Goal: Task Accomplishment & Management: Manage account settings

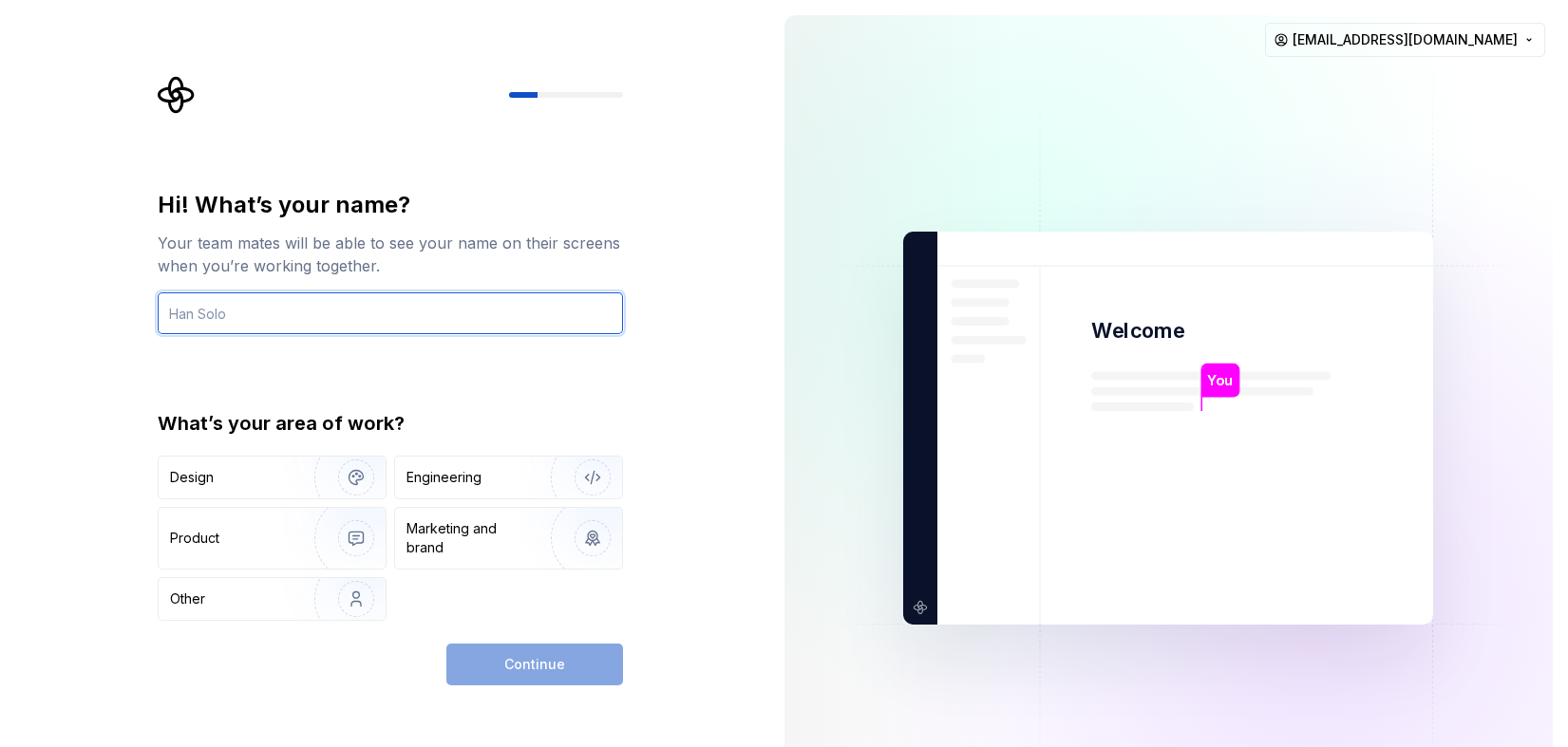
click at [254, 312] on input "text" at bounding box center [390, 313] width 465 height 42
type input "Sebrae-NA"
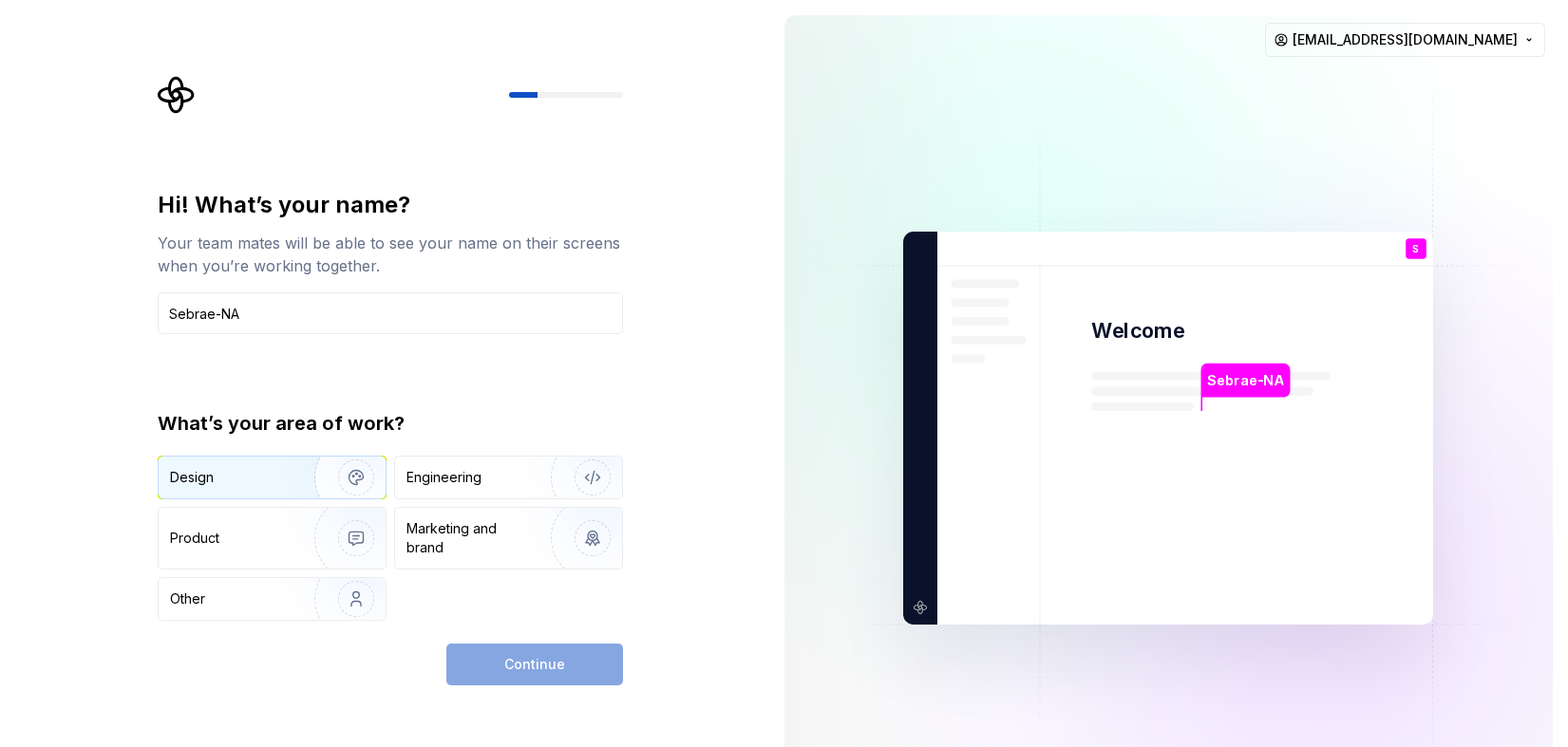
click at [298, 465] on img "button" at bounding box center [344, 478] width 121 height 127
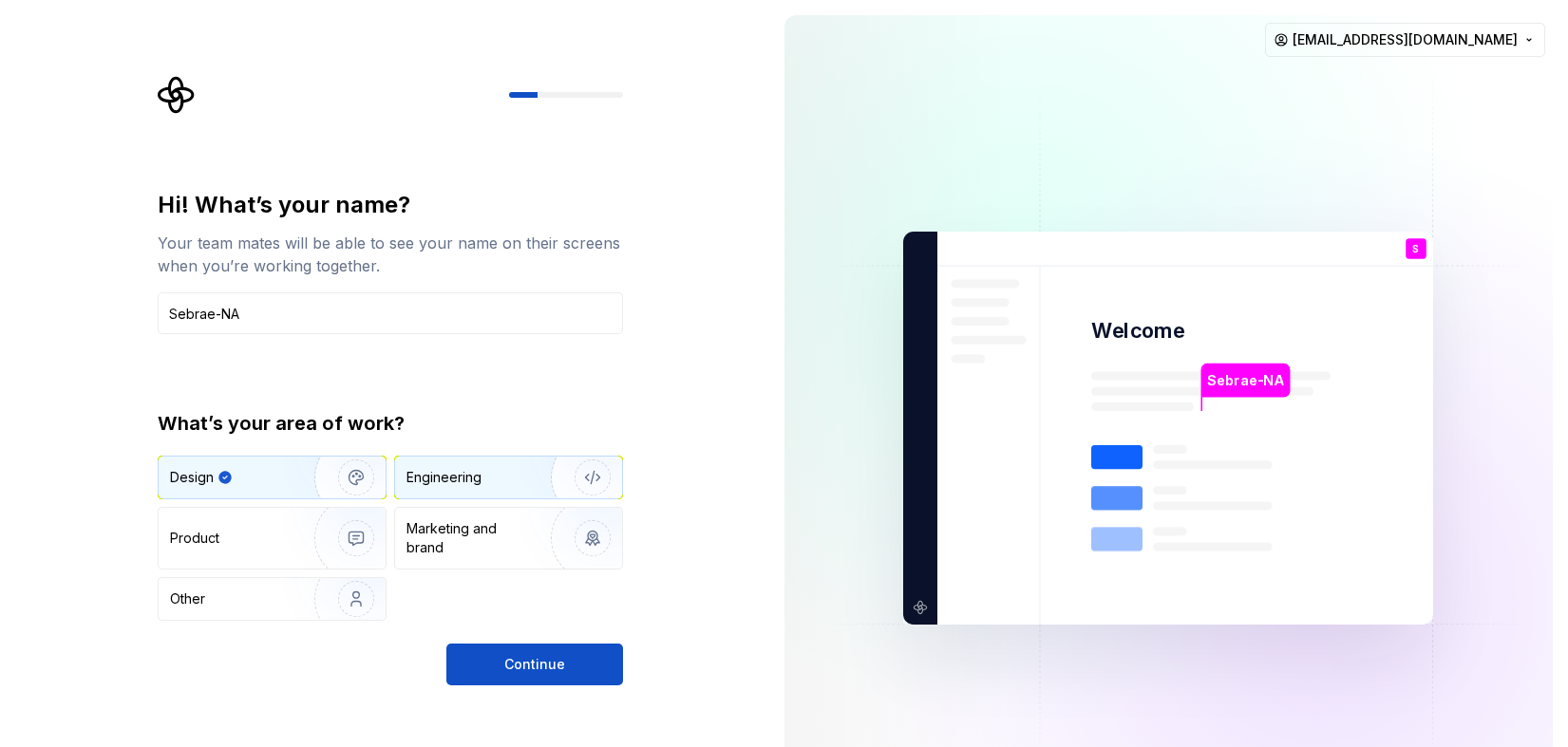
click at [505, 459] on div "Engineering" at bounding box center [508, 477] width 227 height 42
click at [260, 482] on div "Design" at bounding box center [230, 477] width 119 height 19
click at [510, 659] on span "Continue" at bounding box center [535, 664] width 61 height 19
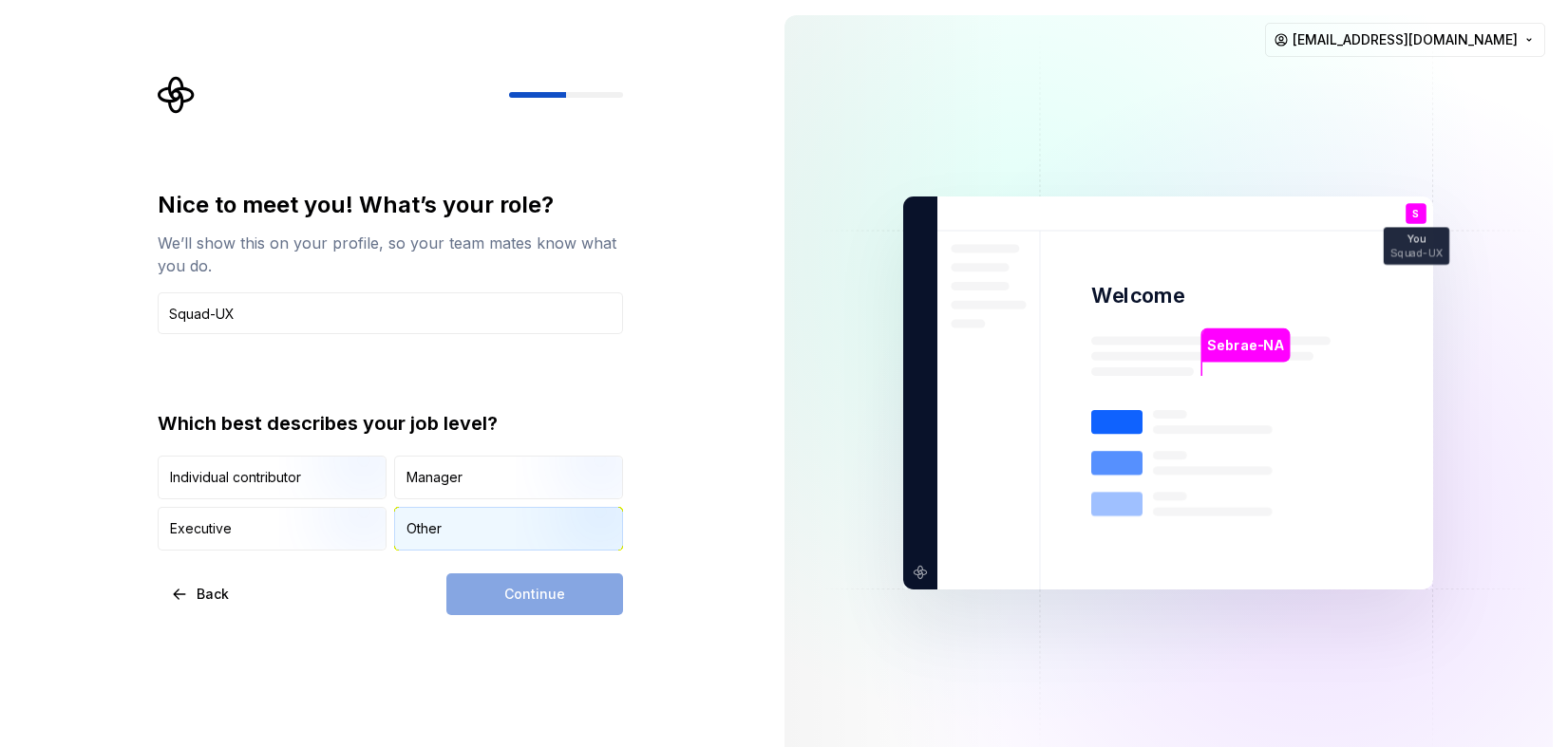
type input "Squad-UX"
click at [421, 532] on div "Other" at bounding box center [424, 528] width 35 height 19
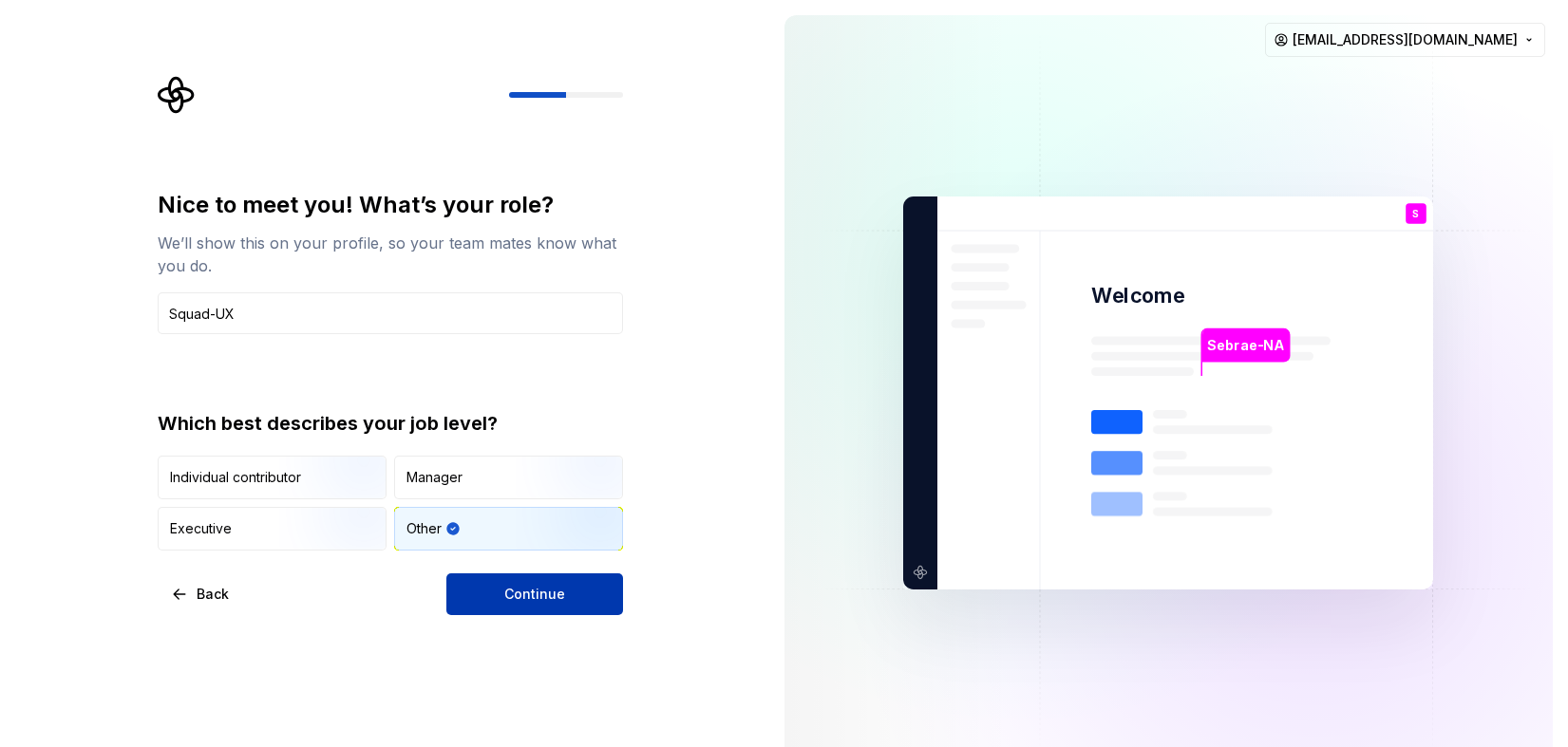
click at [534, 599] on span "Continue" at bounding box center [535, 593] width 61 height 19
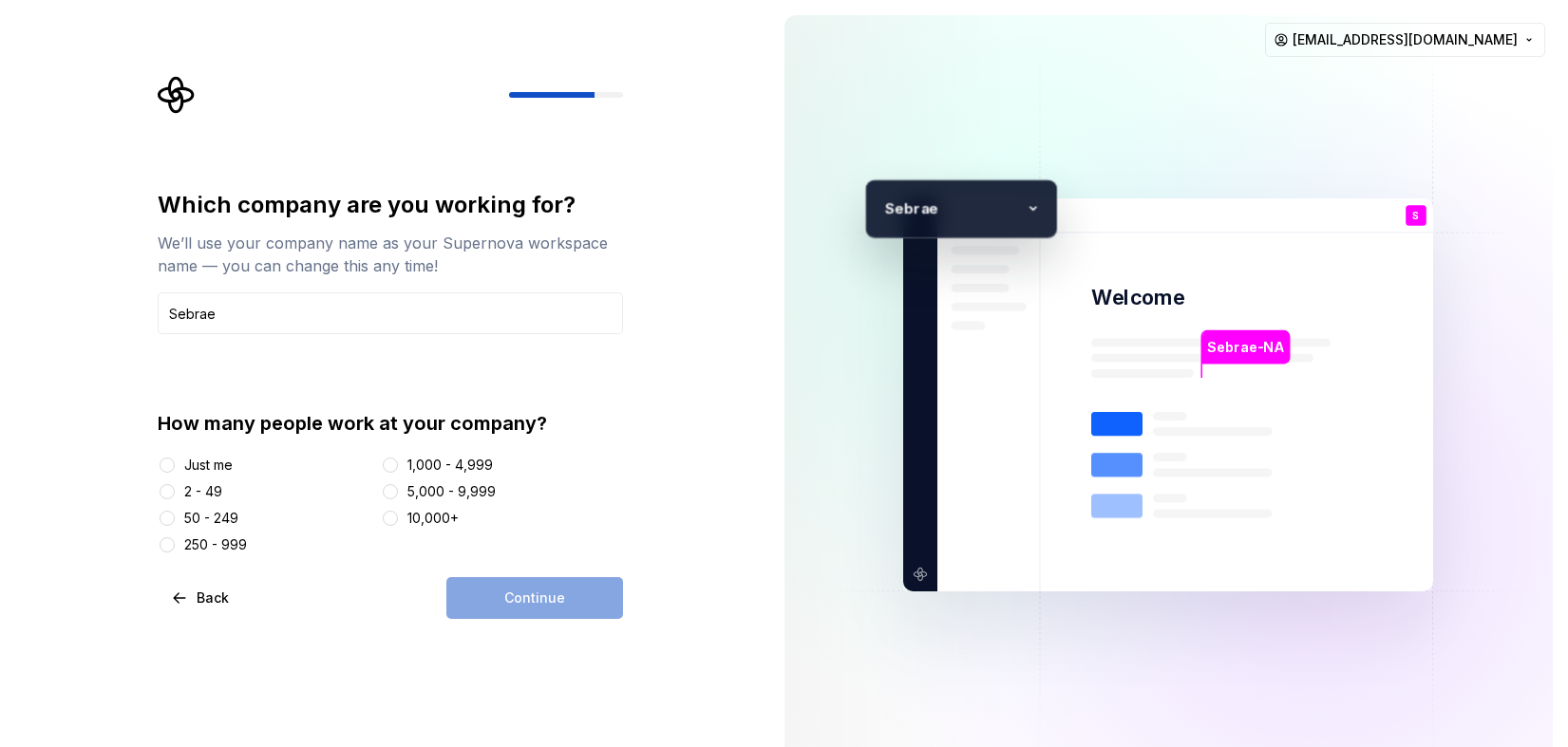
type input "Sebrae"
click at [174, 499] on div at bounding box center [166, 491] width 19 height 19
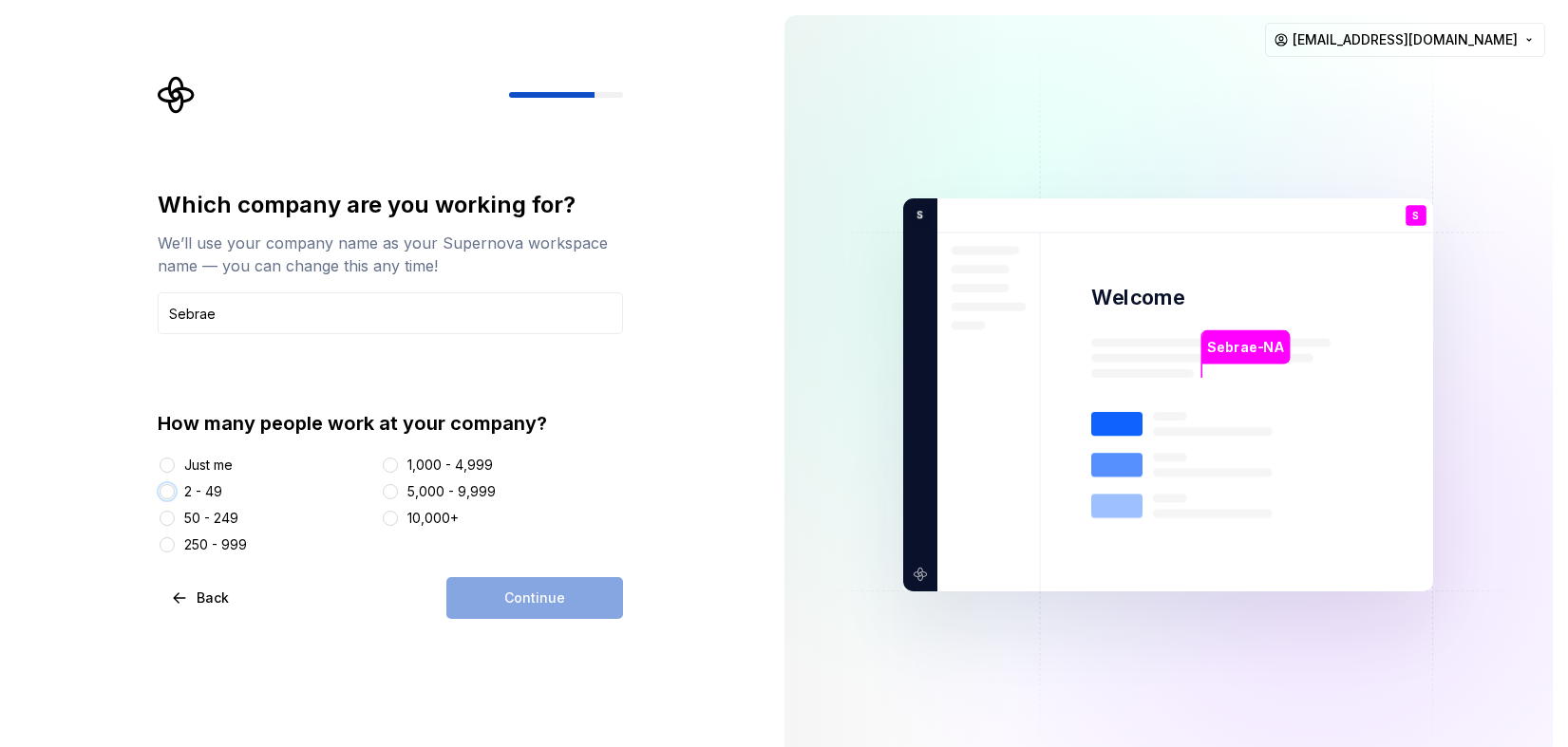
click at [172, 494] on button "2 - 49" at bounding box center [167, 492] width 16 height 16
click at [544, 588] on span "Continue" at bounding box center [535, 597] width 61 height 19
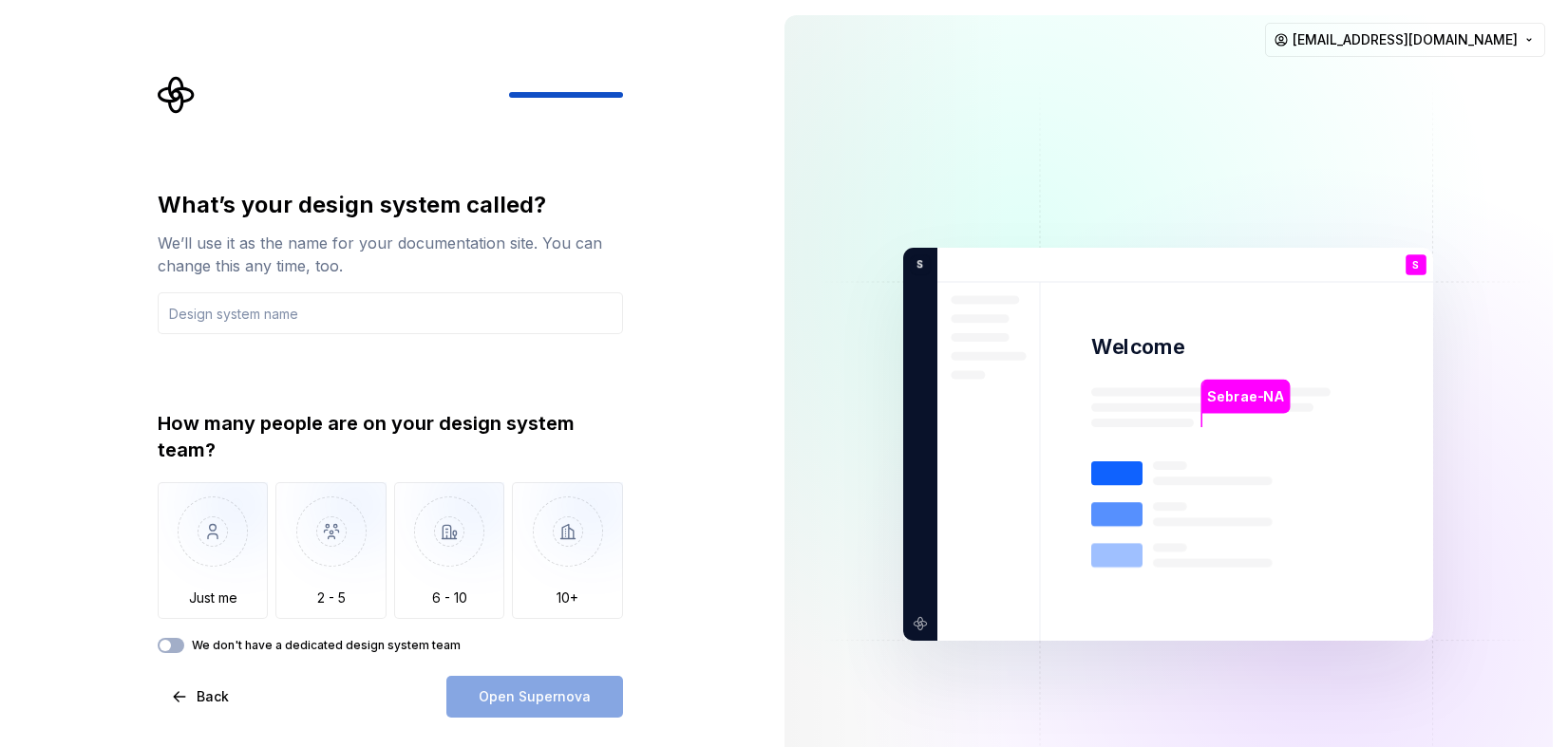
click at [257, 642] on label "We don't have a dedicated design system team" at bounding box center [326, 646] width 268 height 16
click at [184, 642] on button "We don't have a dedicated design system team" at bounding box center [170, 646] width 26 height 16
click at [181, 641] on button "We don't have a dedicated design system team" at bounding box center [170, 646] width 26 height 16
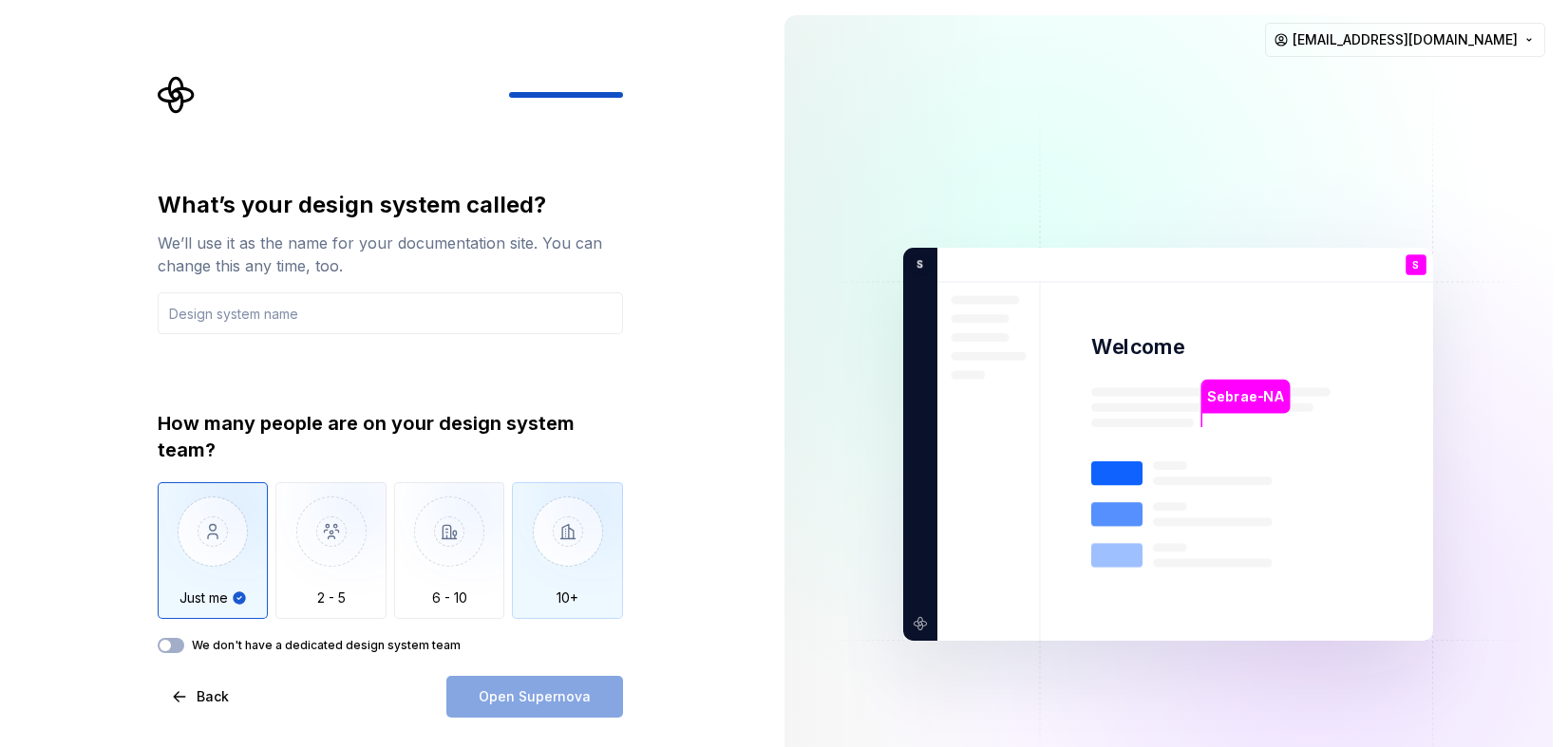
click at [565, 561] on img "button" at bounding box center [567, 546] width 111 height 127
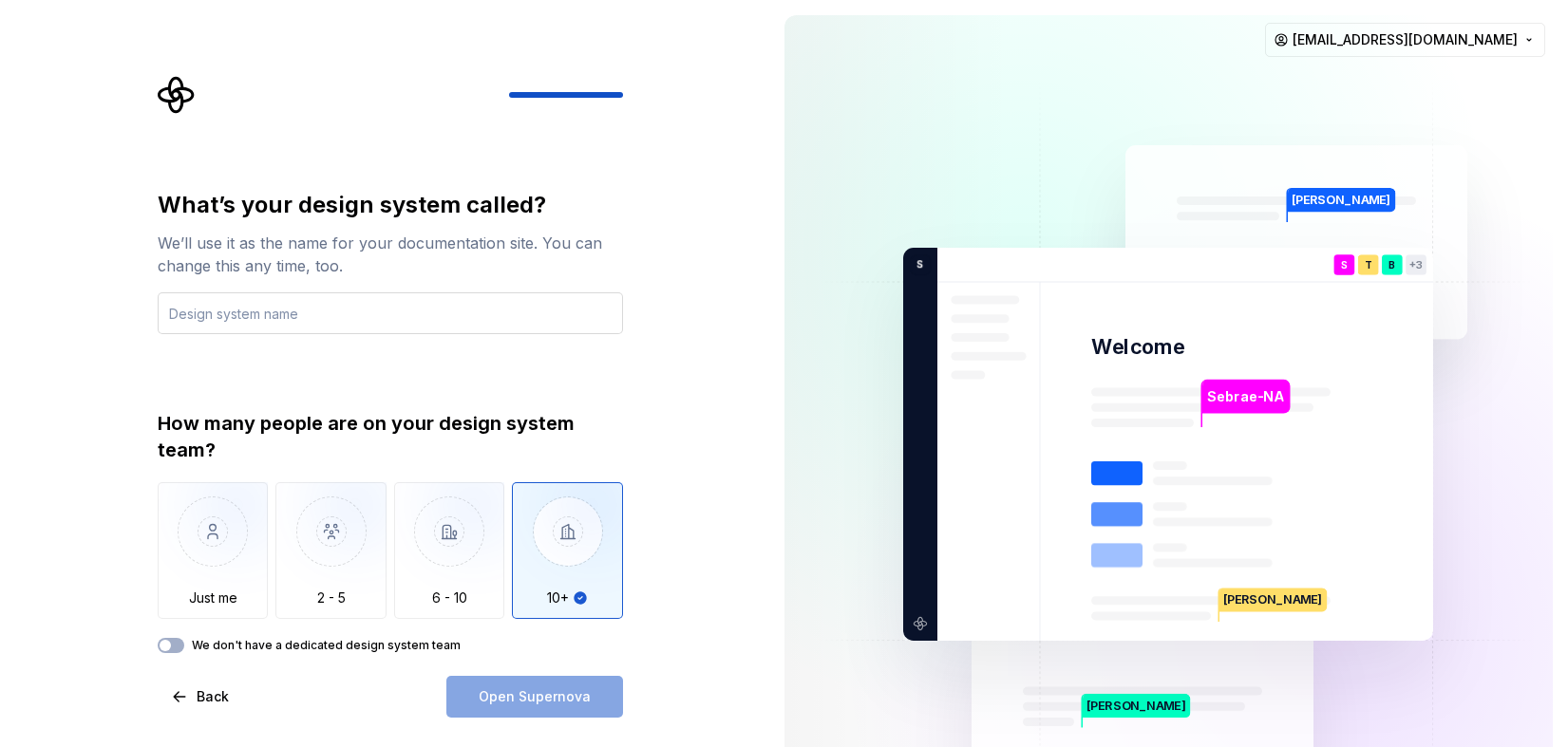
click at [235, 311] on input "text" at bounding box center [390, 313] width 465 height 42
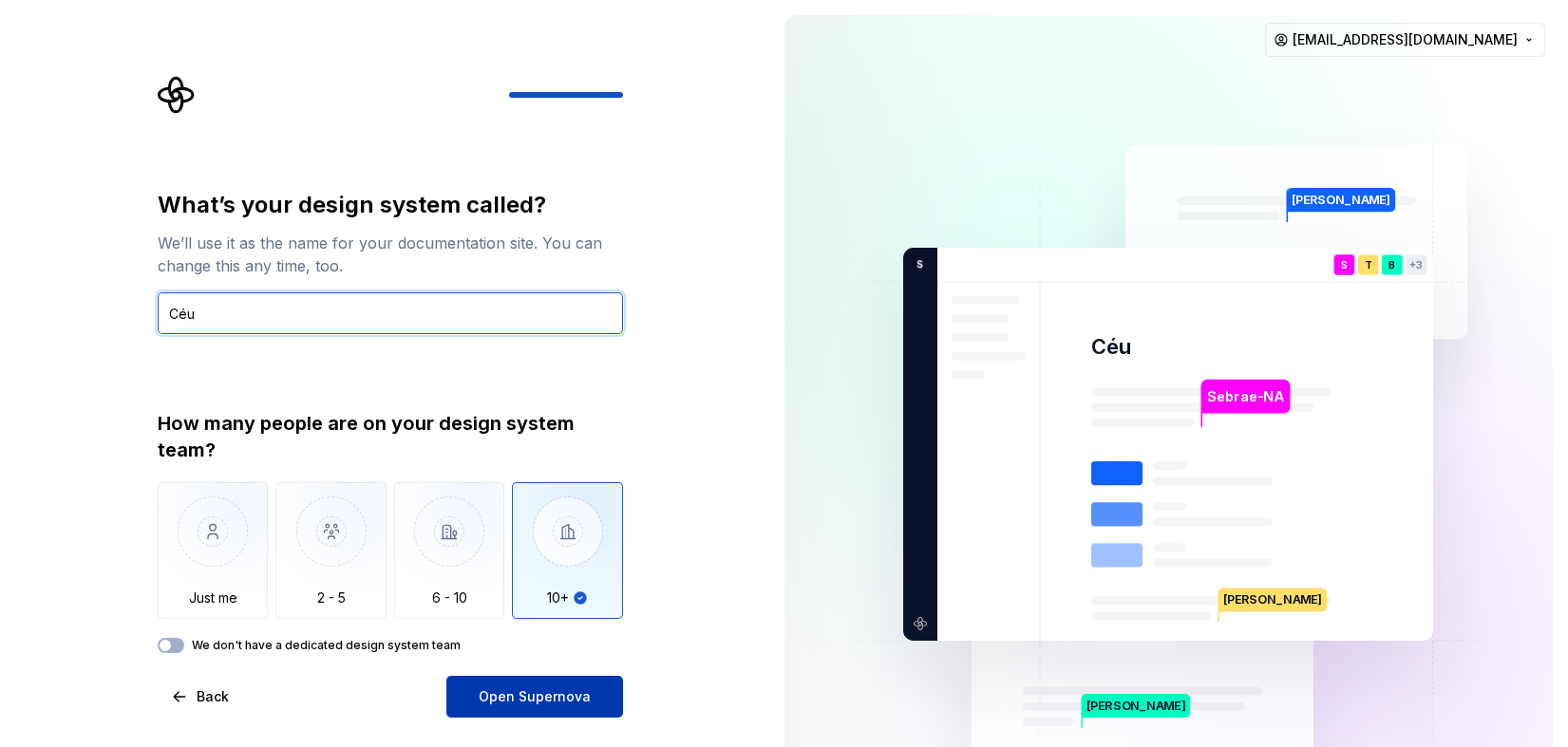
type input "Céu"
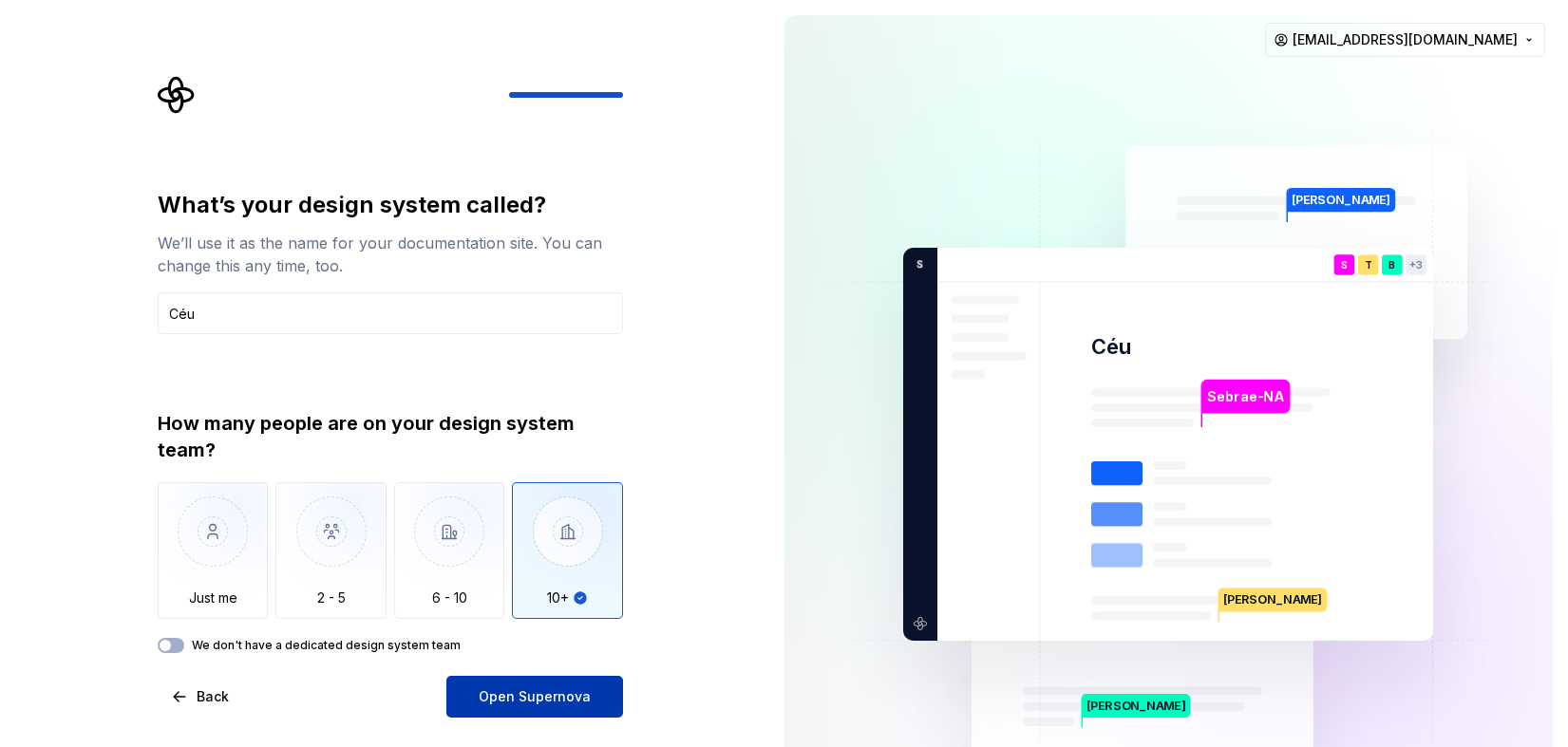
click at [486, 693] on span "Open Supernova" at bounding box center [535, 696] width 112 height 19
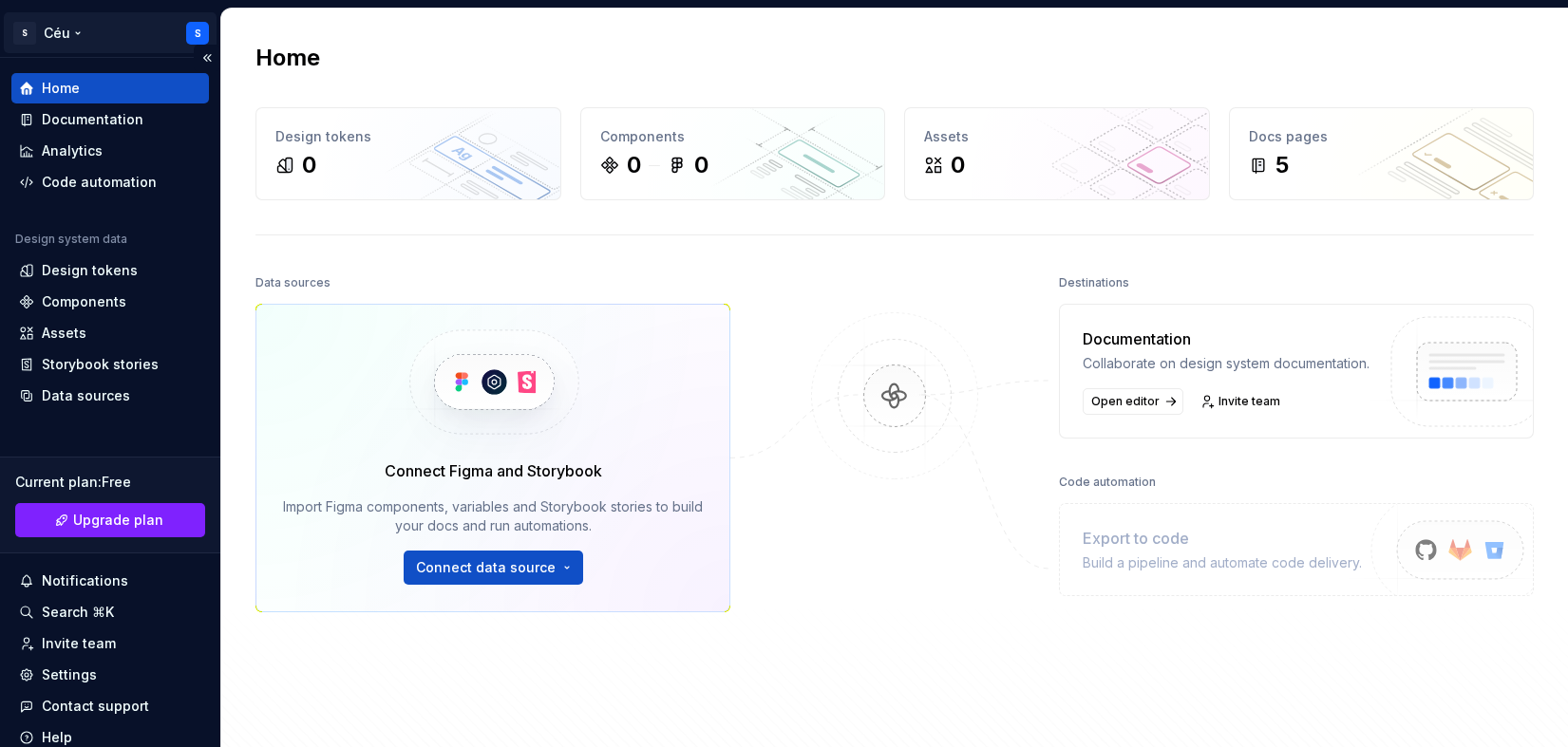
click at [52, 35] on html "S Céu S Home Documentation Analytics Code automation Design system data Design …" at bounding box center [784, 373] width 1568 height 747
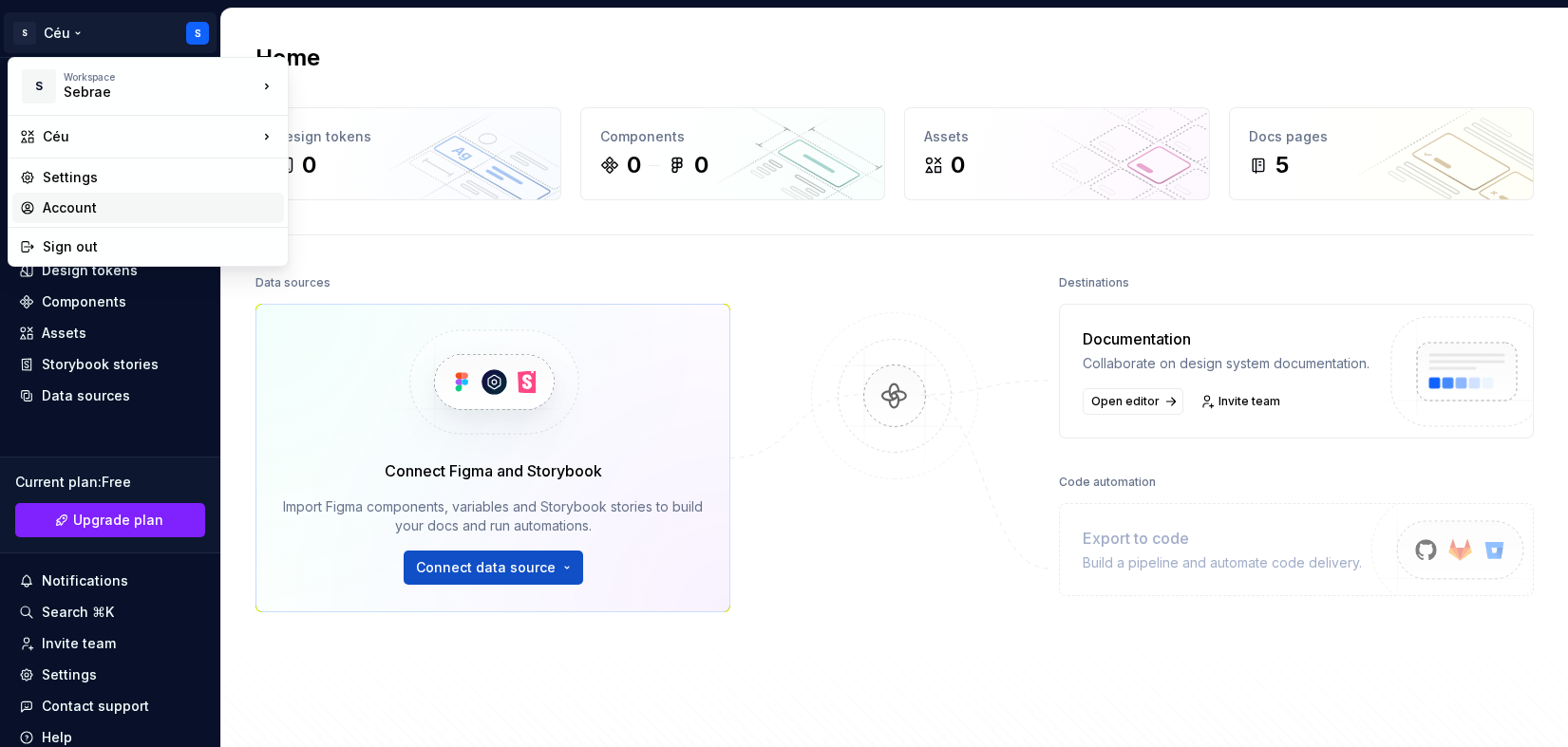
click at [105, 203] on div "Account" at bounding box center [160, 208] width 234 height 19
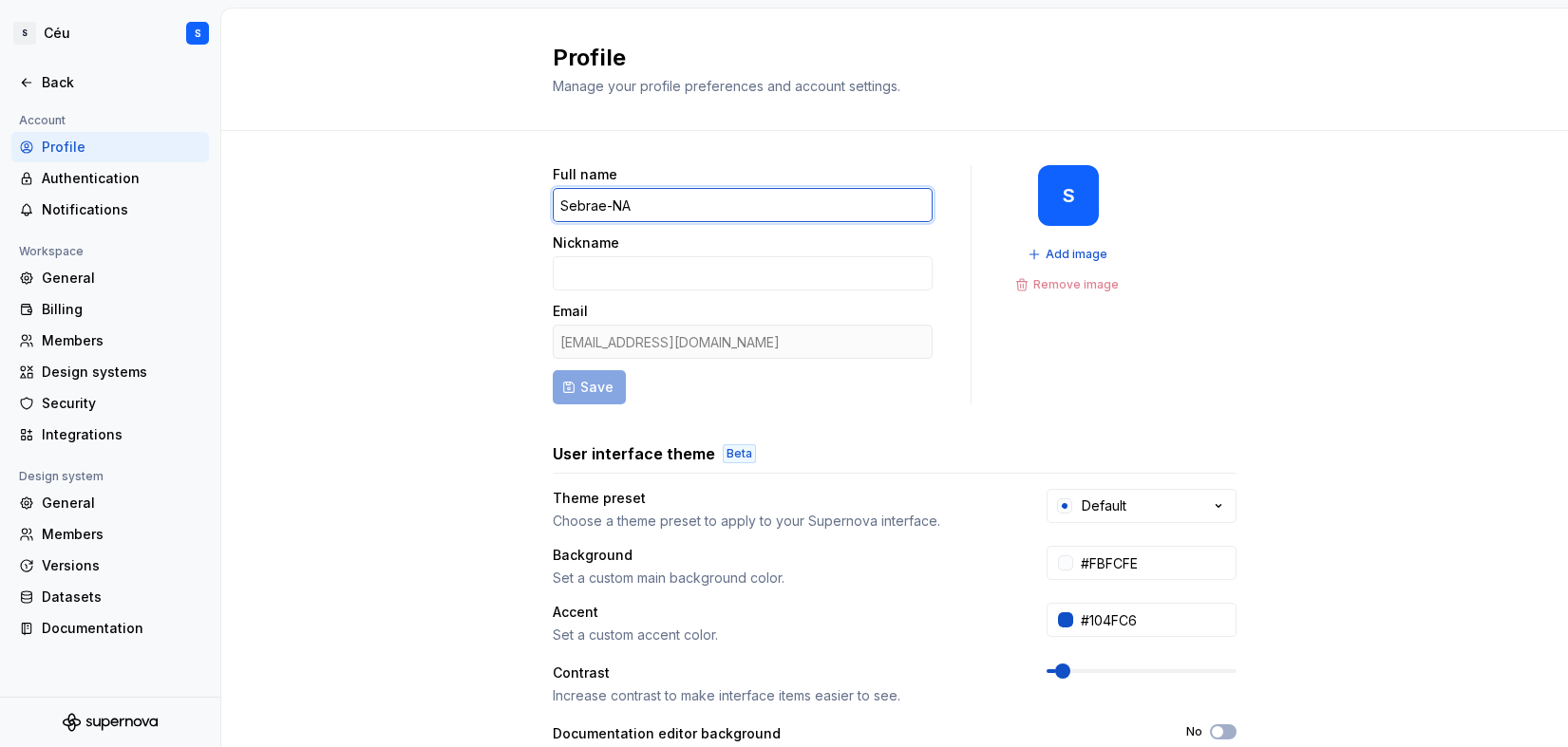
click at [596, 203] on input "Sebrae-NA" at bounding box center [742, 205] width 380 height 34
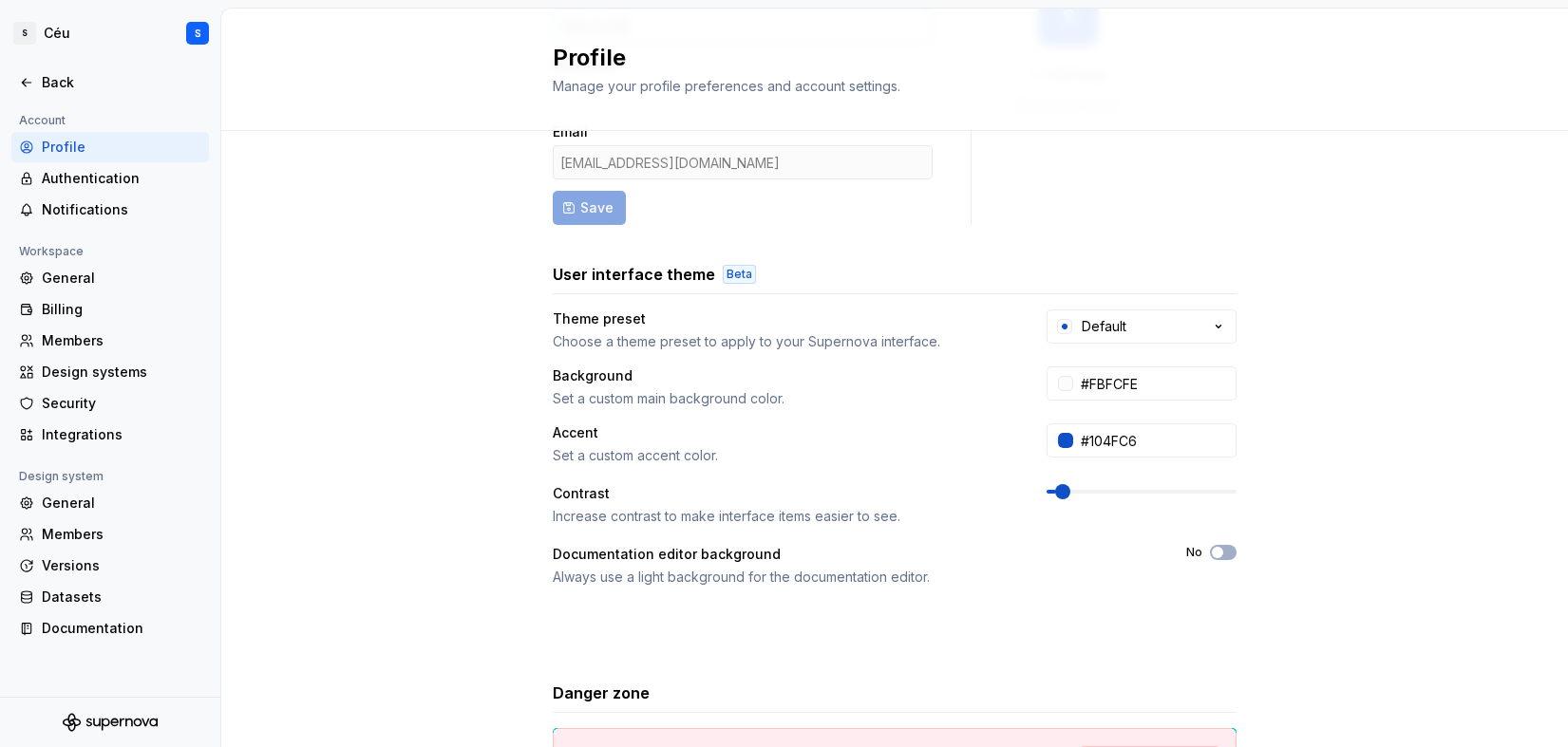
scroll to position [175, 0]
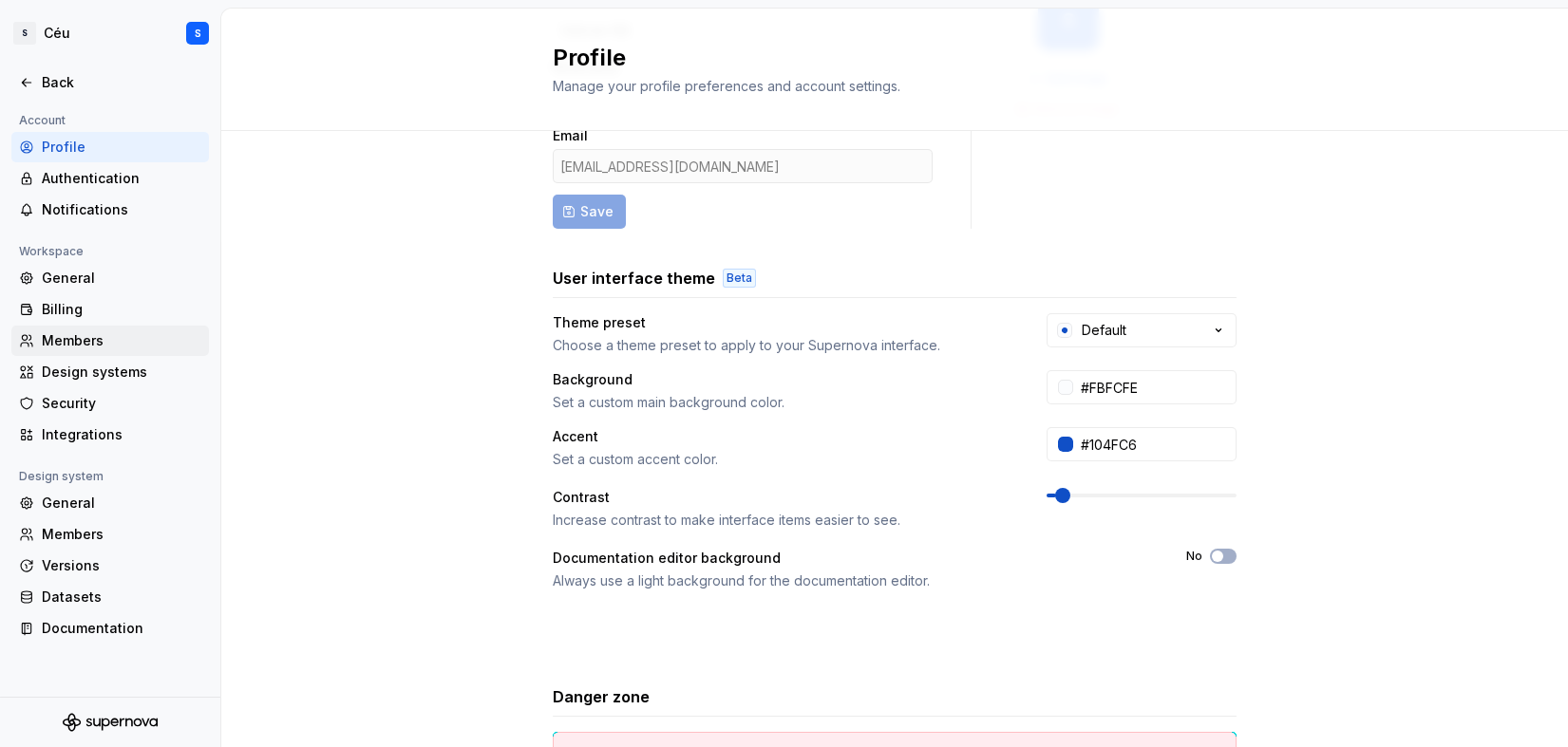
click at [79, 349] on div "Members" at bounding box center [121, 340] width 160 height 19
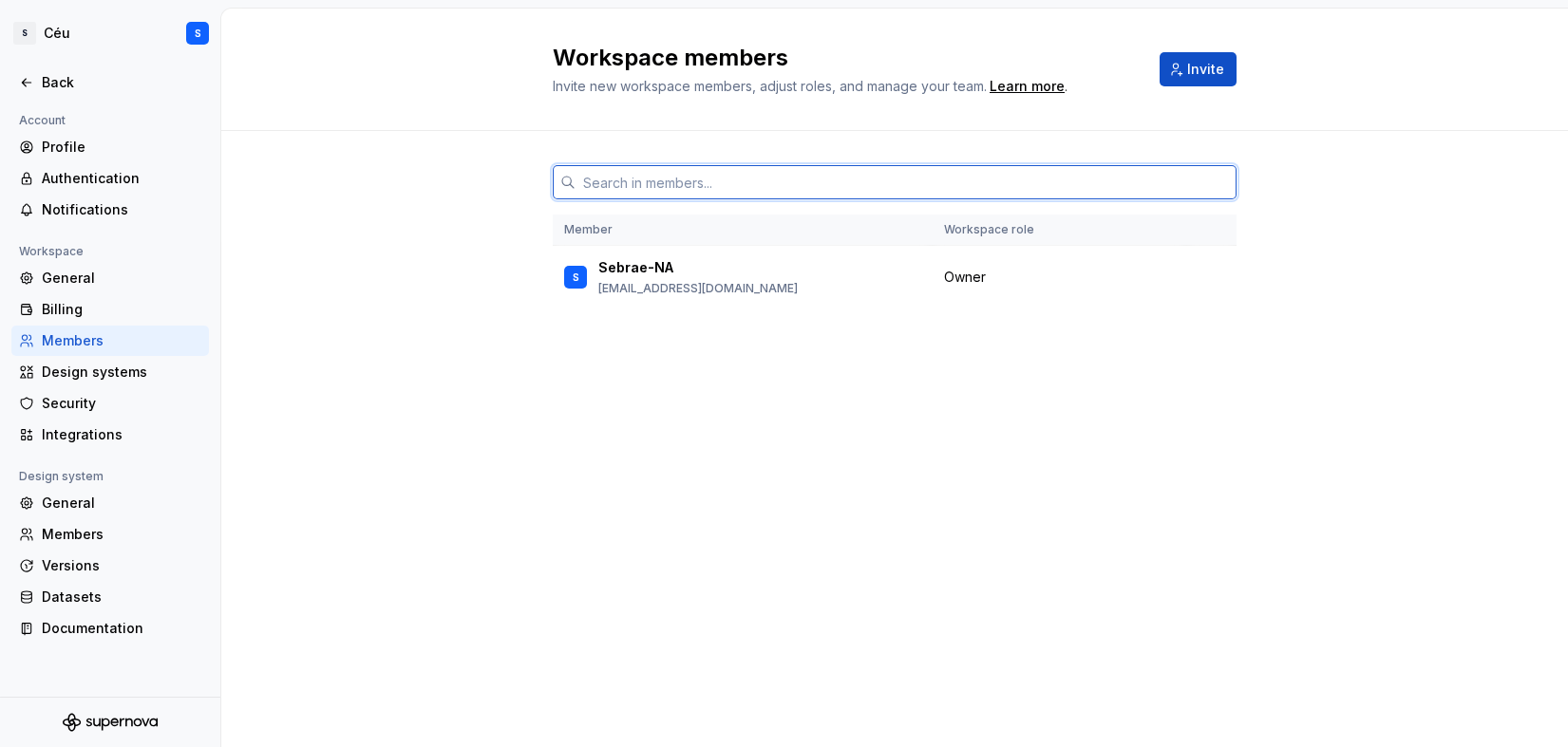
click at [640, 187] on input "text" at bounding box center [906, 182] width 661 height 34
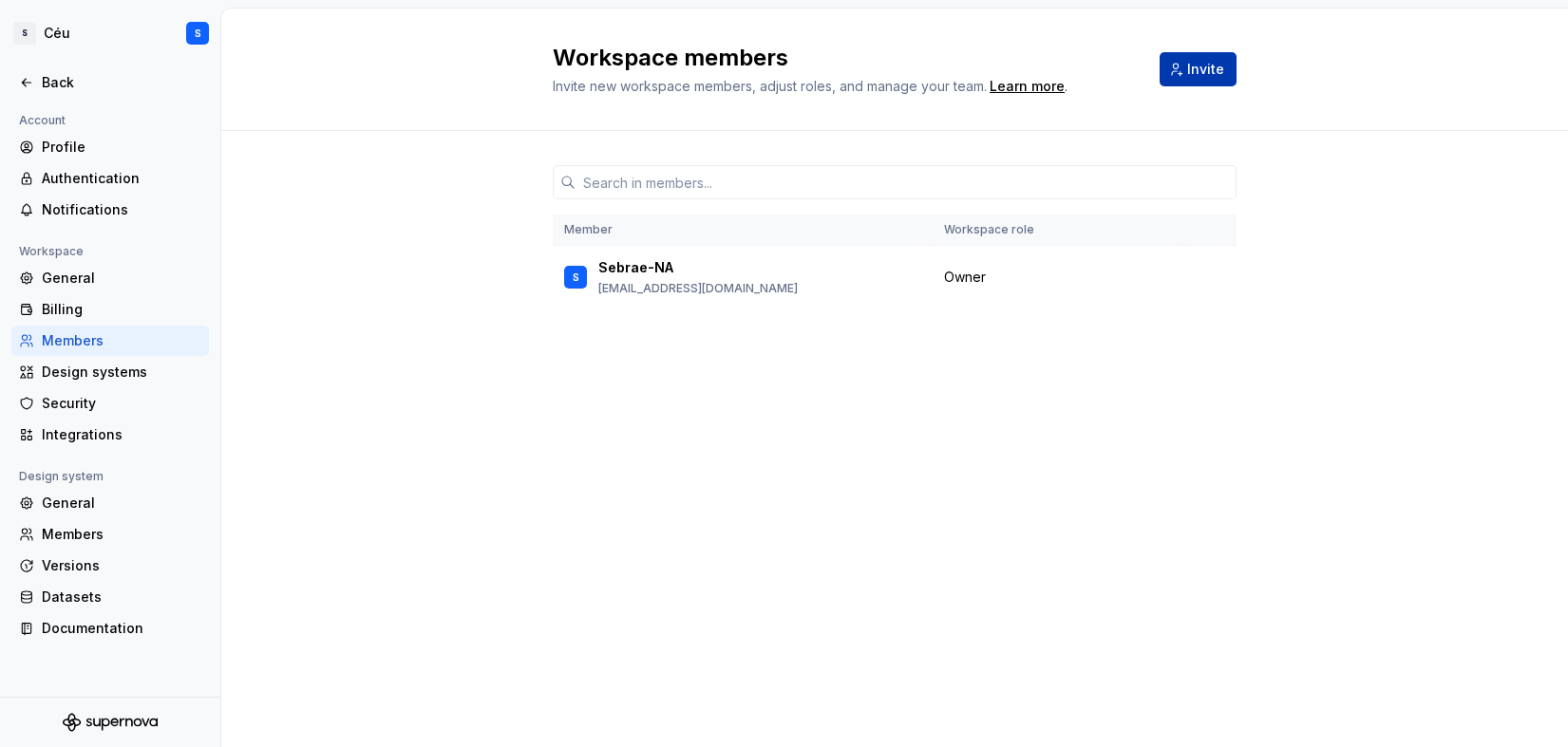
click at [1194, 68] on span "Invite" at bounding box center [1206, 69] width 37 height 19
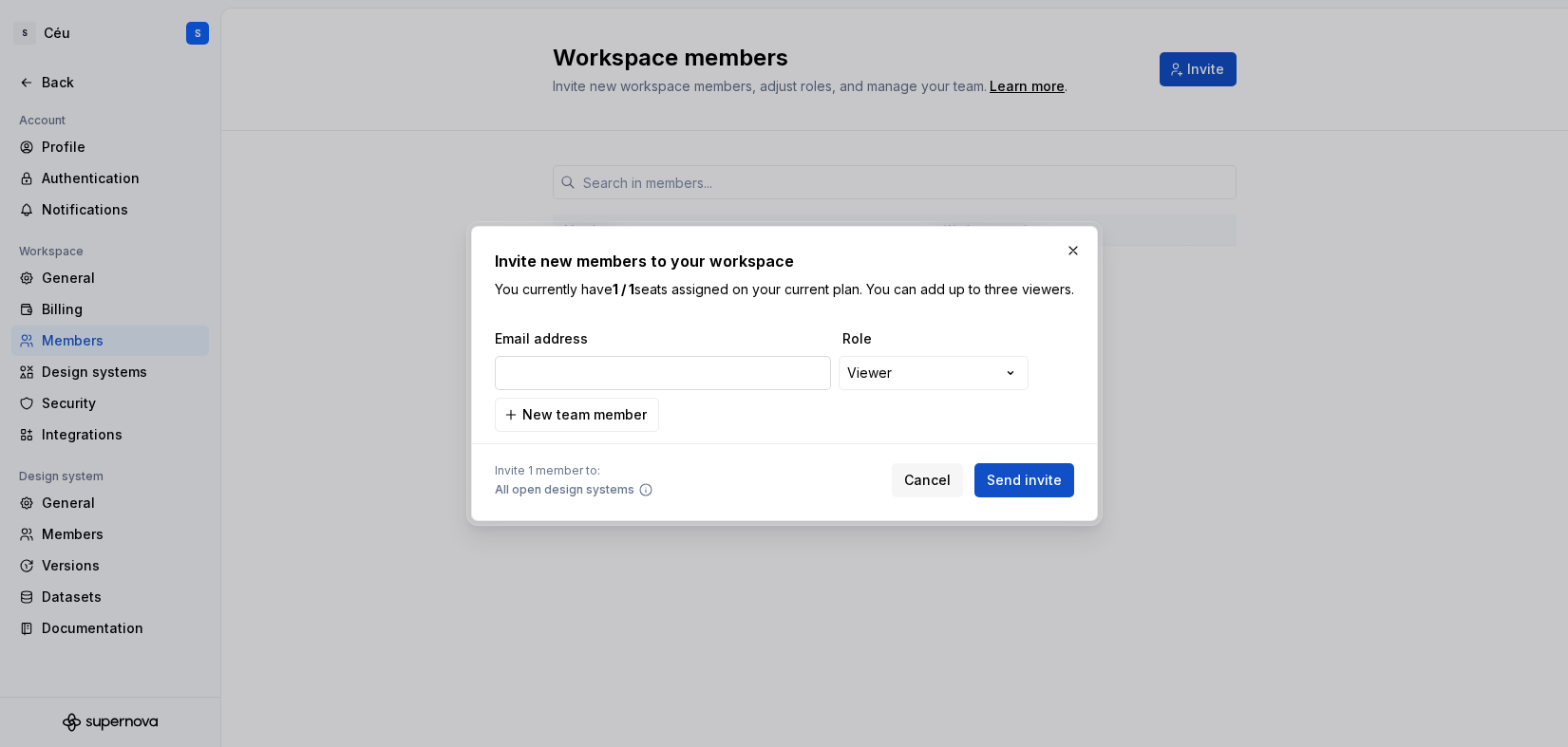
click at [607, 385] on input "email" at bounding box center [662, 373] width 336 height 34
type input "[EMAIL_ADDRESS][PERSON_NAME][DOMAIN_NAME]"
click at [898, 384] on div "**********" at bounding box center [784, 373] width 1568 height 747
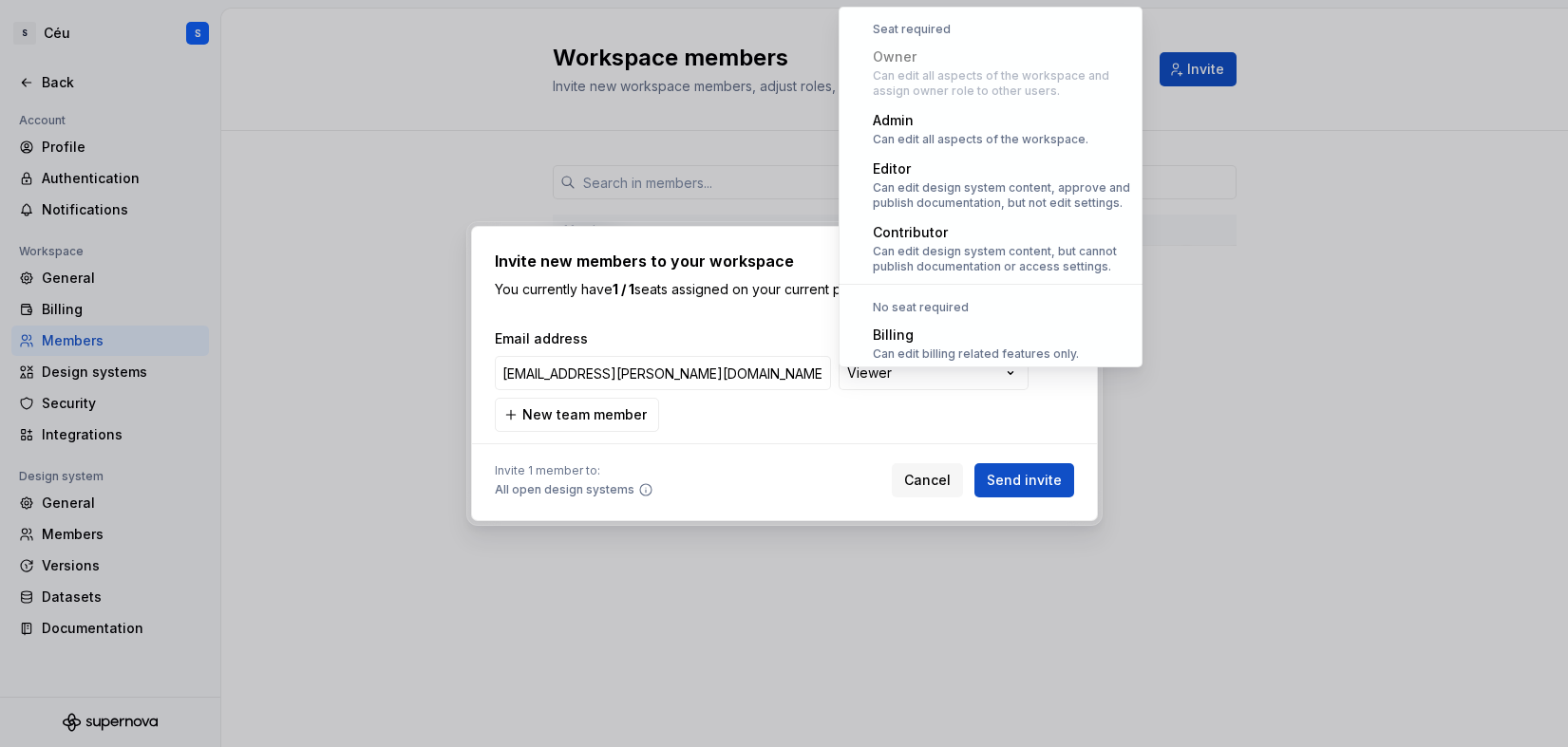
select select "*****"
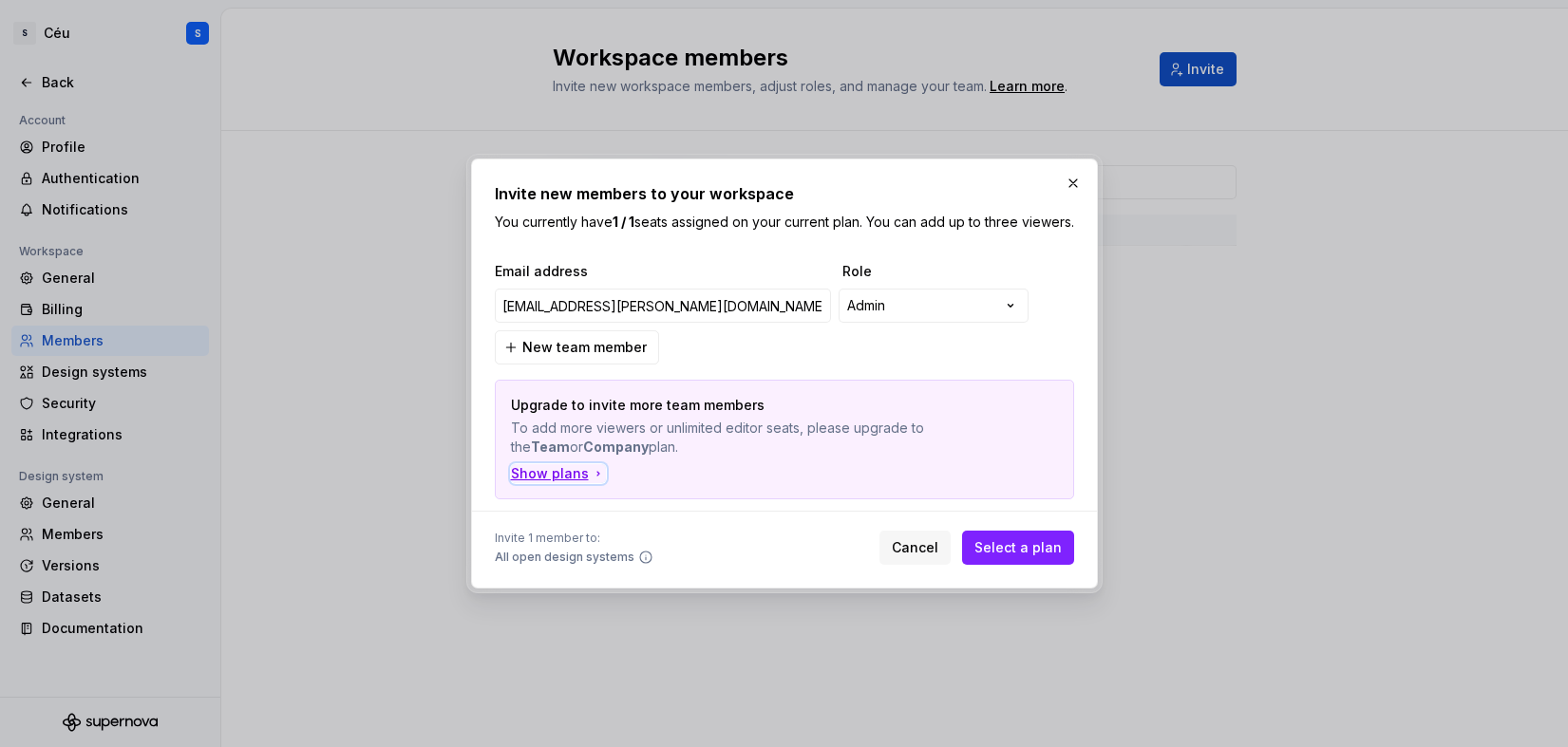
click at [583, 479] on div "Show plans" at bounding box center [558, 473] width 95 height 19
click at [893, 306] on div "**********" at bounding box center [784, 373] width 1568 height 747
click at [903, 306] on div "**********" at bounding box center [784, 373] width 1568 height 747
click at [934, 323] on div "**********" at bounding box center [784, 373] width 1568 height 747
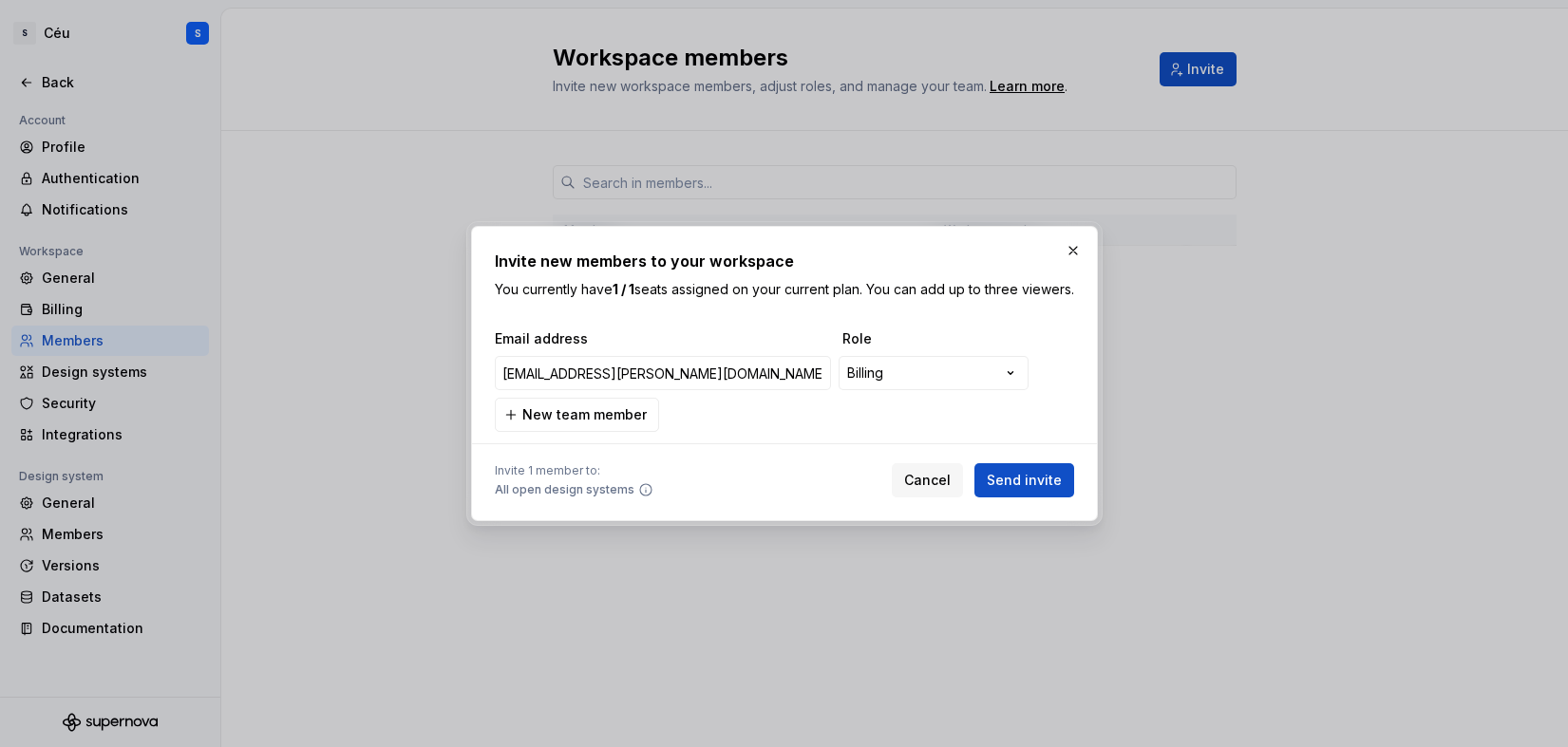
click at [923, 360] on div "**********" at bounding box center [780, 373] width 579 height 42
click at [932, 366] on div "**********" at bounding box center [784, 373] width 1568 height 747
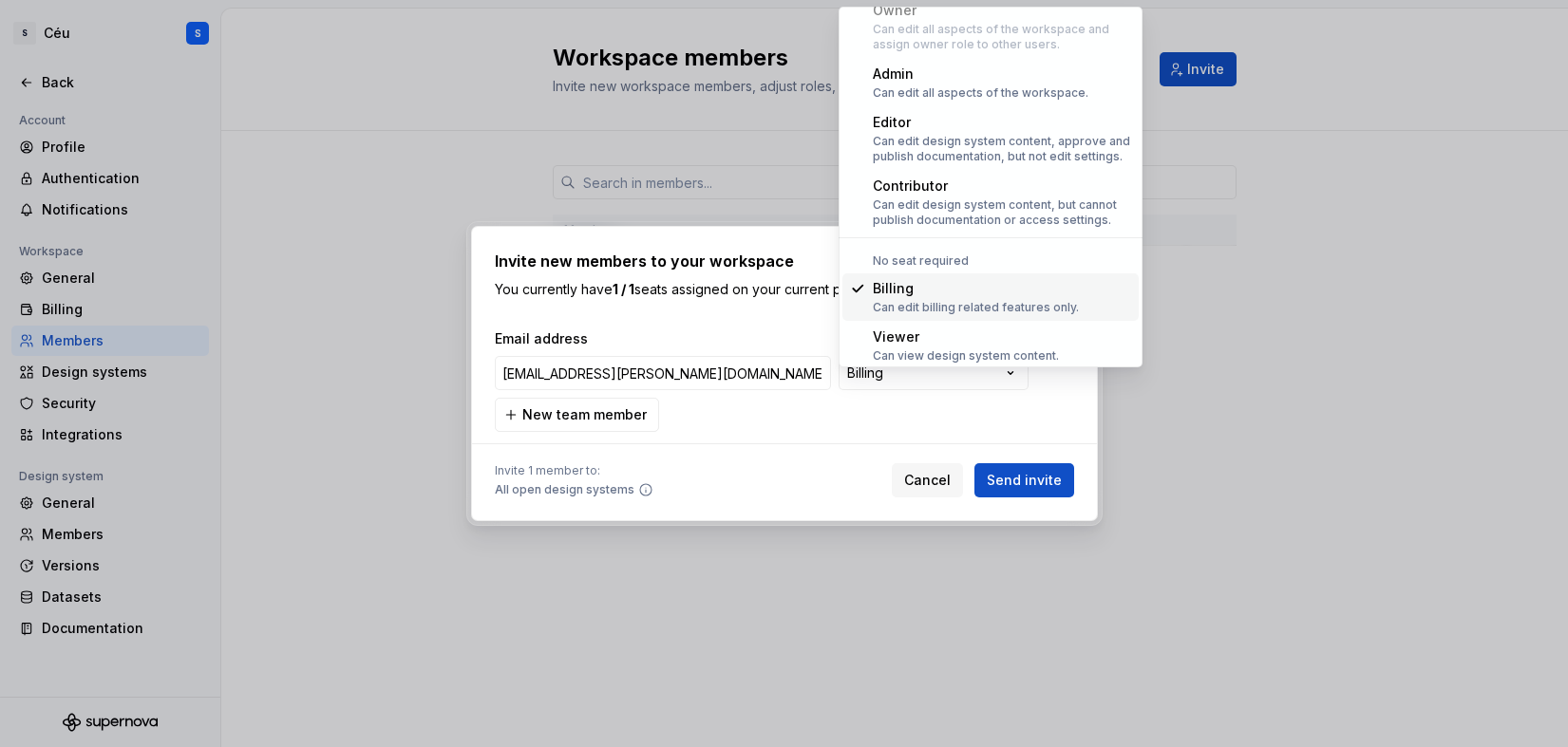
scroll to position [52, 0]
select select "******"
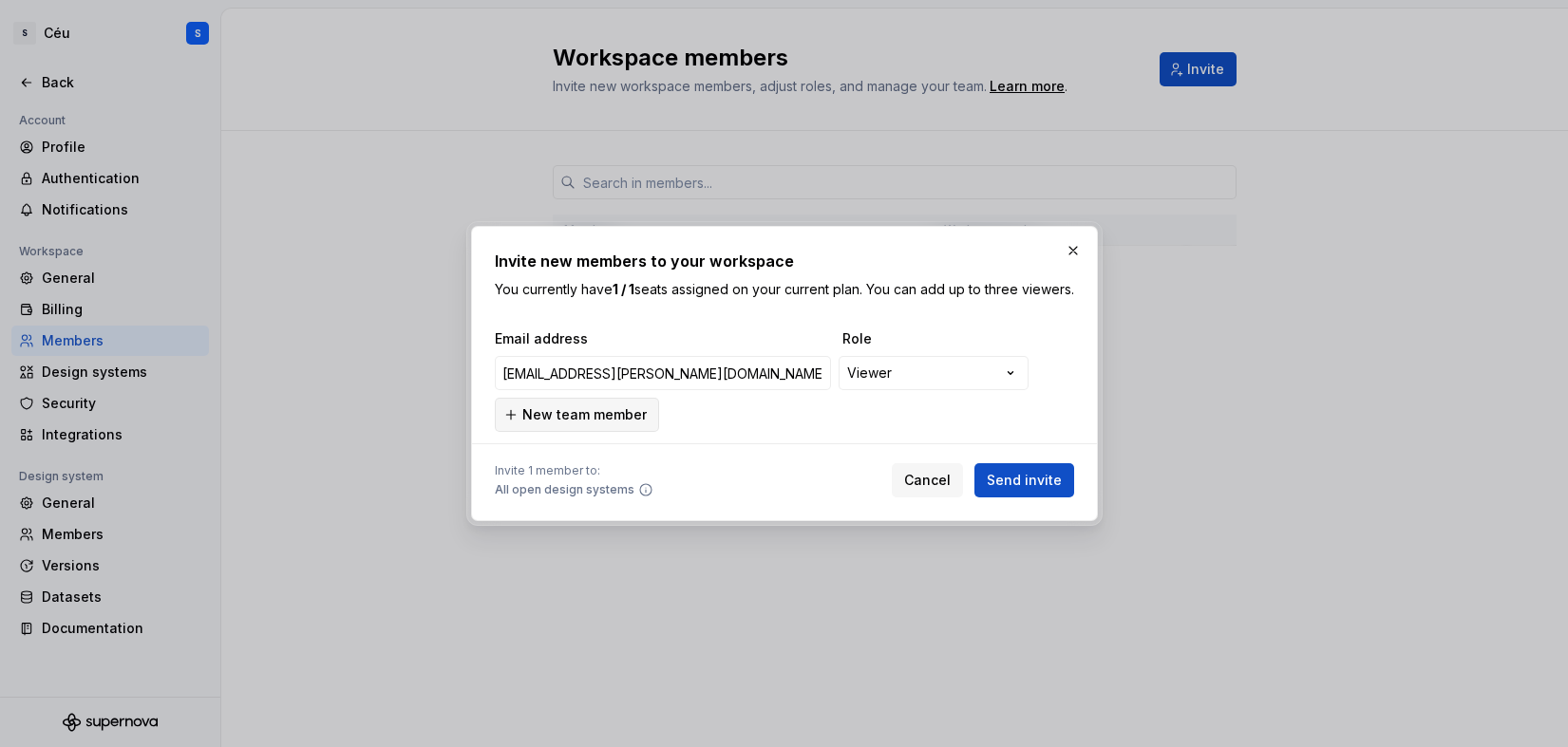
click at [608, 417] on span "New team member" at bounding box center [584, 414] width 124 height 19
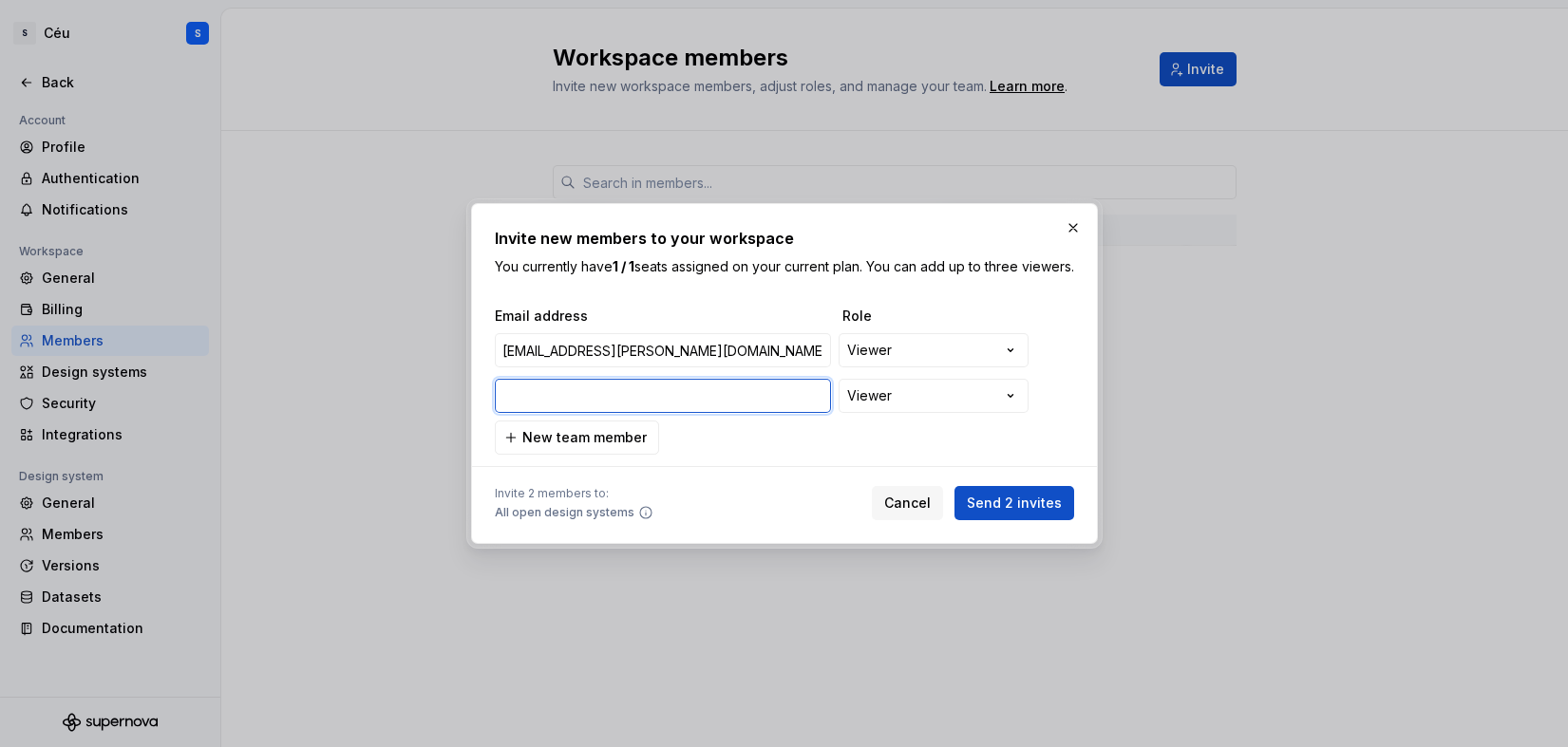
paste input "[PERSON_NAME][EMAIL_ADDRESS][PERSON_NAME][DOMAIN_NAME]"
type input "[PERSON_NAME][EMAIL_ADDRESS][PERSON_NAME][DOMAIN_NAME]"
click at [589, 447] on span "New team member" at bounding box center [584, 437] width 124 height 19
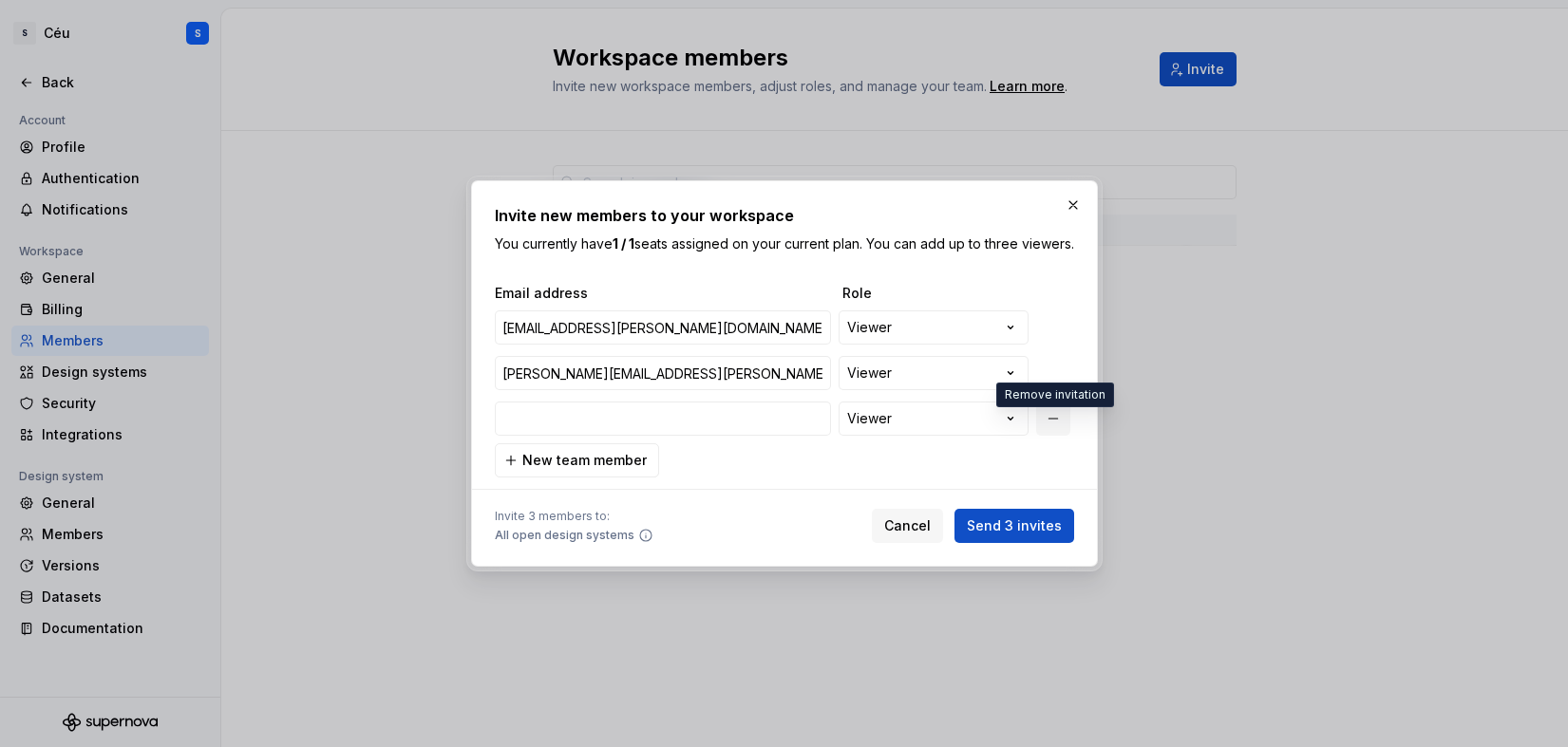
click at [1049, 427] on button "button" at bounding box center [1053, 418] width 34 height 34
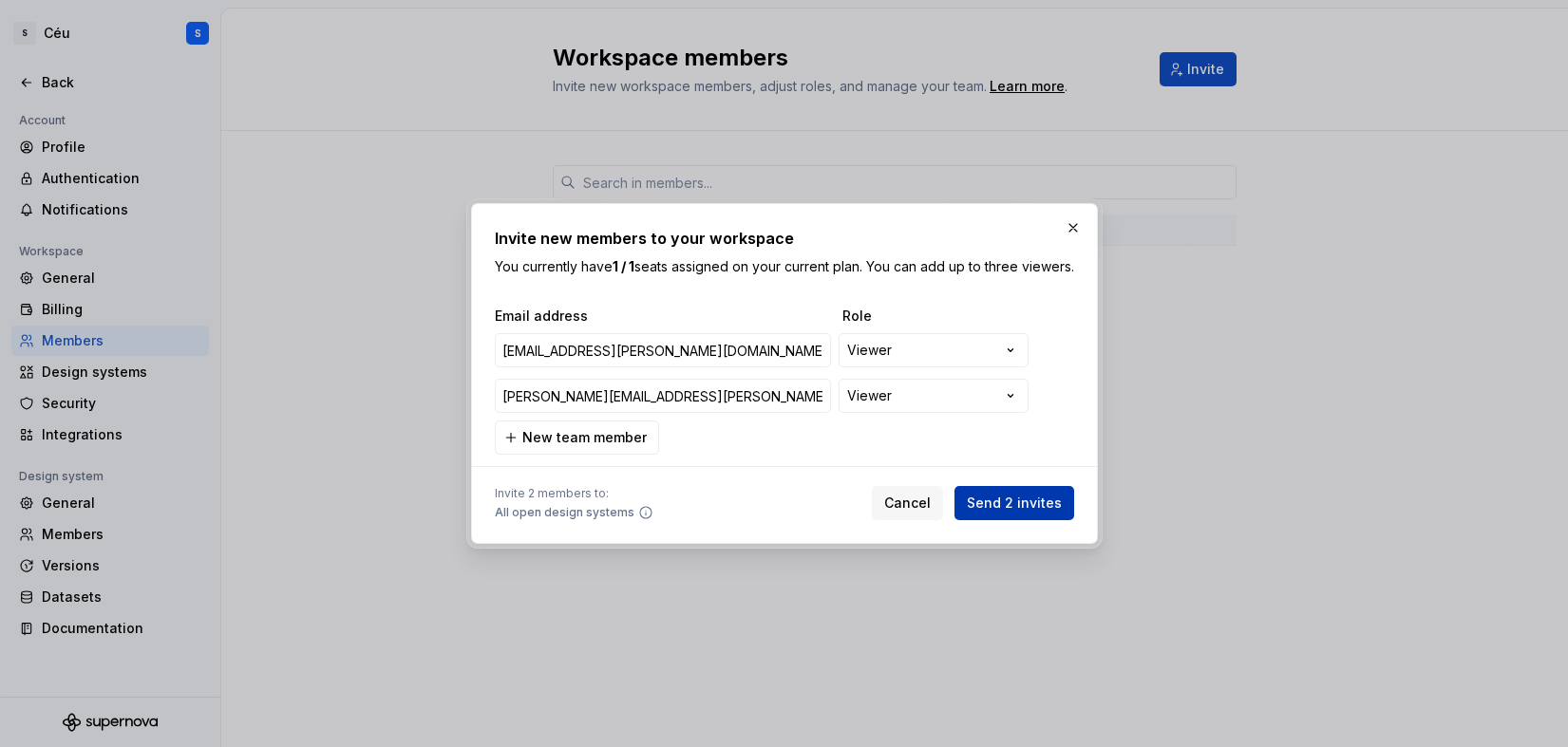
click at [1035, 513] on span "Send 2 invites" at bounding box center [1014, 502] width 95 height 19
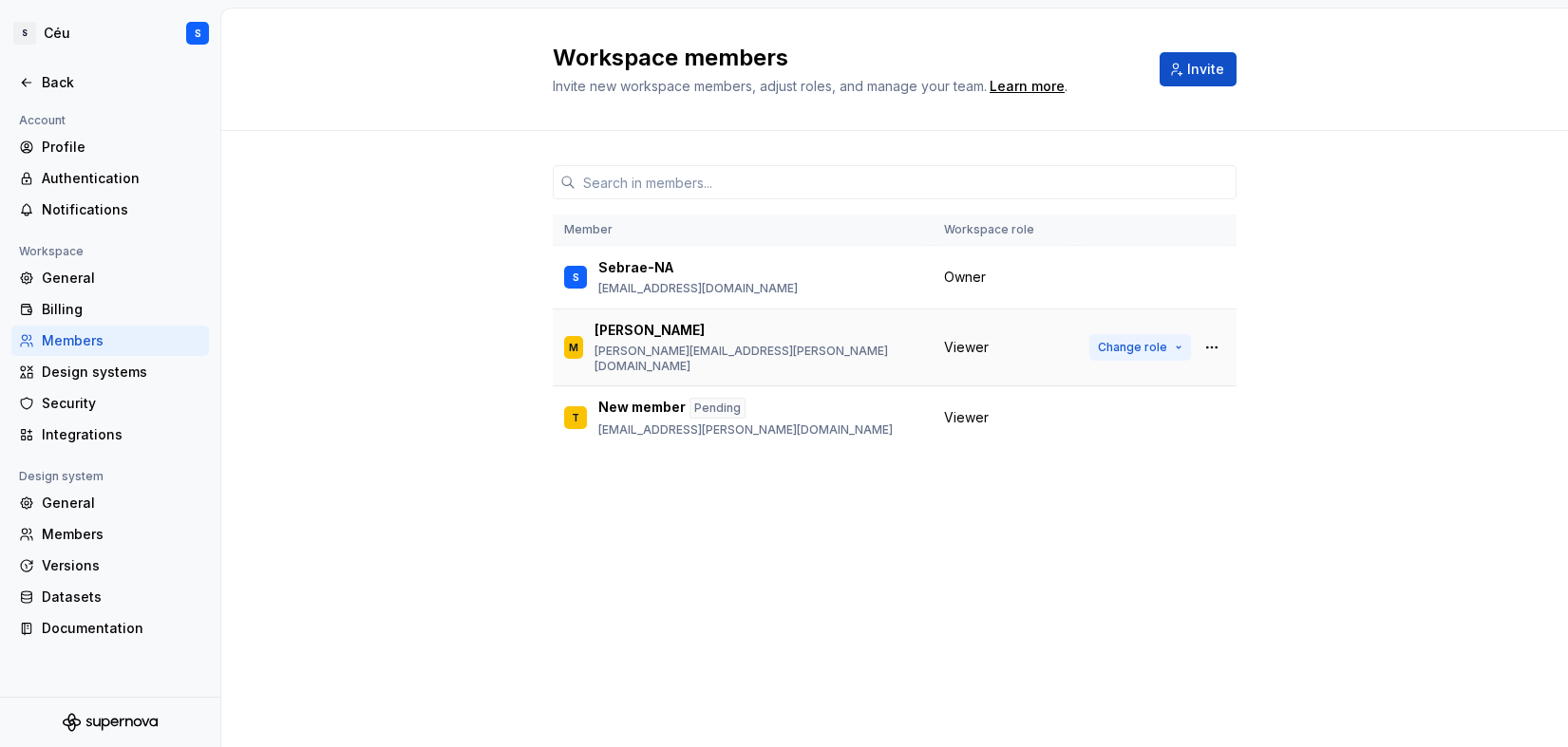
click at [1116, 345] on span "Change role" at bounding box center [1132, 348] width 70 height 16
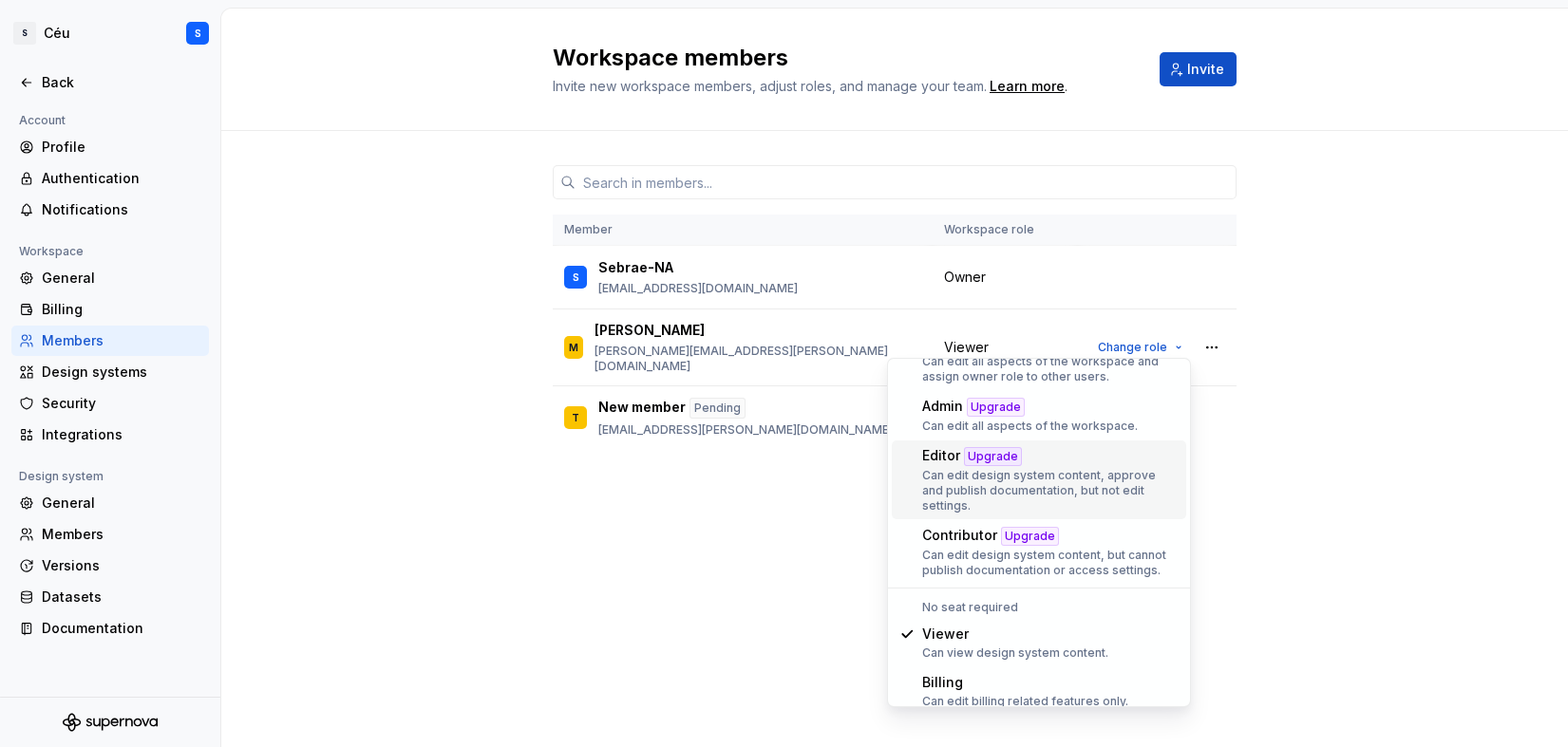
scroll to position [75, 0]
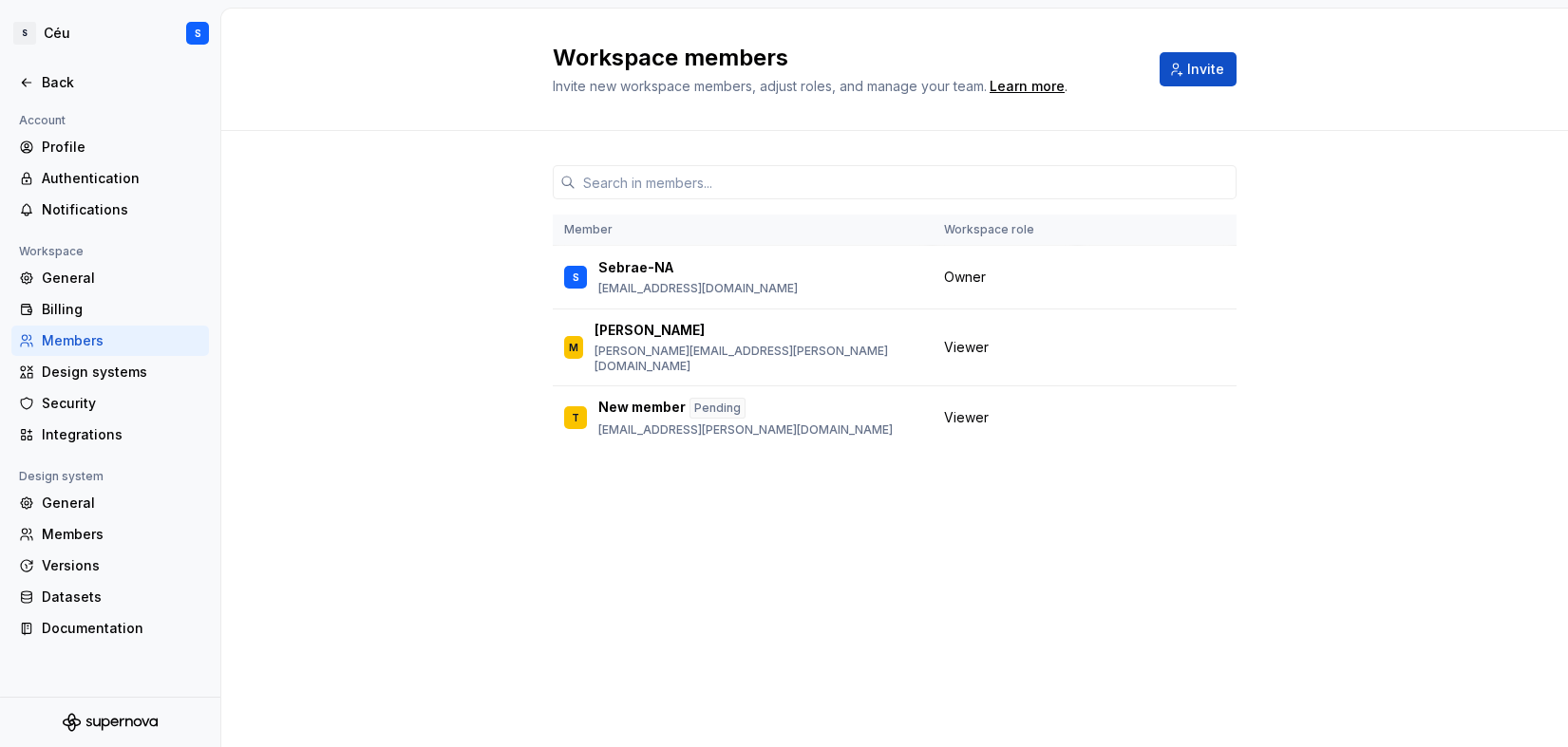
drag, startPoint x: 1311, startPoint y: 433, endPoint x: 1291, endPoint y: 430, distance: 20.2
click at [1311, 433] on div "Member Workspace role S Sebrae-NA [EMAIL_ADDRESS][DOMAIN_NAME] Owner M Marcos […" at bounding box center [894, 326] width 1347 height 391
click at [54, 84] on div "Back" at bounding box center [121, 82] width 160 height 19
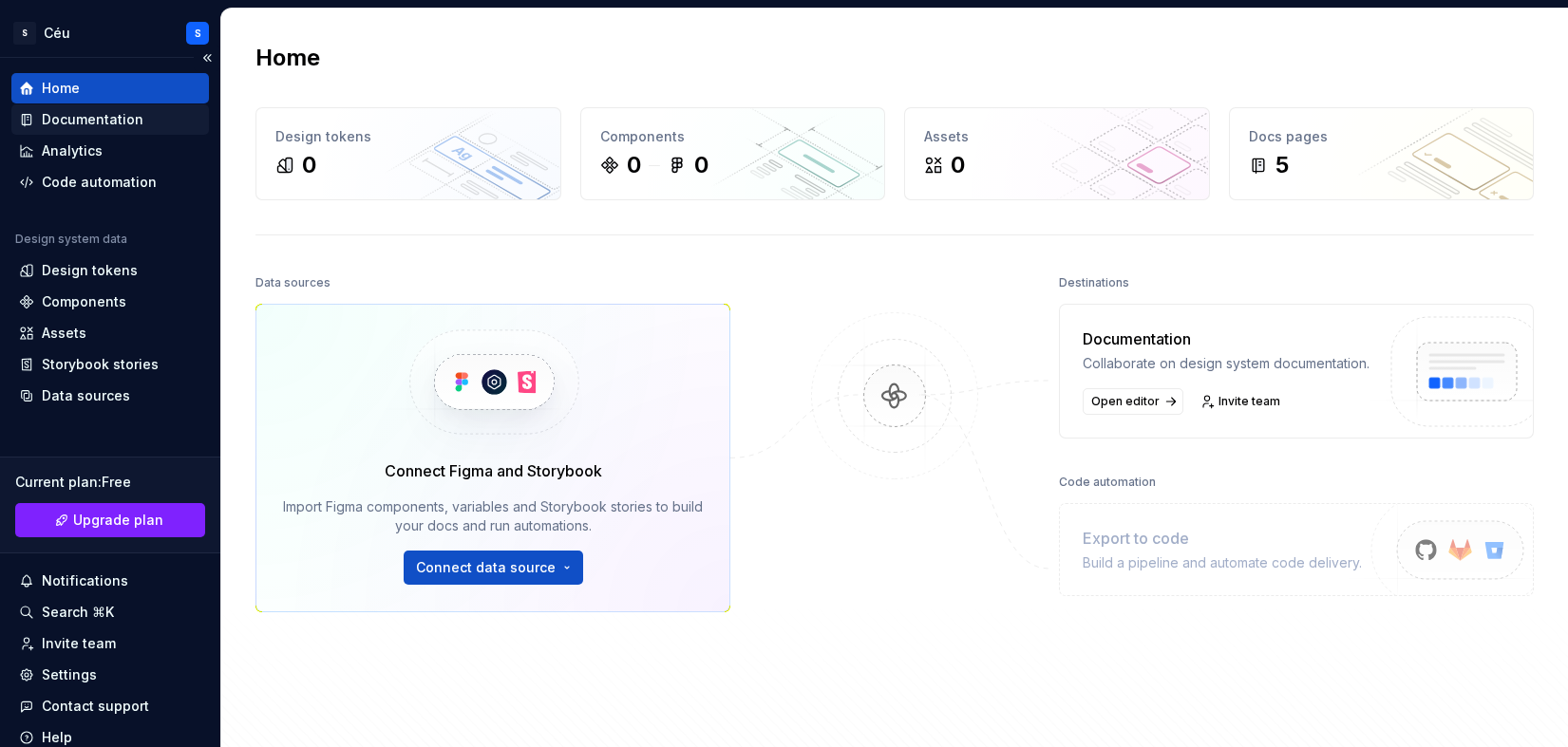
click at [86, 124] on div "Documentation" at bounding box center [93, 118] width 102 height 19
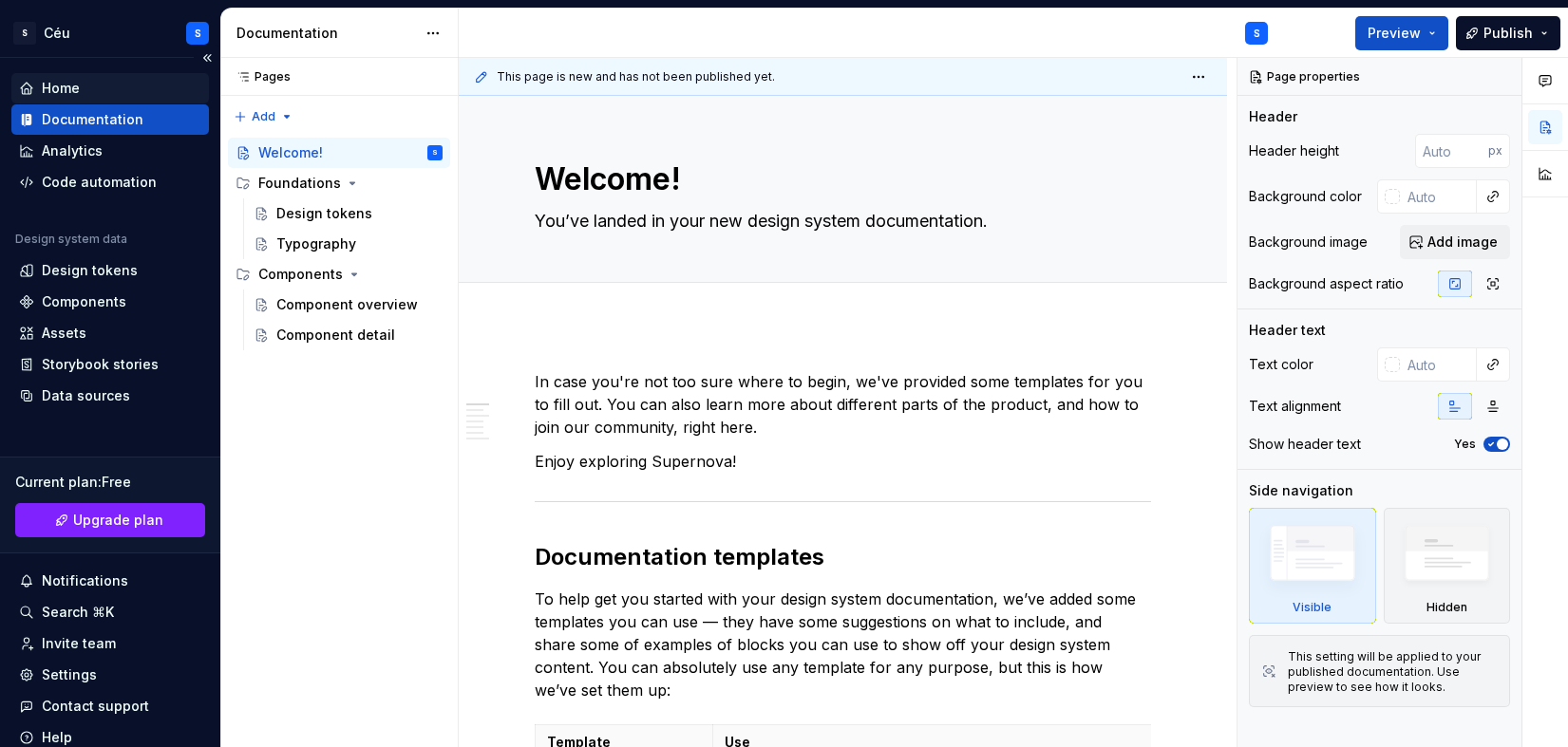
click at [72, 89] on div "Home" at bounding box center [61, 87] width 38 height 19
type textarea "*"
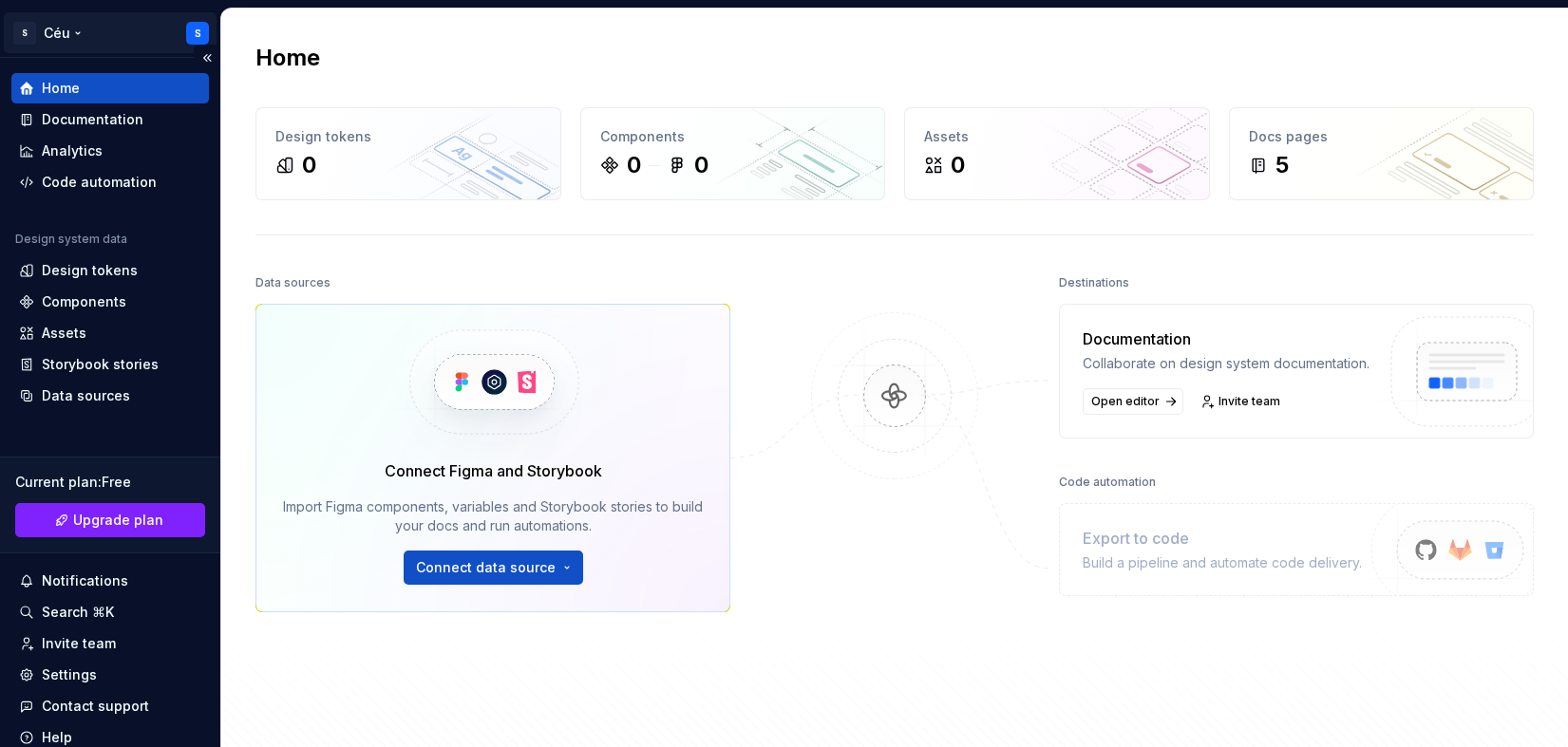
click at [184, 23] on html "S Céu S Home Documentation Analytics Code automation Design system data Design …" at bounding box center [784, 373] width 1568 height 747
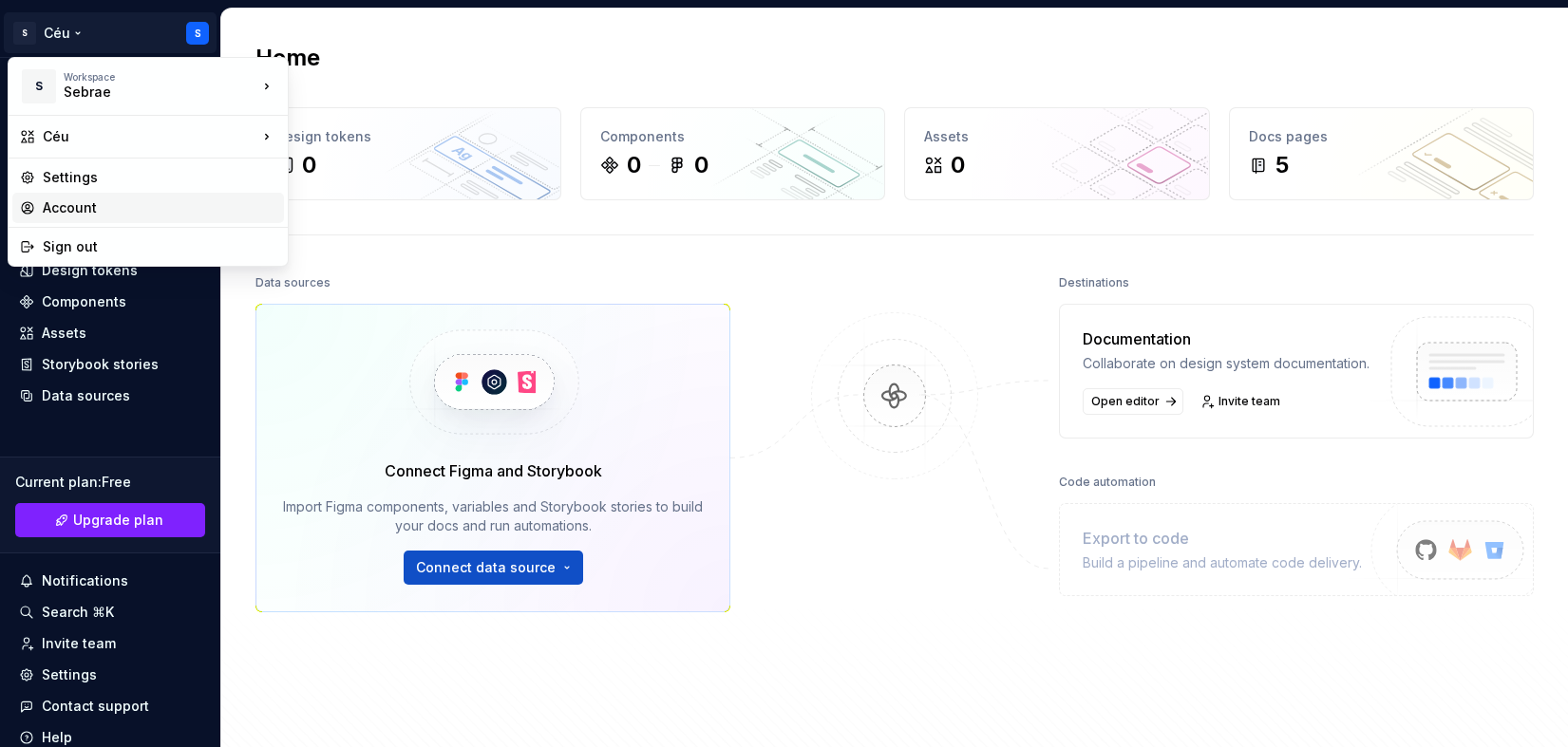
click at [85, 211] on div "Account" at bounding box center [160, 208] width 234 height 19
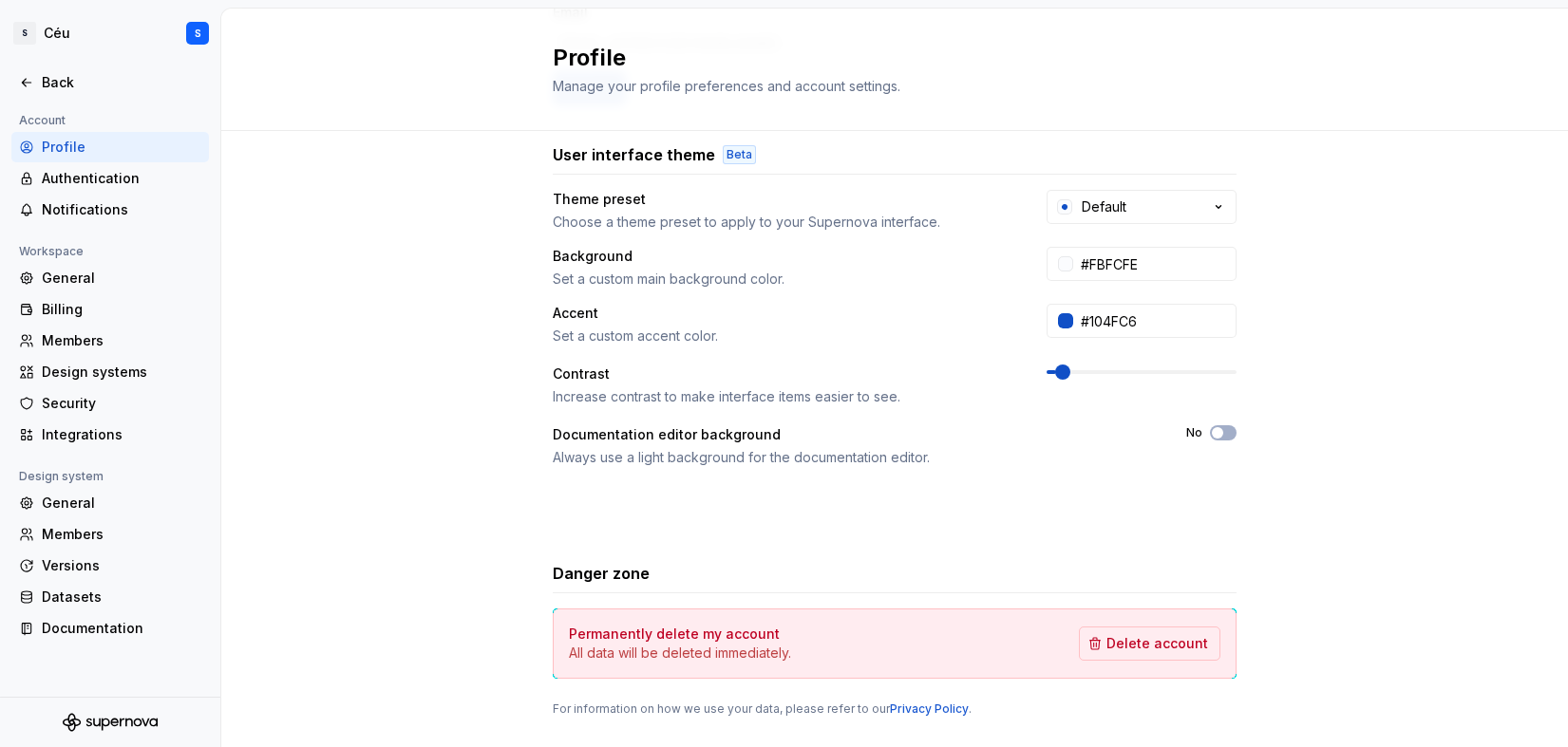
scroll to position [341, 0]
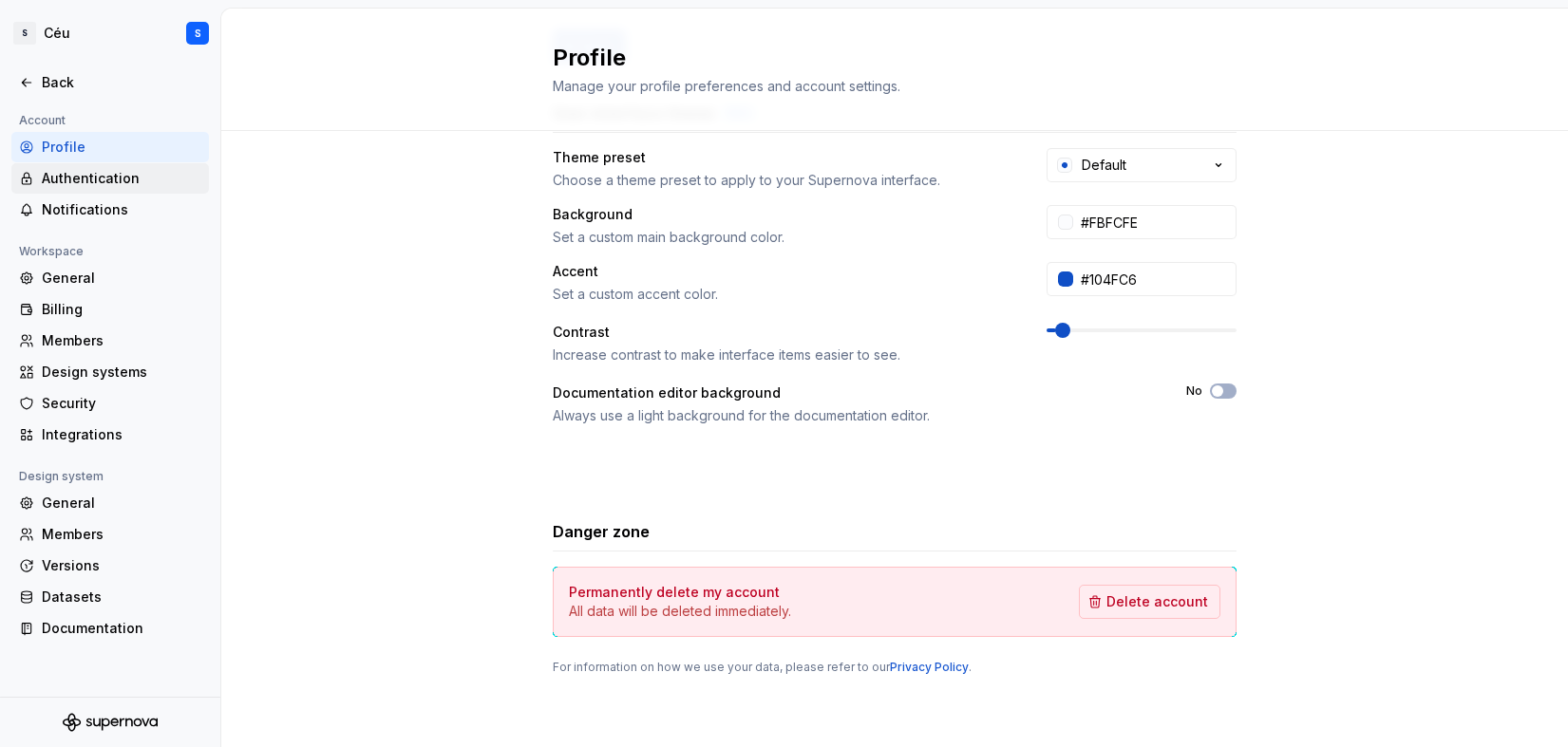
click at [87, 181] on div "Authentication" at bounding box center [121, 178] width 160 height 19
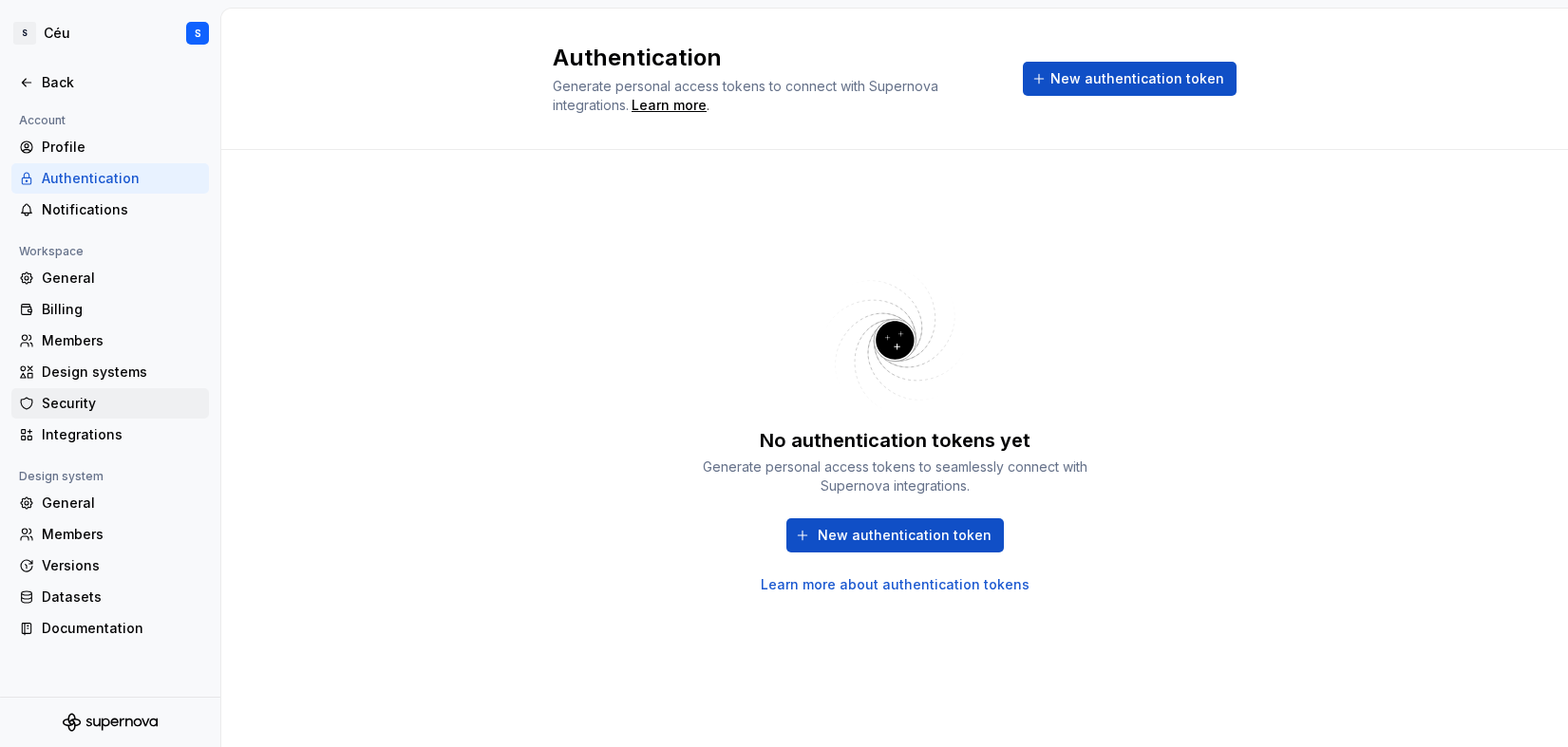
click at [94, 397] on div "Security" at bounding box center [121, 402] width 160 height 19
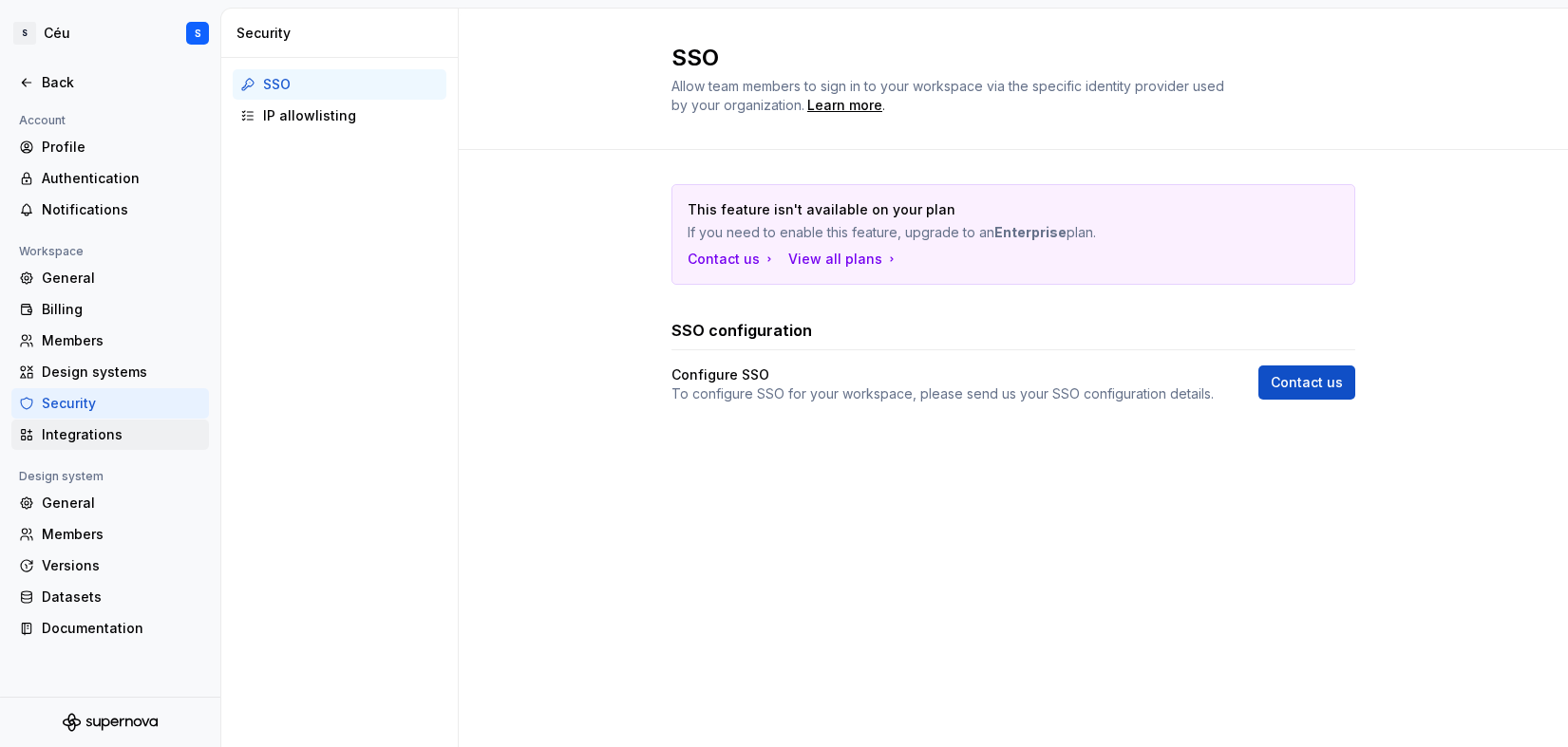
click at [75, 428] on div "Integrations" at bounding box center [121, 434] width 160 height 19
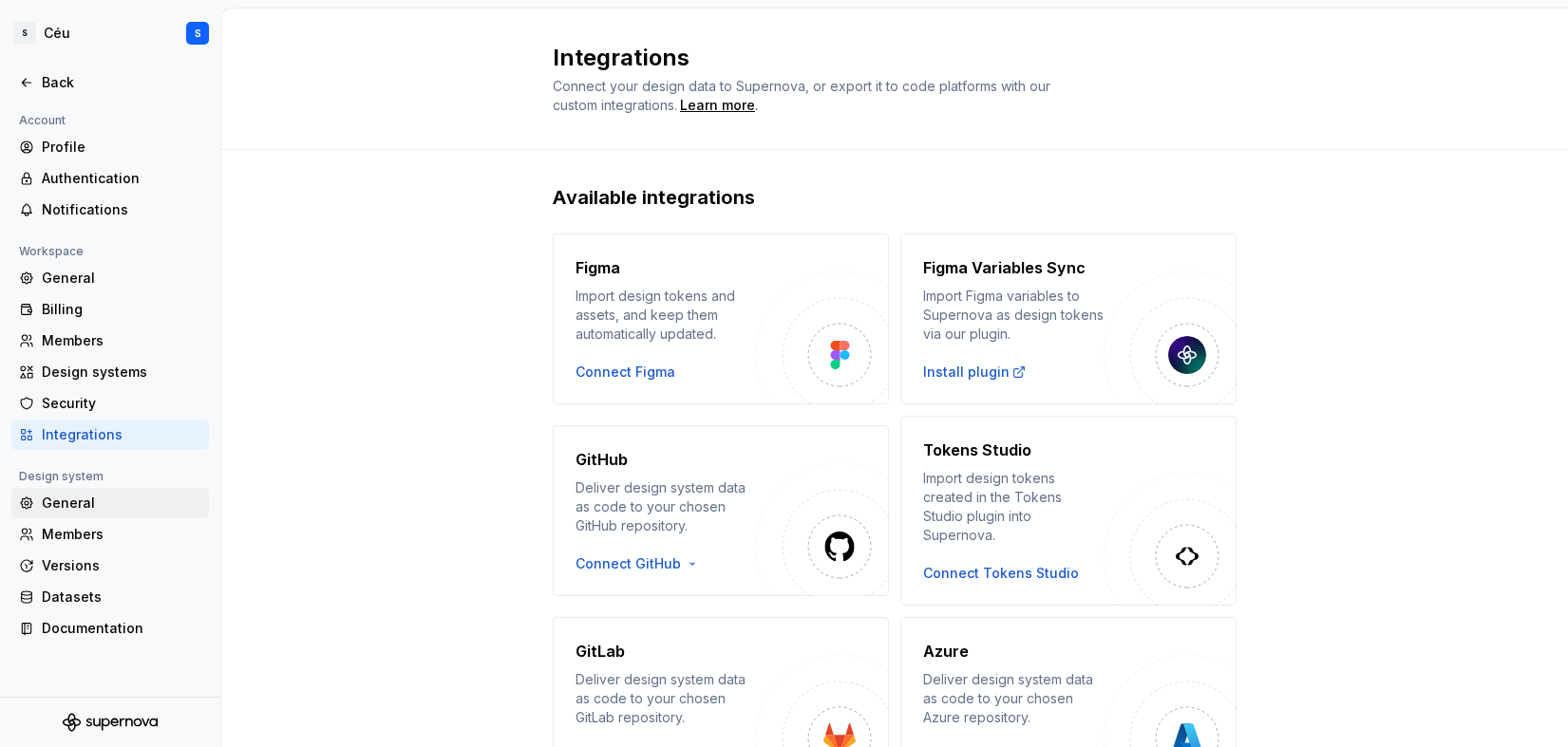
click at [67, 512] on div "General" at bounding box center [121, 502] width 160 height 19
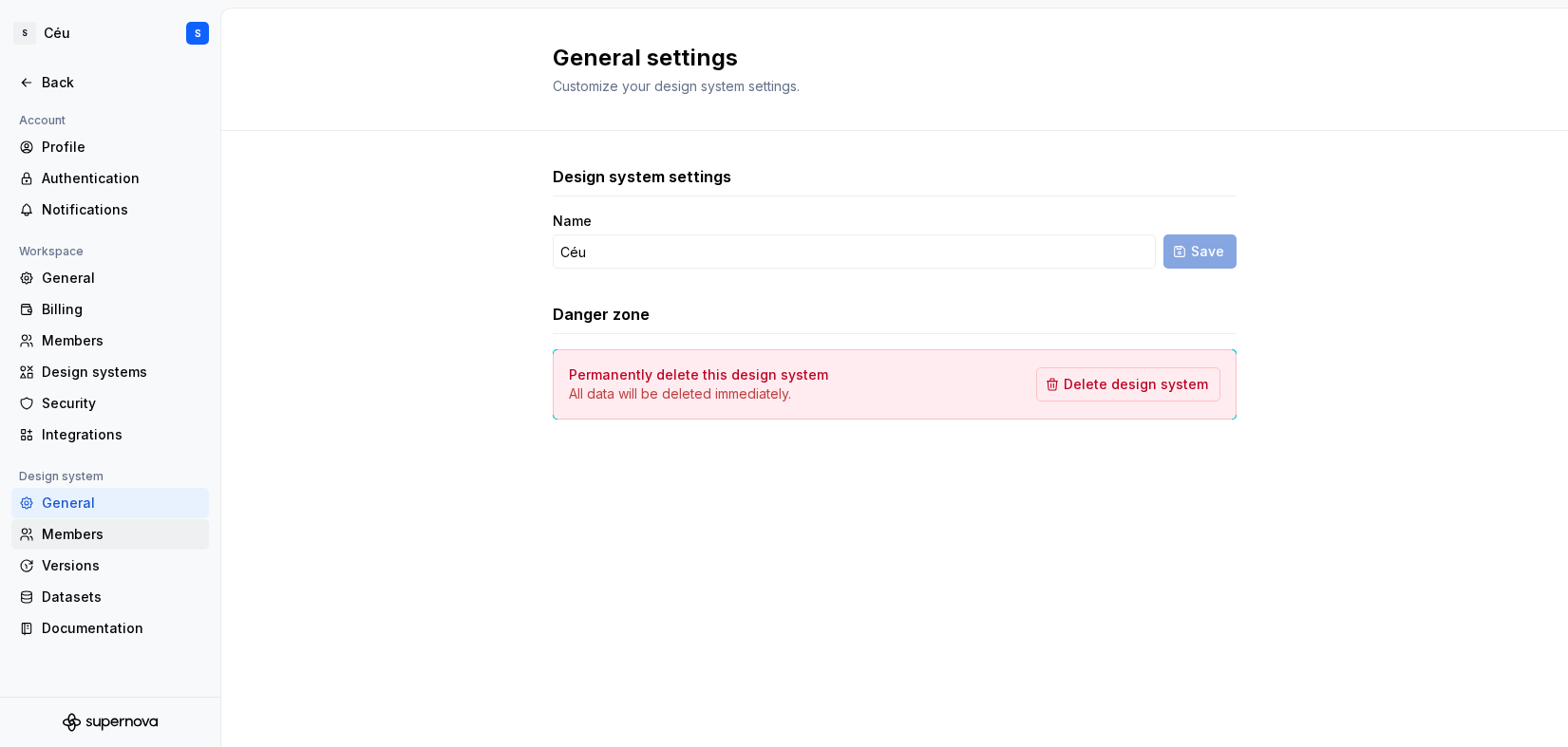
click at [61, 534] on div "Members" at bounding box center [121, 534] width 160 height 19
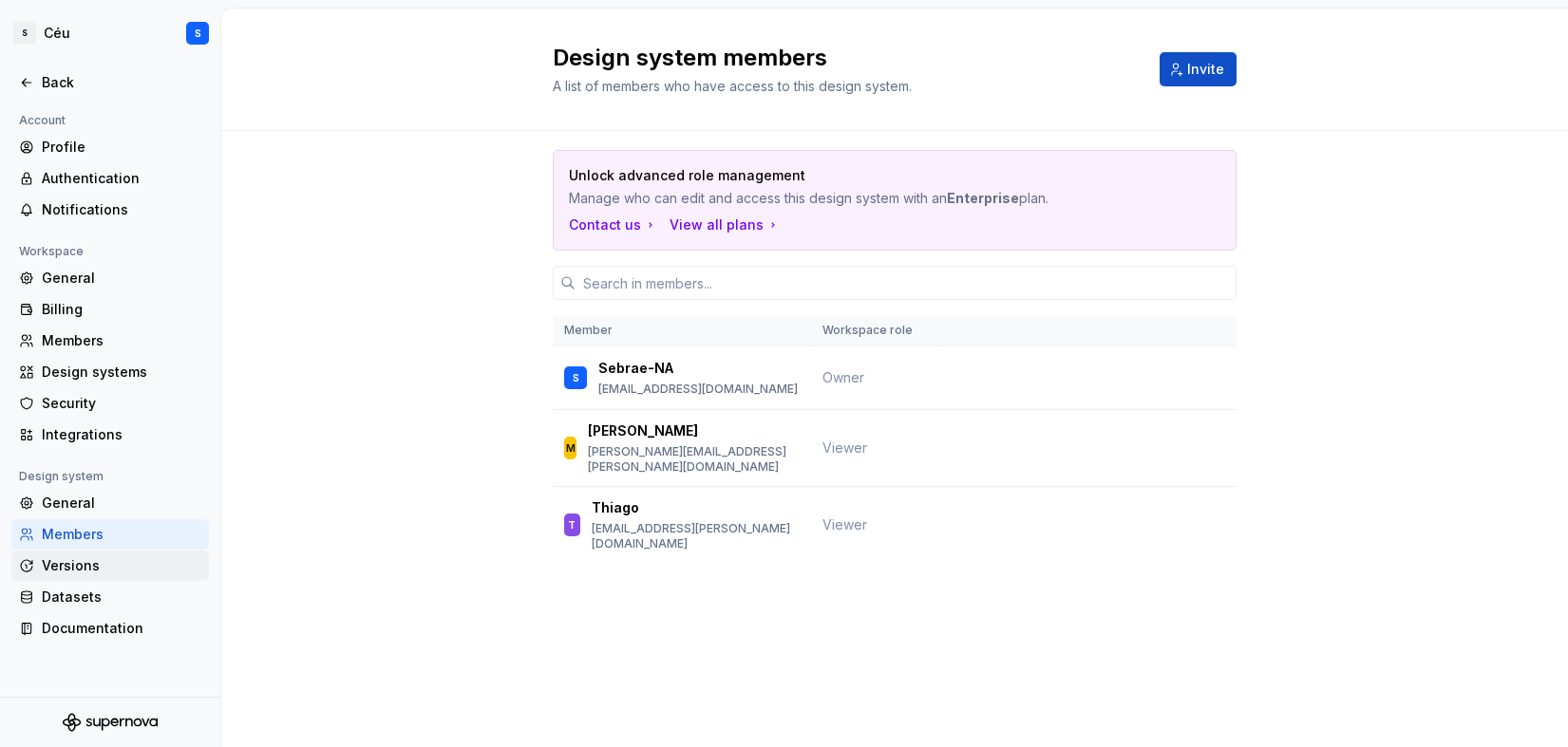
click at [62, 562] on div "Versions" at bounding box center [121, 565] width 160 height 19
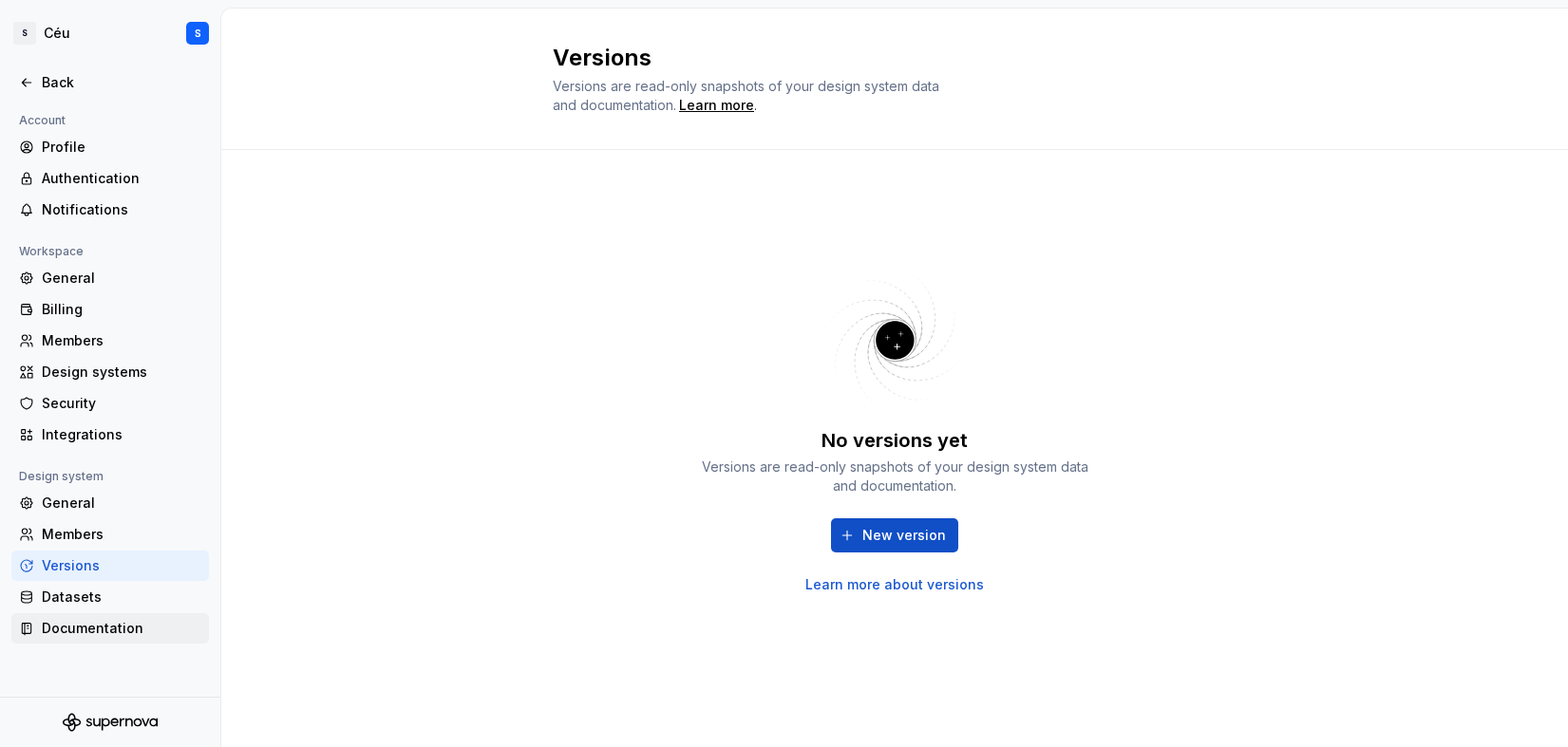
click at [67, 621] on div "Documentation" at bounding box center [121, 628] width 160 height 19
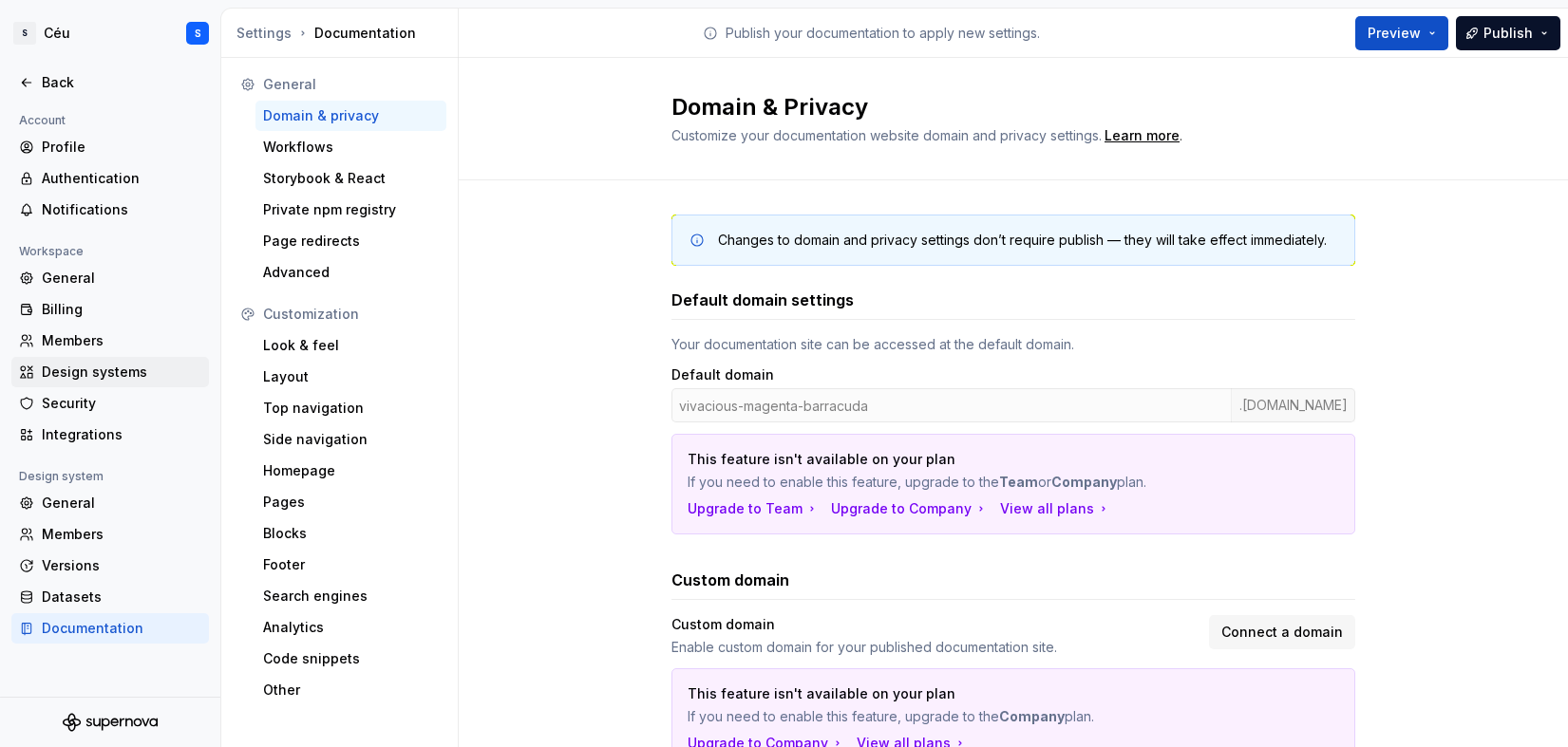
click at [87, 384] on div "Design systems" at bounding box center [111, 372] width 198 height 30
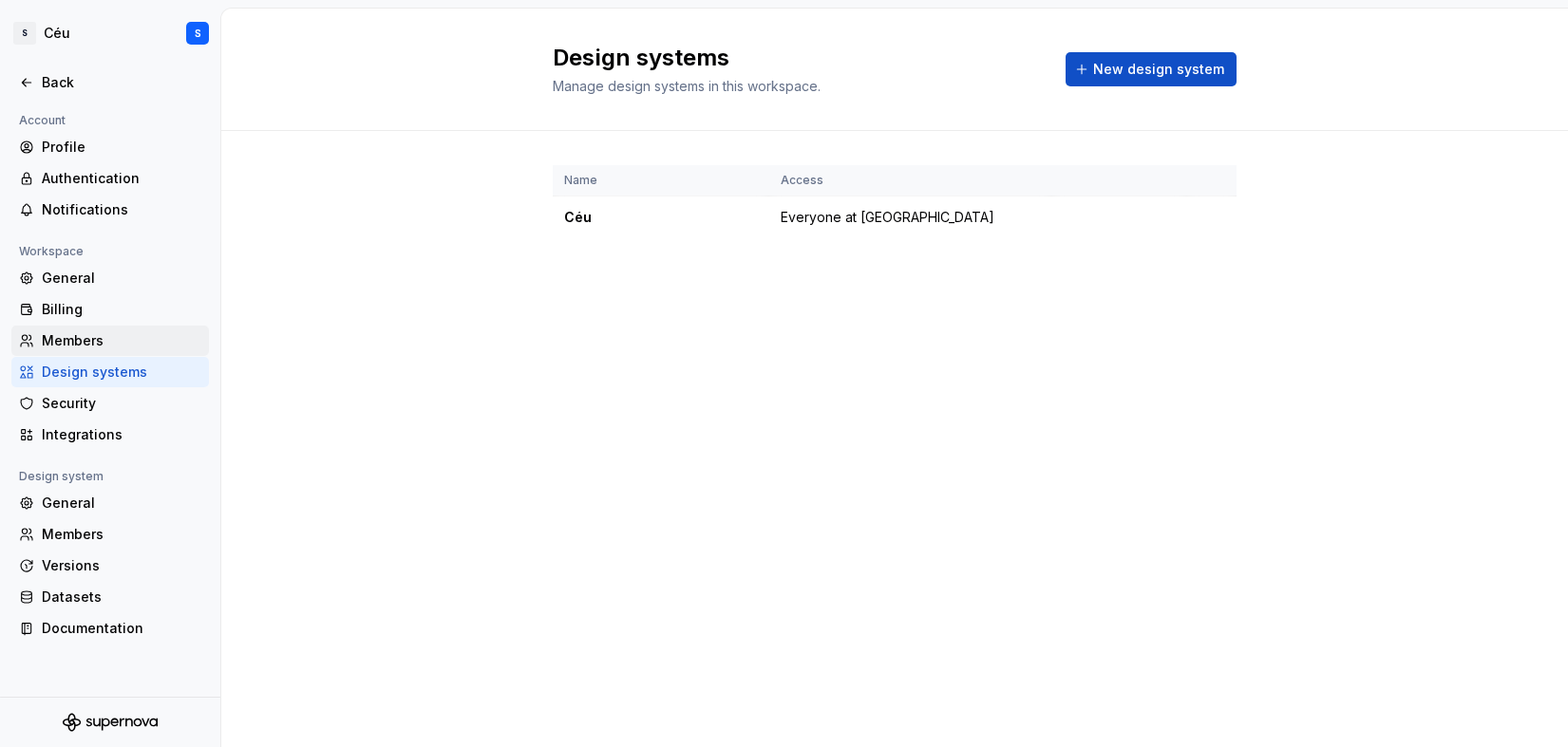
click at [85, 346] on div "Members" at bounding box center [121, 340] width 160 height 19
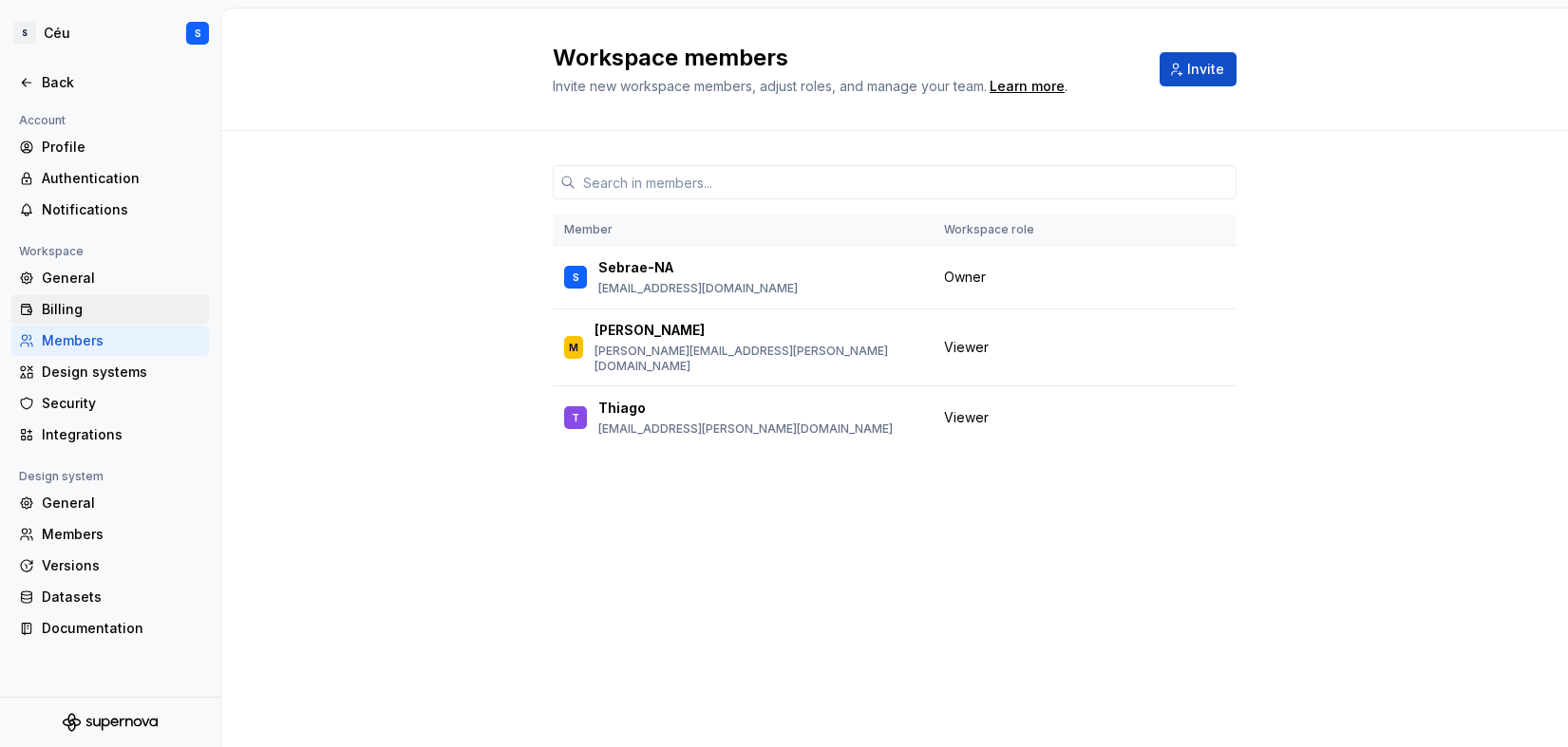
click at [78, 312] on div "Billing" at bounding box center [121, 308] width 160 height 19
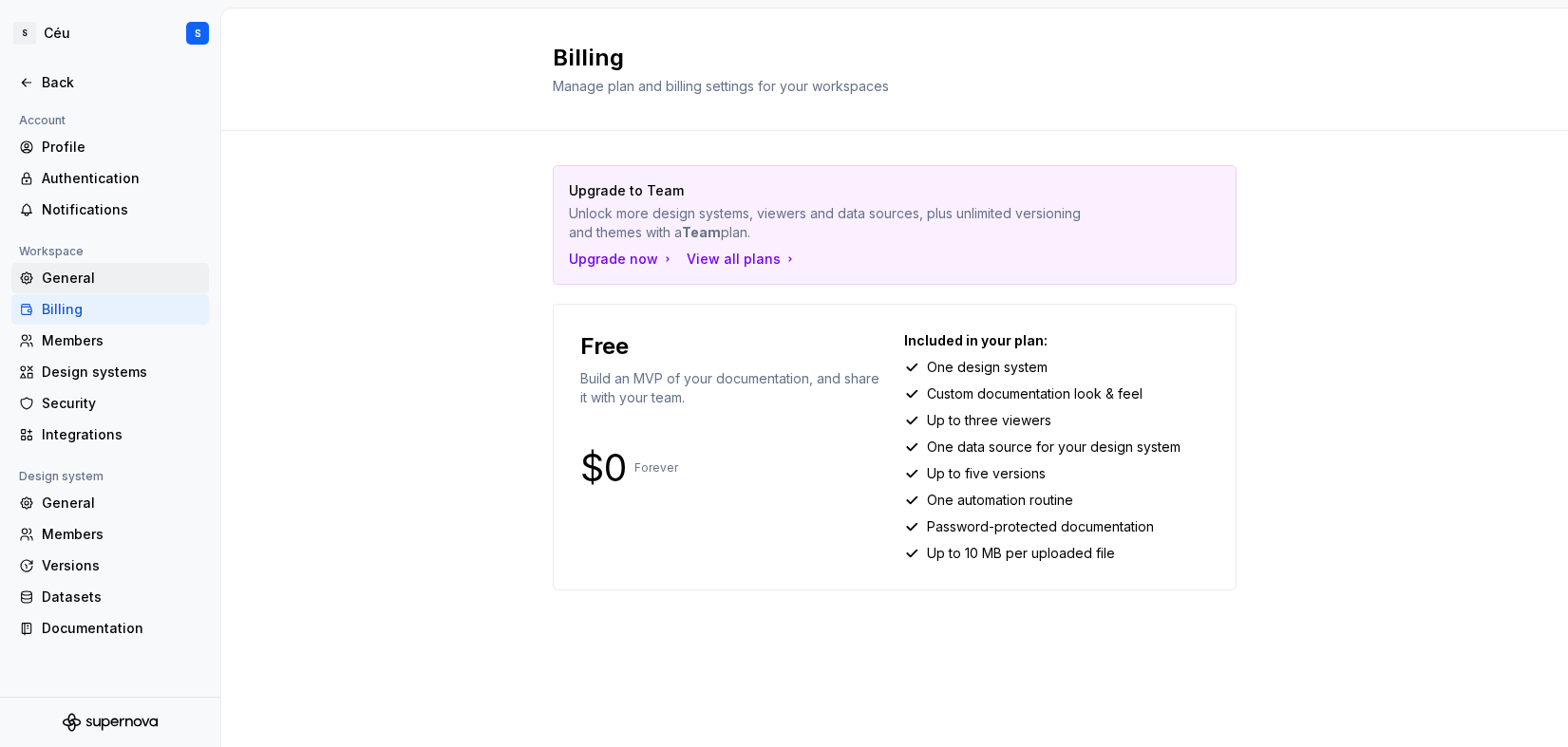
click at [79, 285] on div "General" at bounding box center [121, 277] width 160 height 19
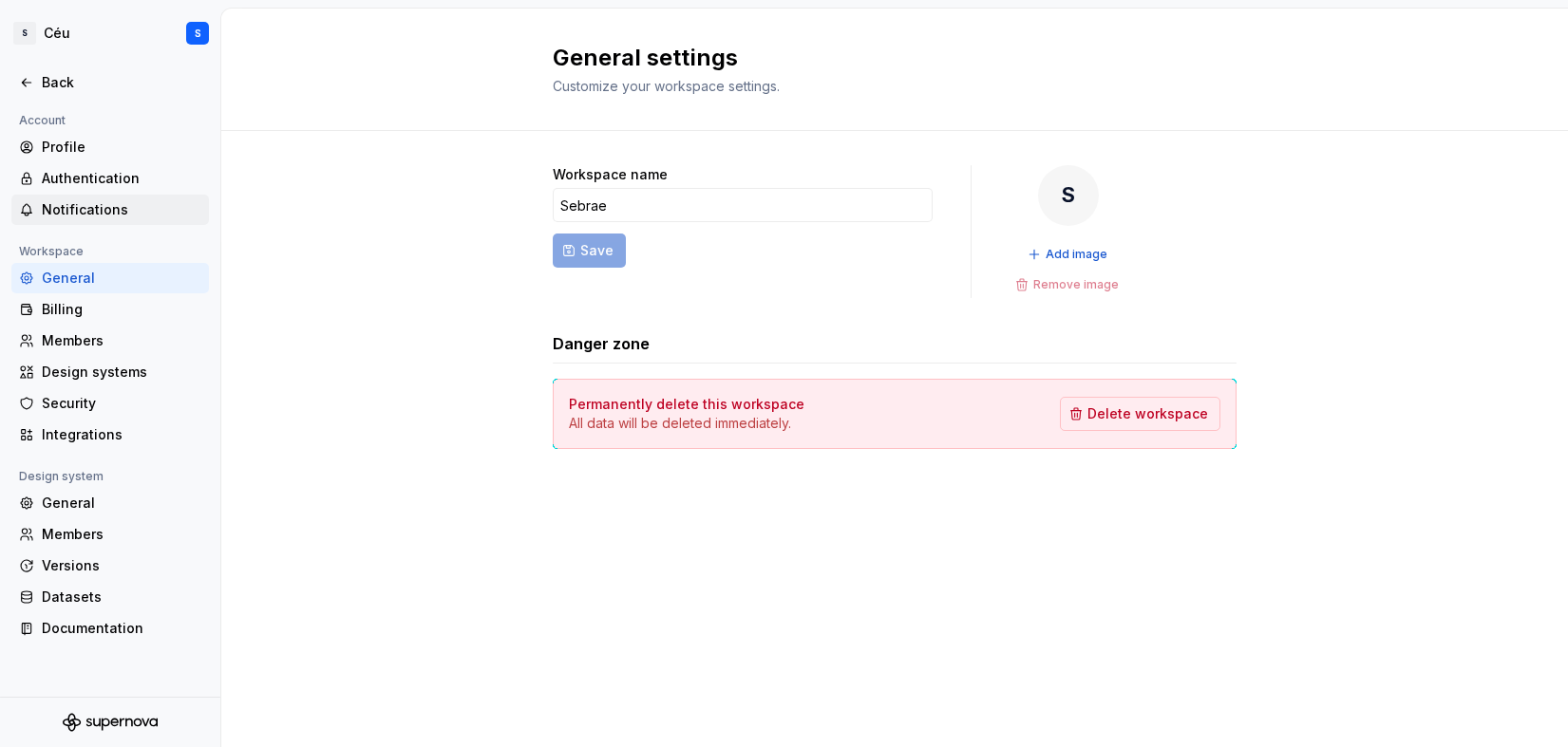
click at [79, 216] on div "Notifications" at bounding box center [121, 210] width 160 height 19
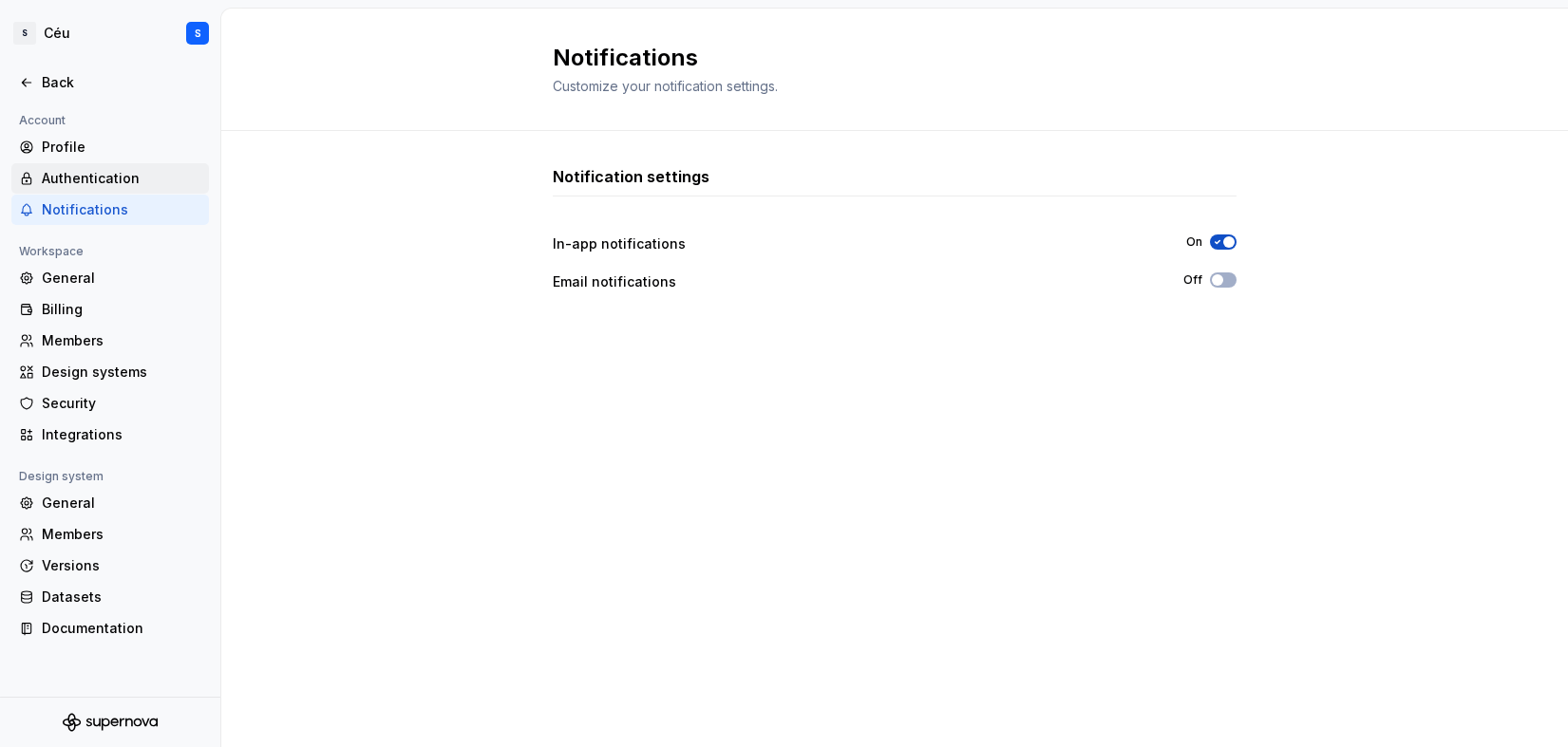
click at [83, 170] on div "Authentication" at bounding box center [121, 178] width 160 height 19
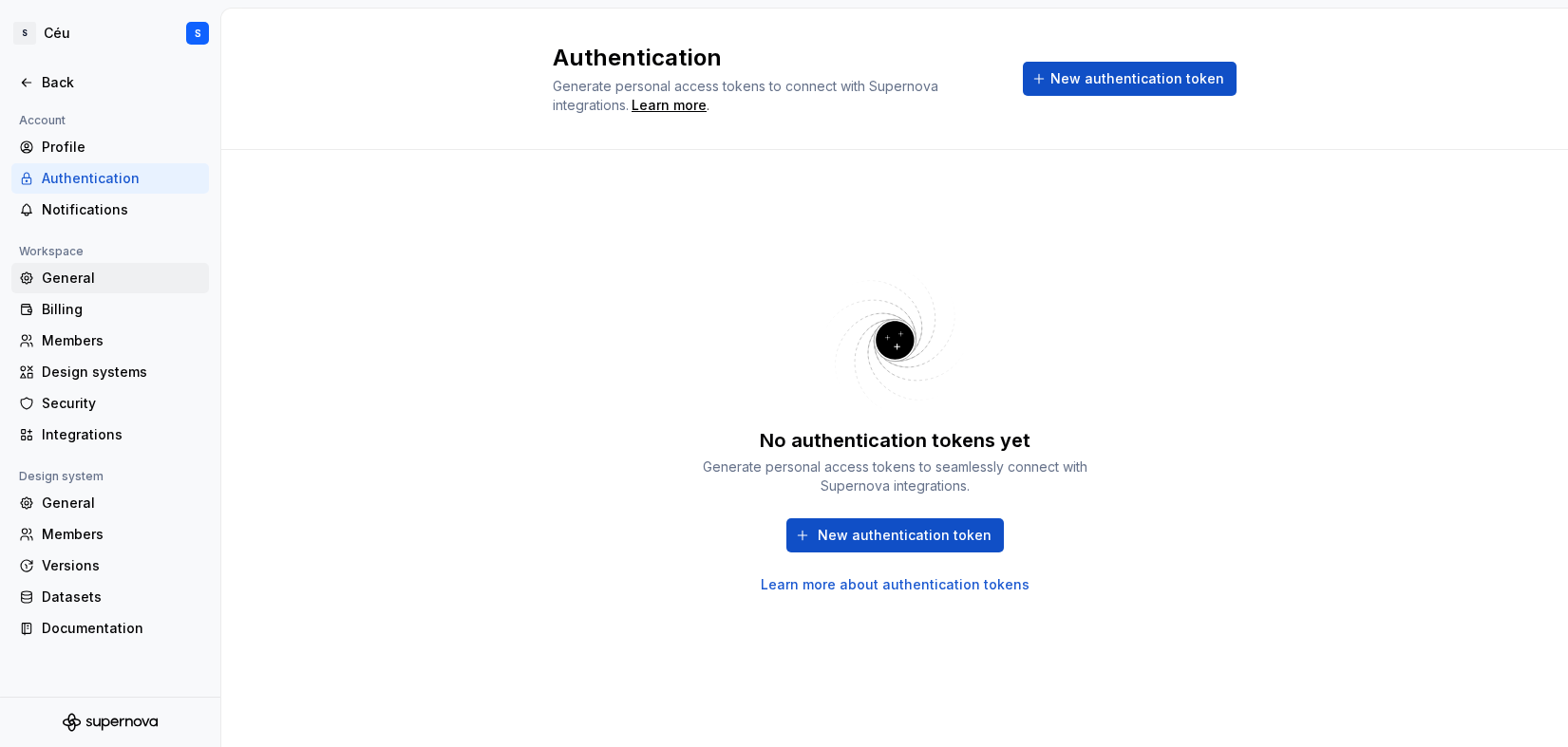
click at [89, 271] on div "General" at bounding box center [121, 277] width 160 height 19
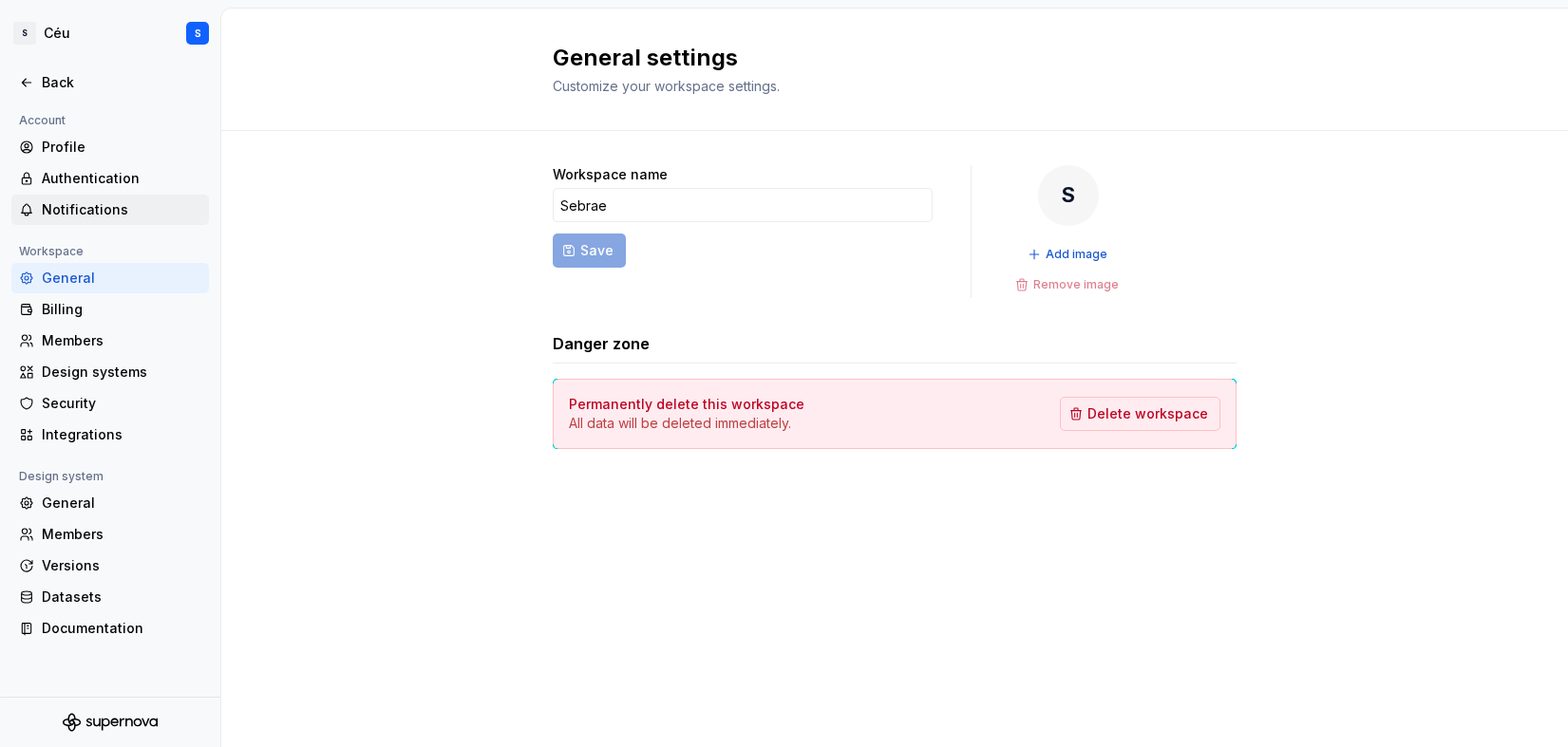
click at [81, 210] on div "Notifications" at bounding box center [121, 210] width 160 height 19
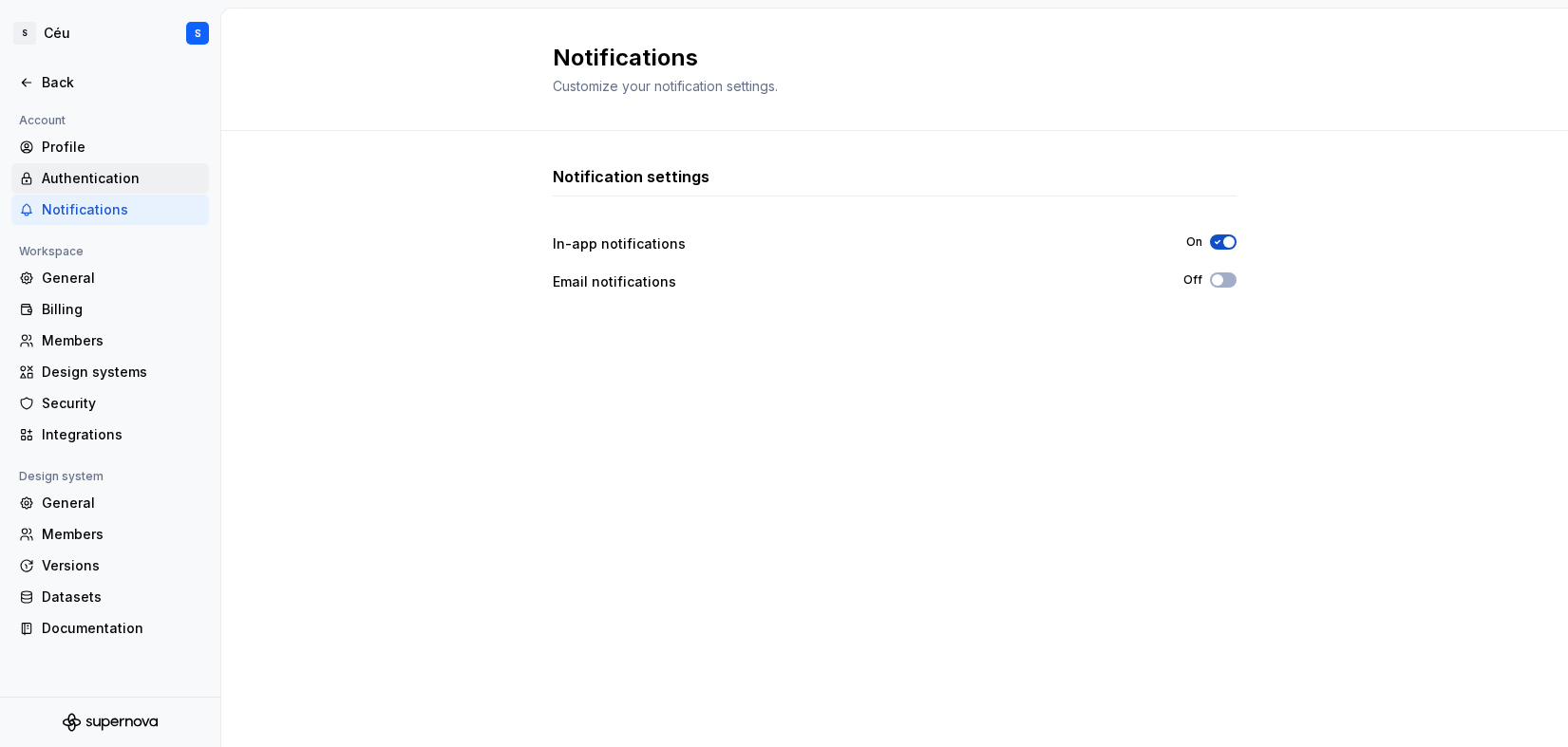
click at [102, 179] on div "Authentication" at bounding box center [121, 178] width 160 height 19
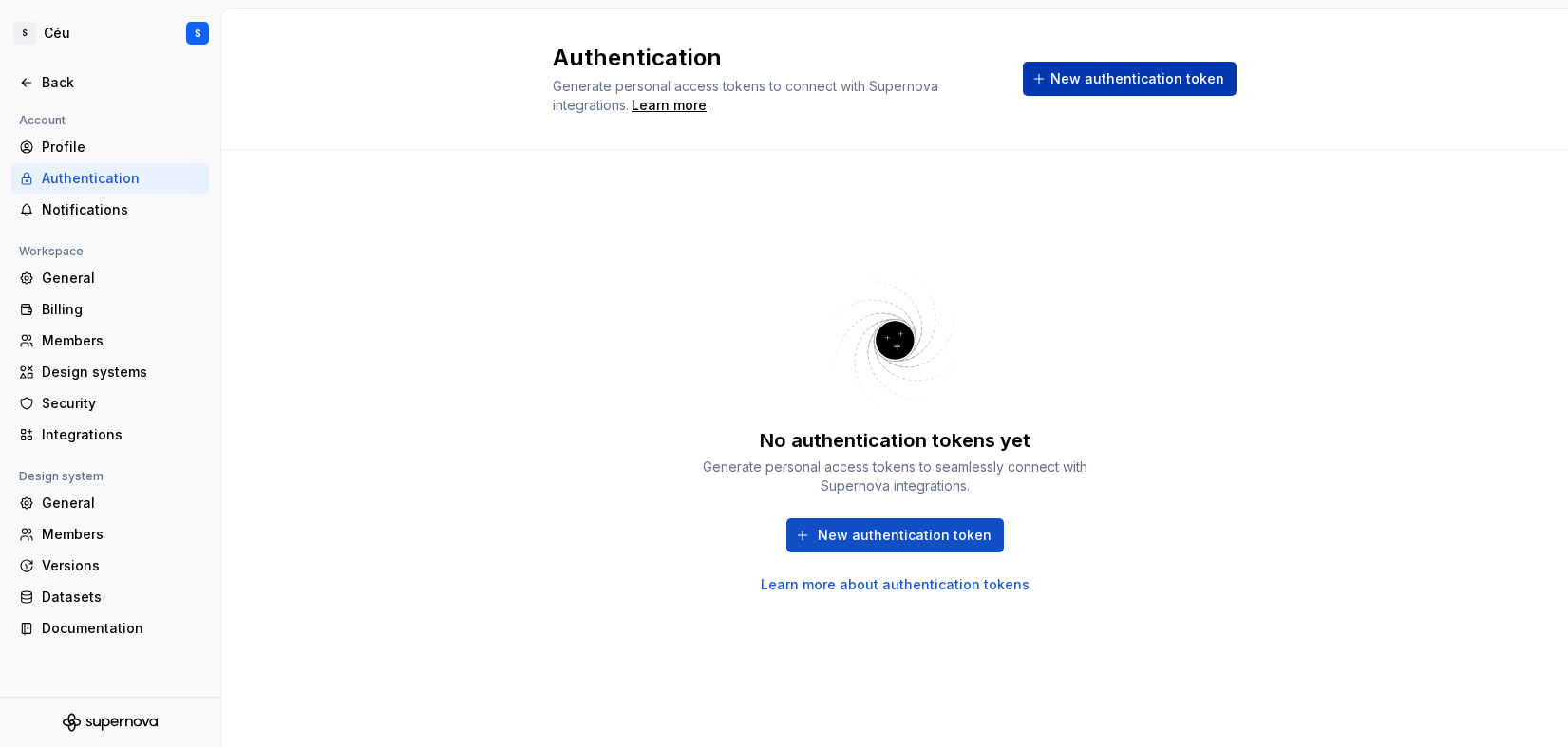
click at [1128, 78] on span "New authentication token" at bounding box center [1136, 78] width 173 height 19
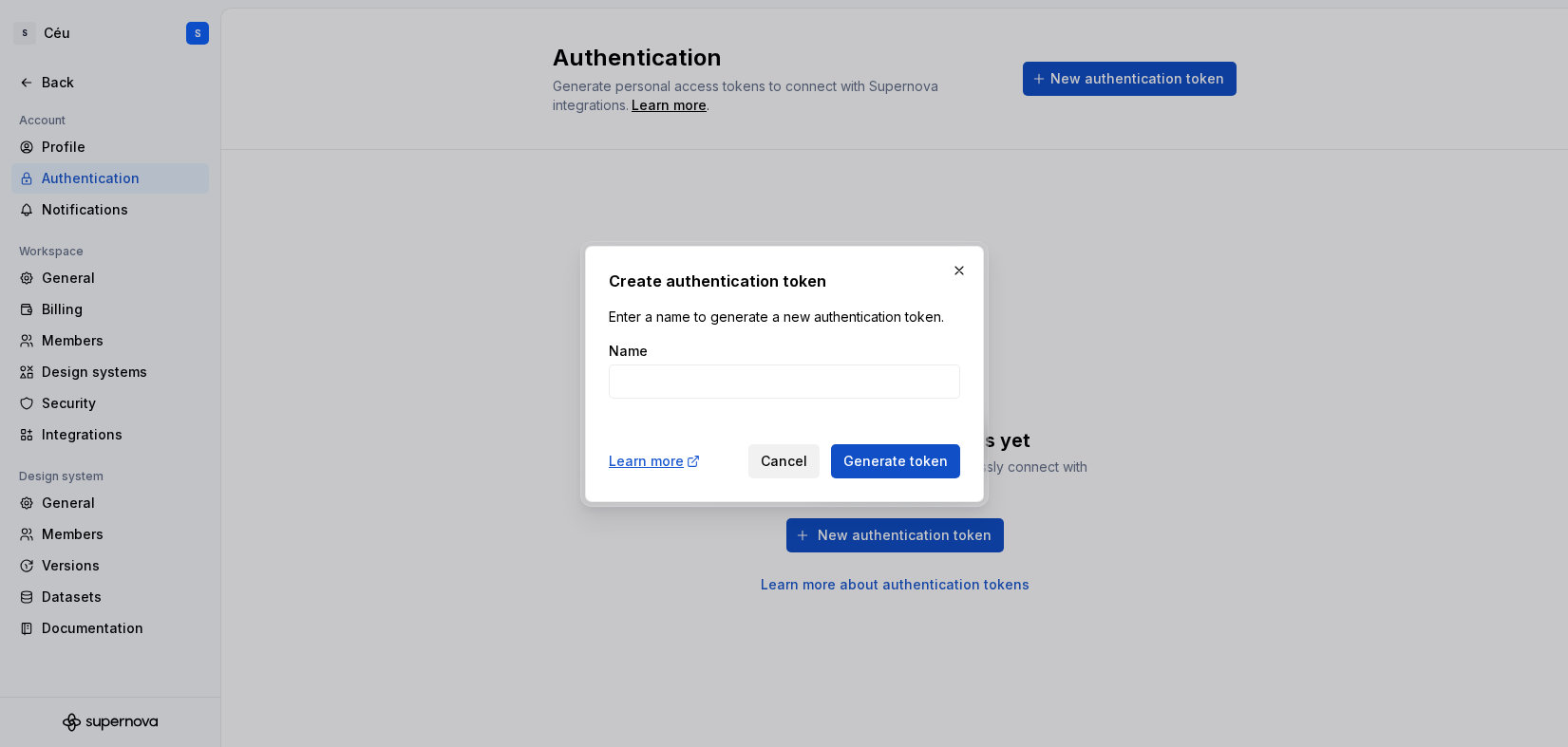
click at [797, 458] on span "Cancel" at bounding box center [784, 461] width 47 height 19
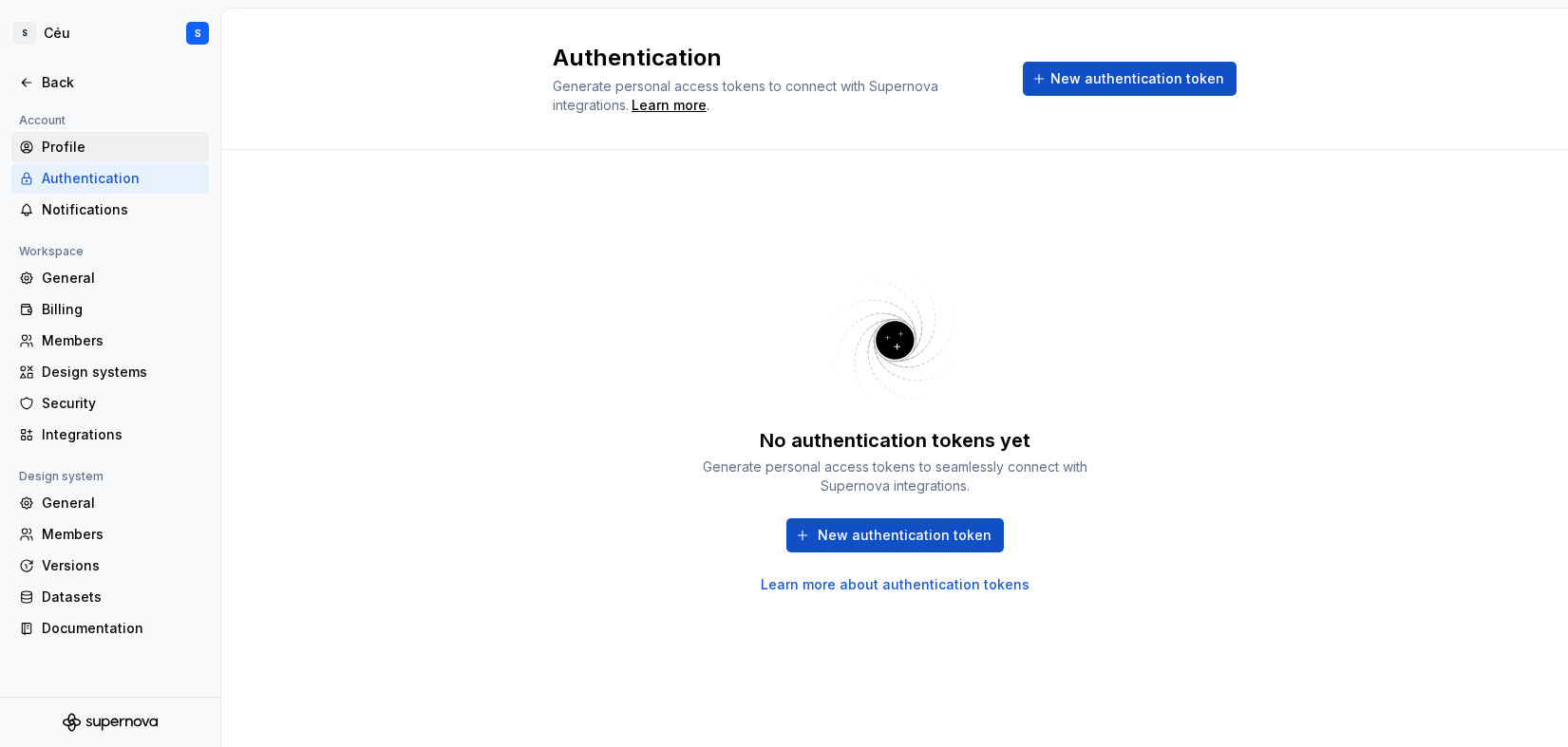
click at [48, 150] on div "Profile" at bounding box center [121, 147] width 160 height 19
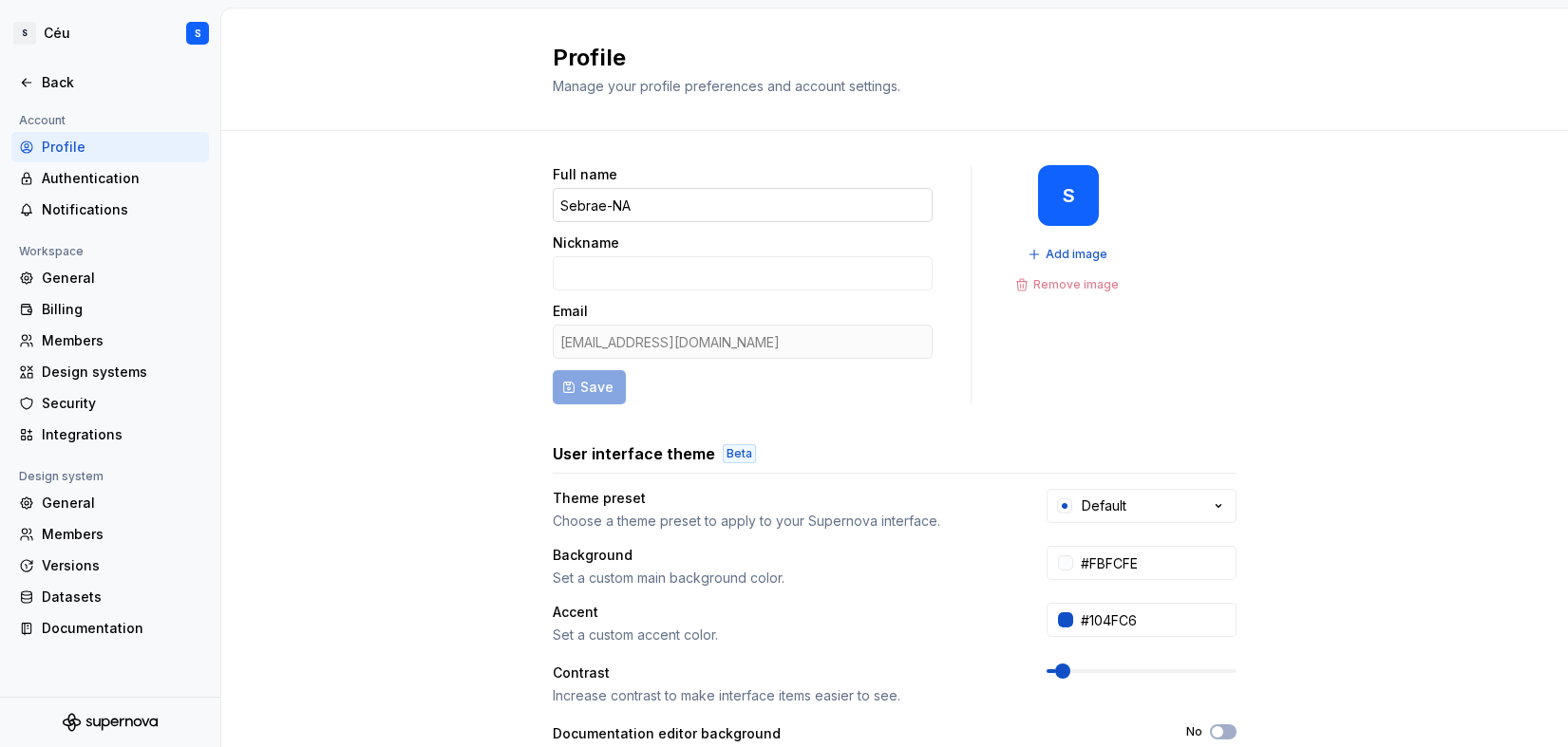
click at [616, 192] on input "Sebrae-NA" at bounding box center [742, 205] width 380 height 34
click at [613, 200] on input "Sebrae-NA" at bounding box center [742, 205] width 380 height 34
click at [409, 266] on div "Full name Sebrae-NA Nickname Email [EMAIL_ADDRESS][DOMAIN_NAME] Save S Add imag…" at bounding box center [894, 609] width 1347 height 957
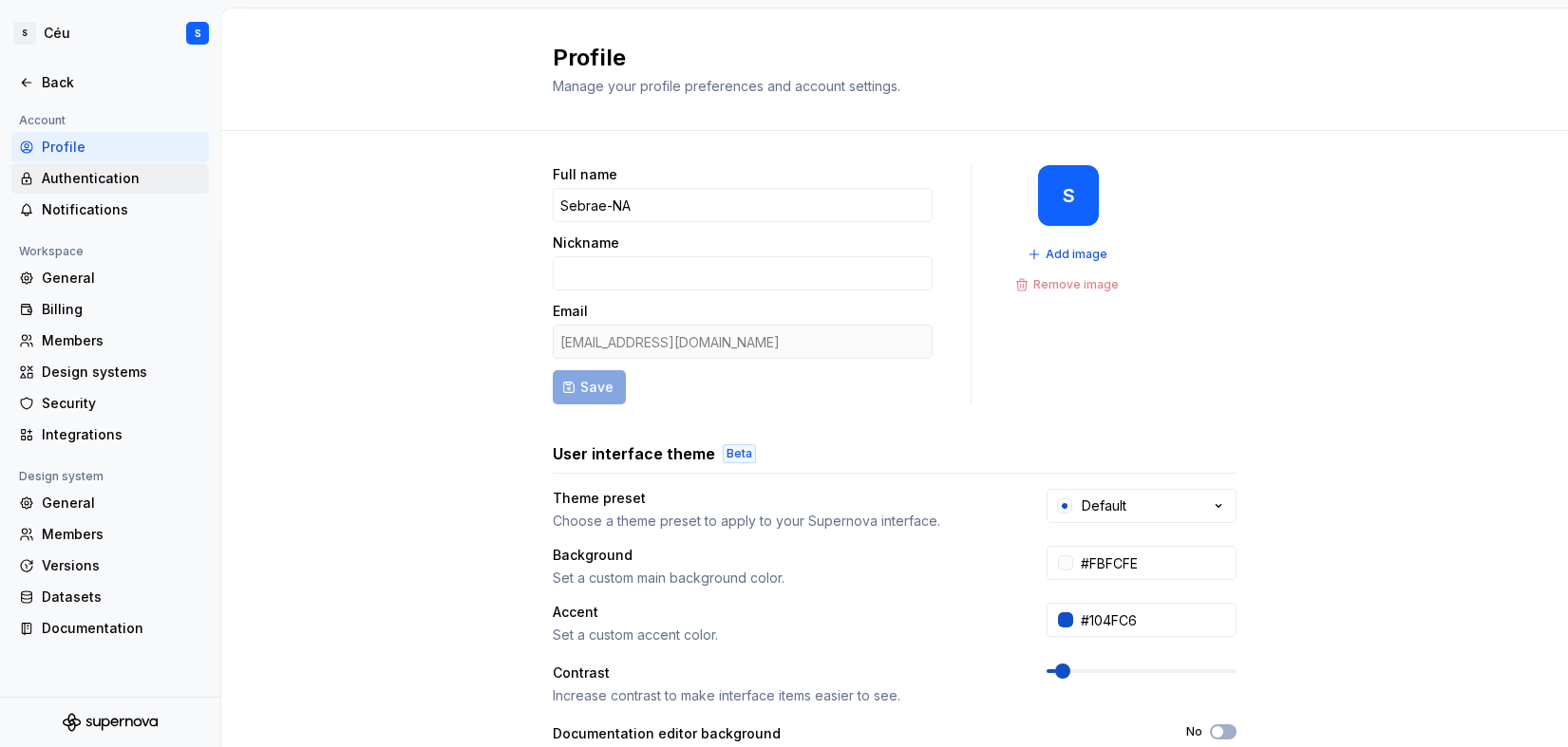
click at [92, 181] on div "Authentication" at bounding box center [121, 178] width 160 height 19
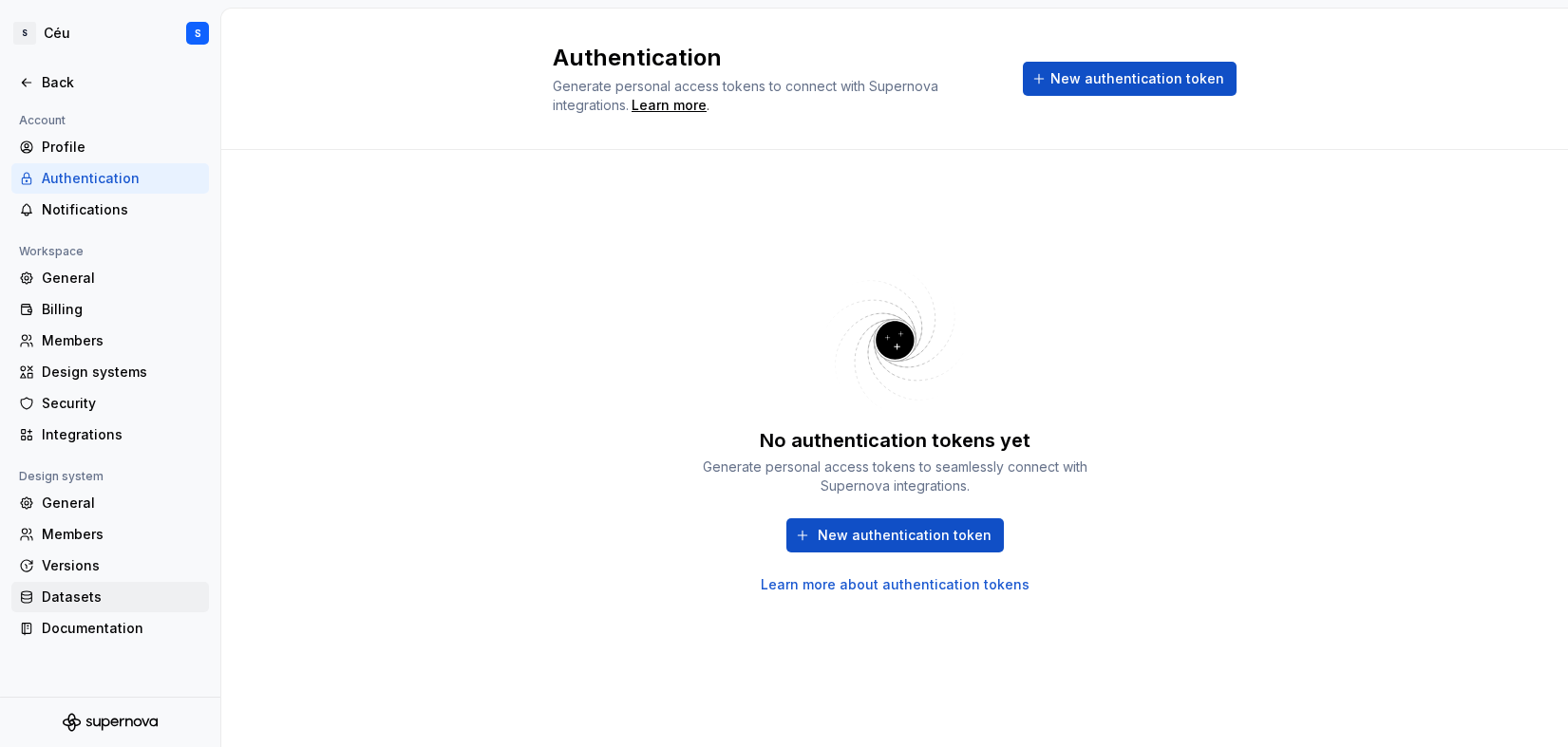
click at [78, 592] on div "Datasets" at bounding box center [121, 596] width 160 height 19
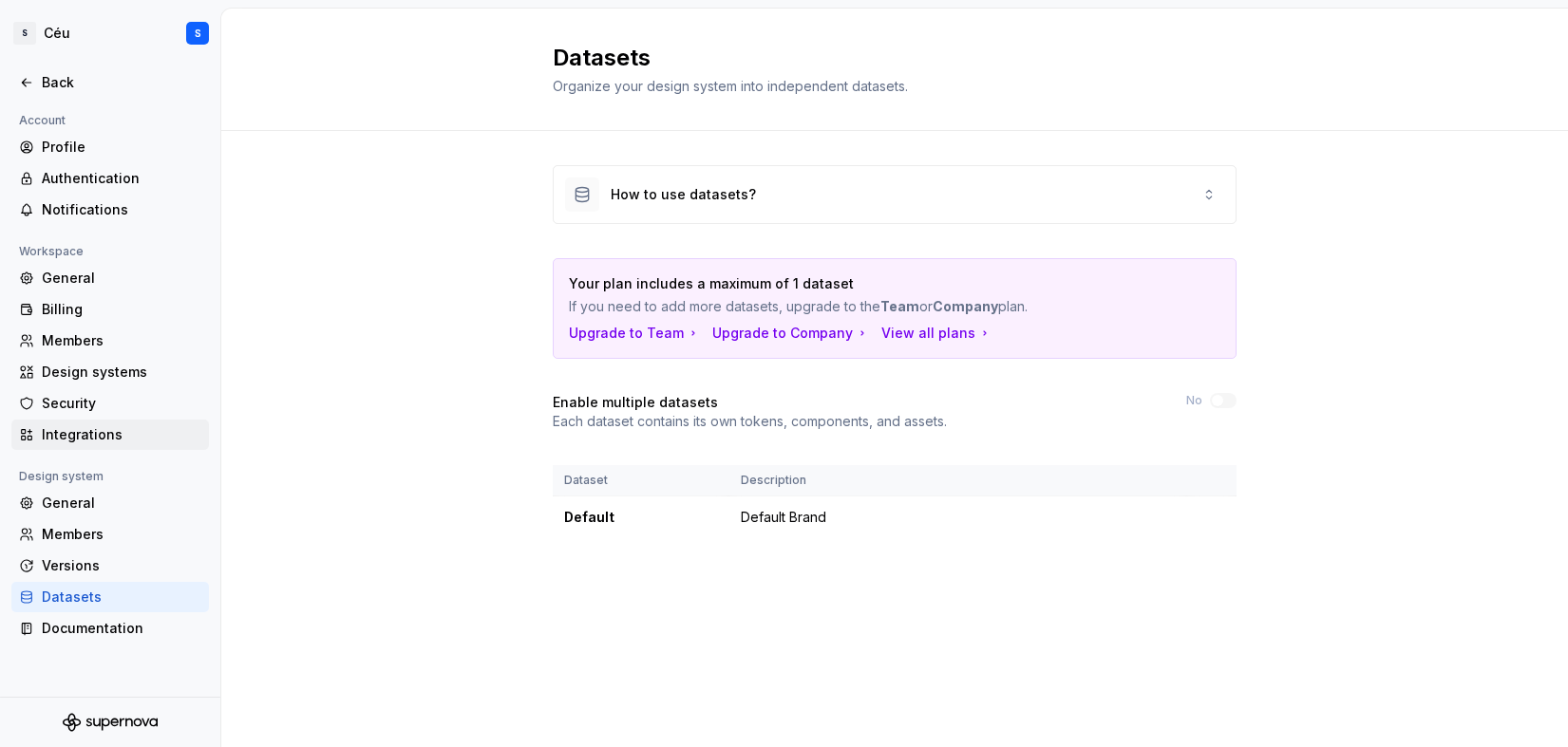
click at [83, 422] on div "Integrations" at bounding box center [111, 435] width 198 height 30
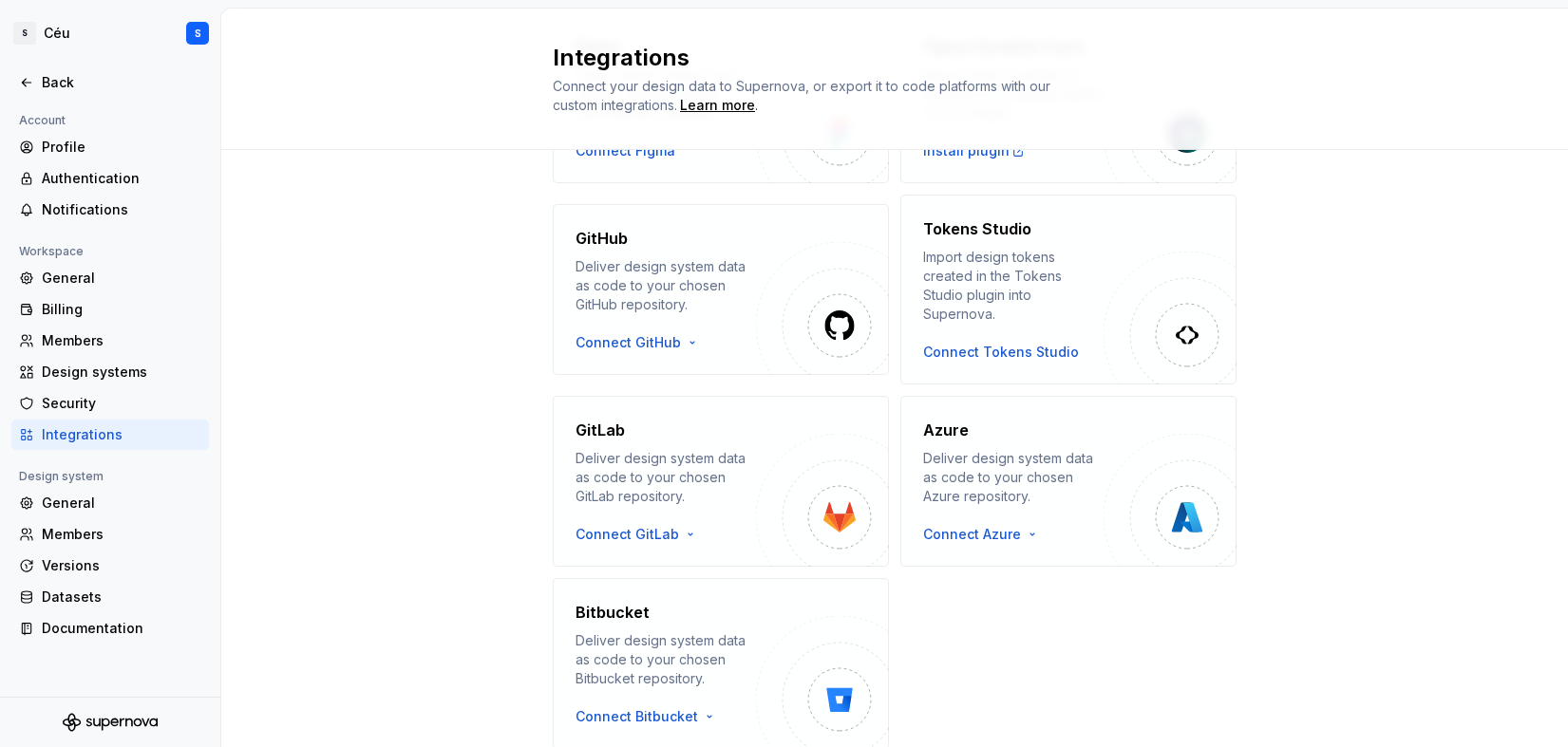
scroll to position [167, 0]
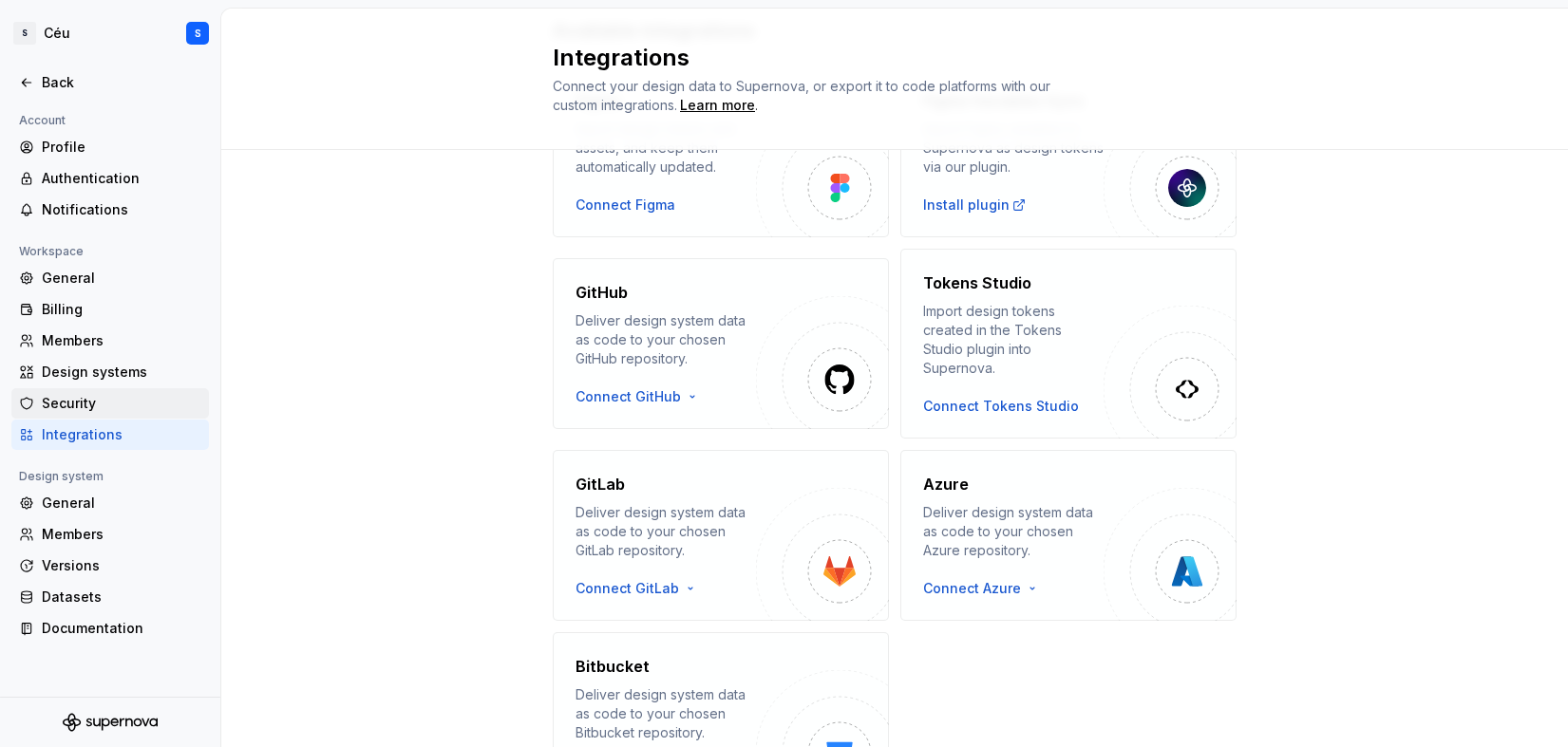
click at [70, 408] on div "Security" at bounding box center [121, 402] width 160 height 19
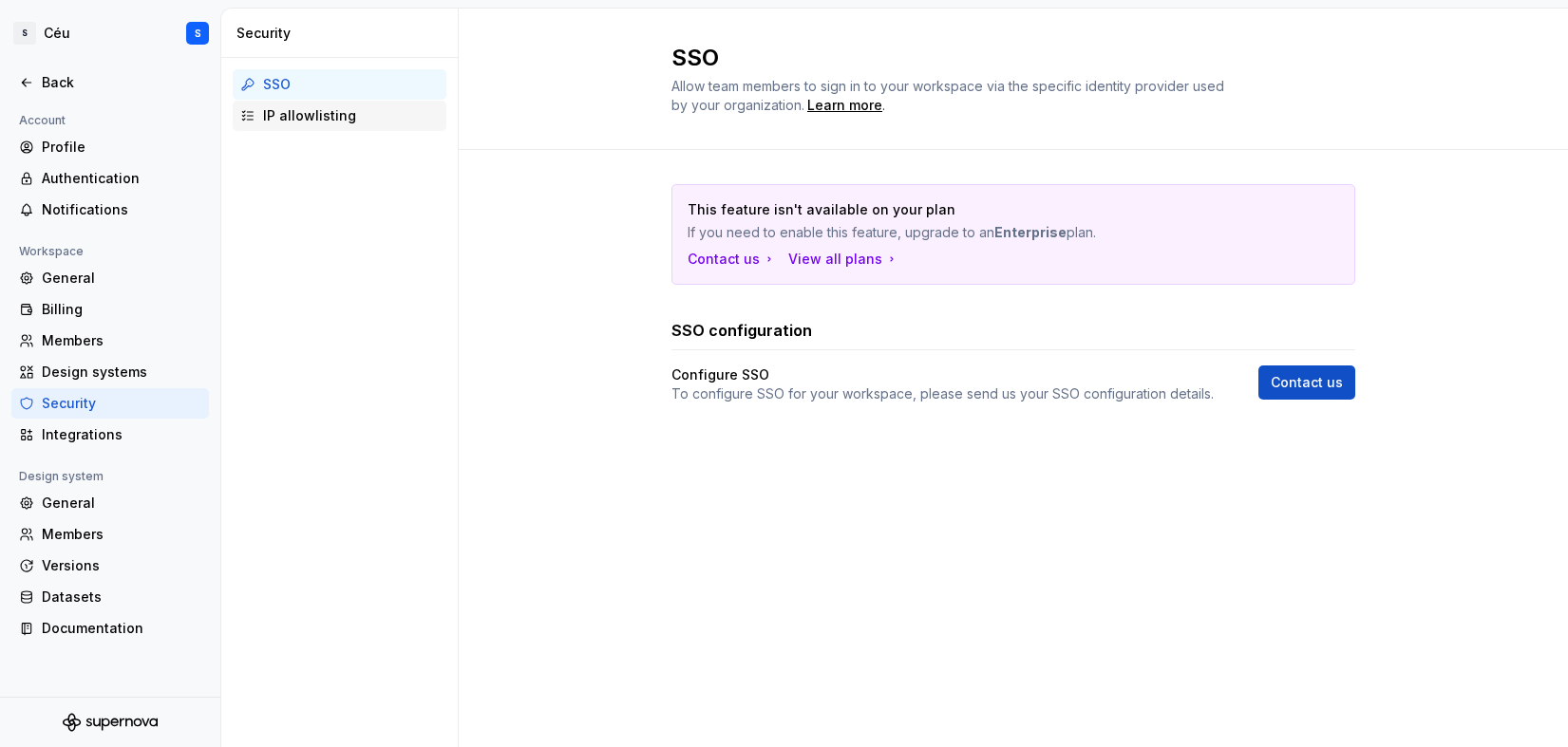
click at [339, 111] on div "IP allowlisting" at bounding box center [351, 116] width 175 height 19
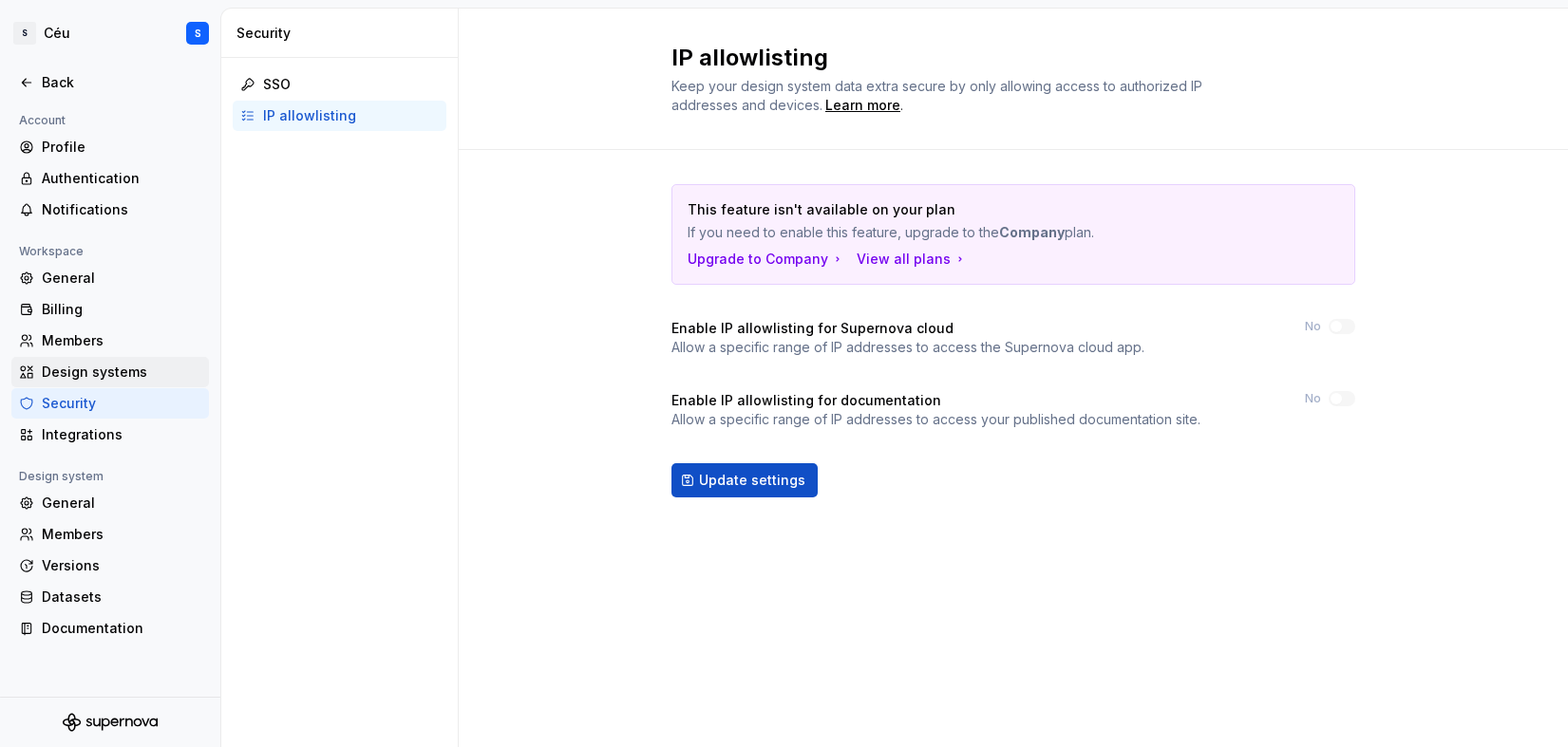
click at [78, 360] on div "Design systems" at bounding box center [111, 372] width 198 height 30
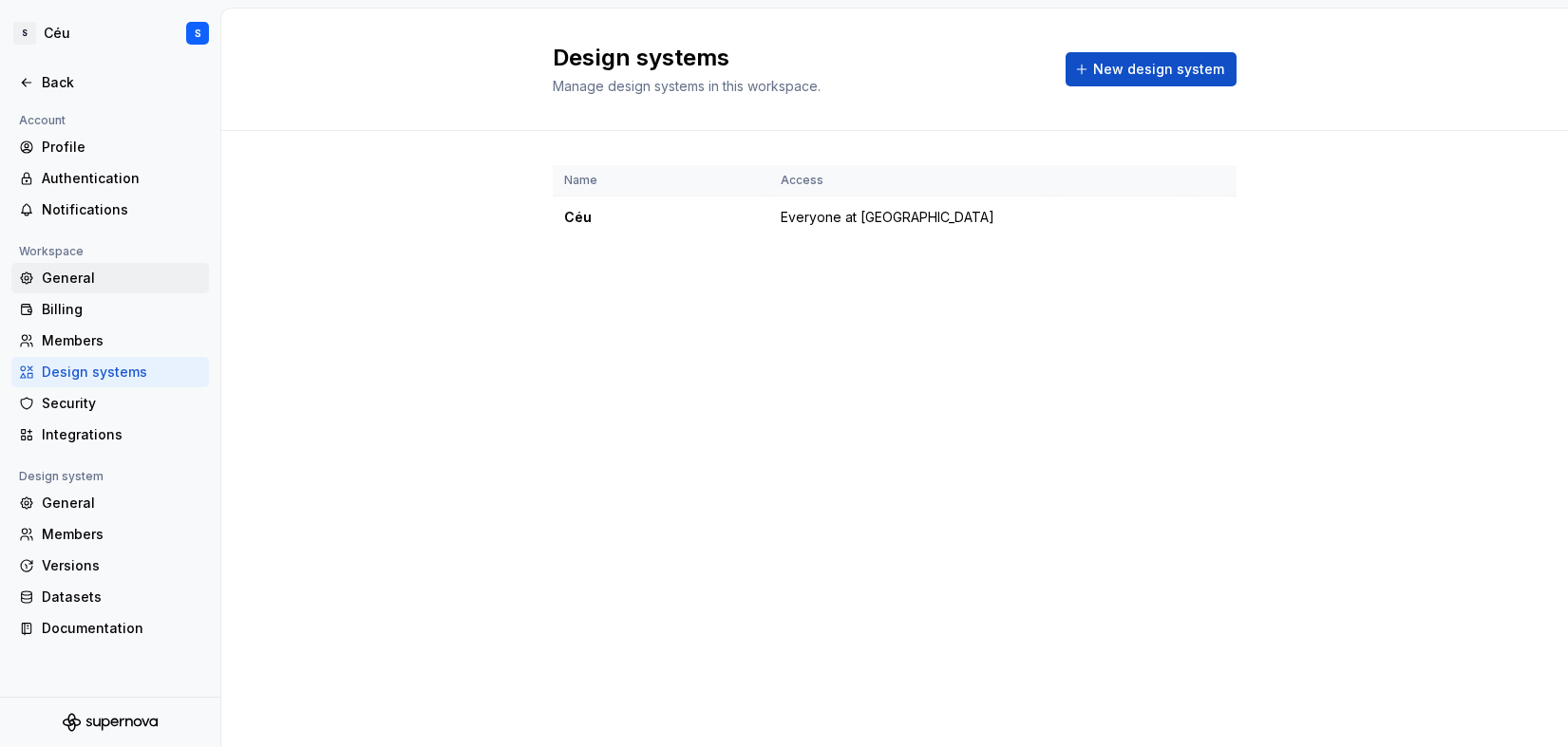
click at [50, 282] on div "General" at bounding box center [121, 277] width 160 height 19
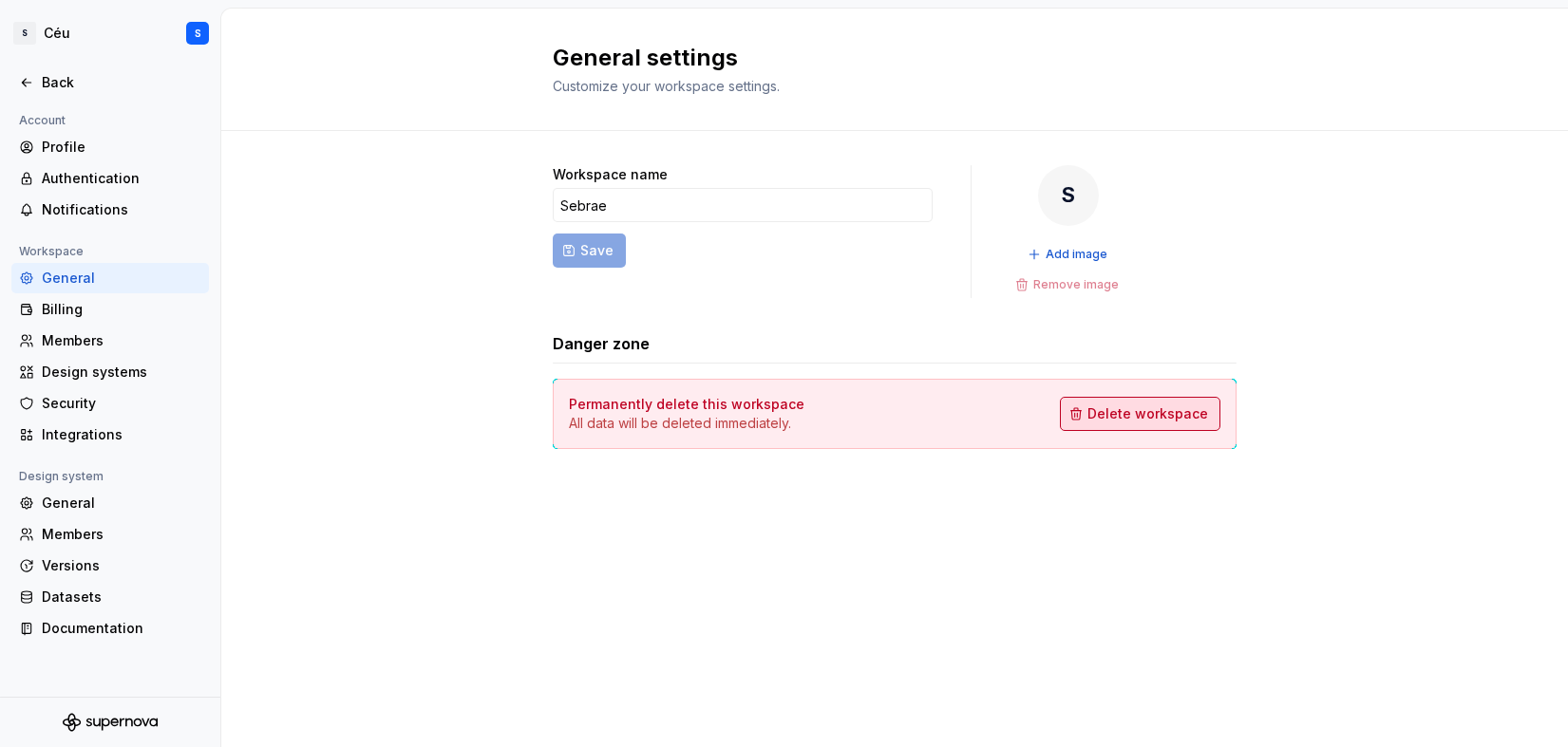
click at [1106, 414] on span "Delete workspace" at bounding box center [1147, 413] width 120 height 19
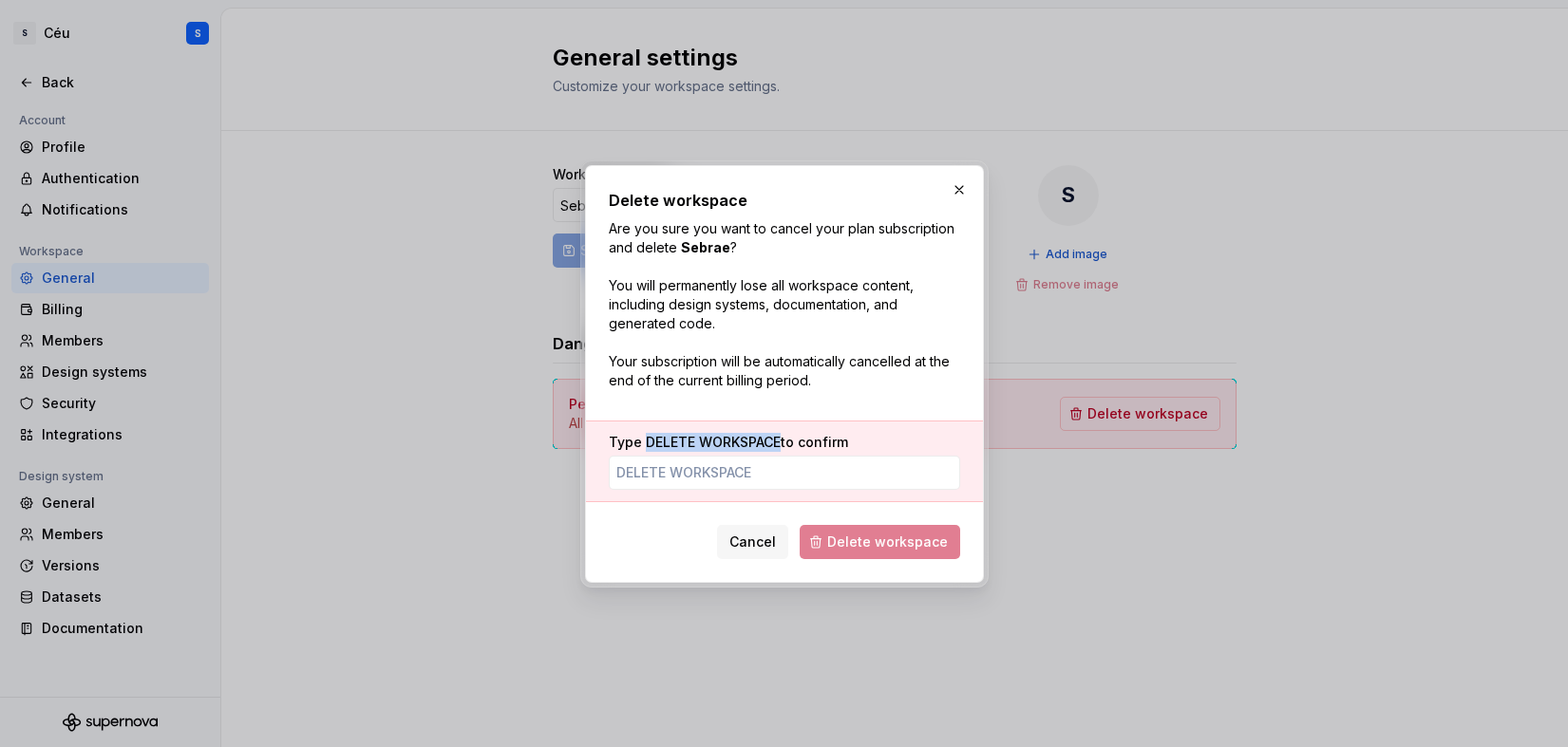
drag, startPoint x: 642, startPoint y: 440, endPoint x: 779, endPoint y: 443, distance: 137.0
click at [779, 443] on span "DELETE WORKSPACE" at bounding box center [713, 442] width 135 height 16
copy span "DELETE WORKSPACE"
click at [660, 473] on input "Type DELETE WORKSPACE to confirm" at bounding box center [784, 472] width 352 height 34
paste input "DELETE WORKSPACE"
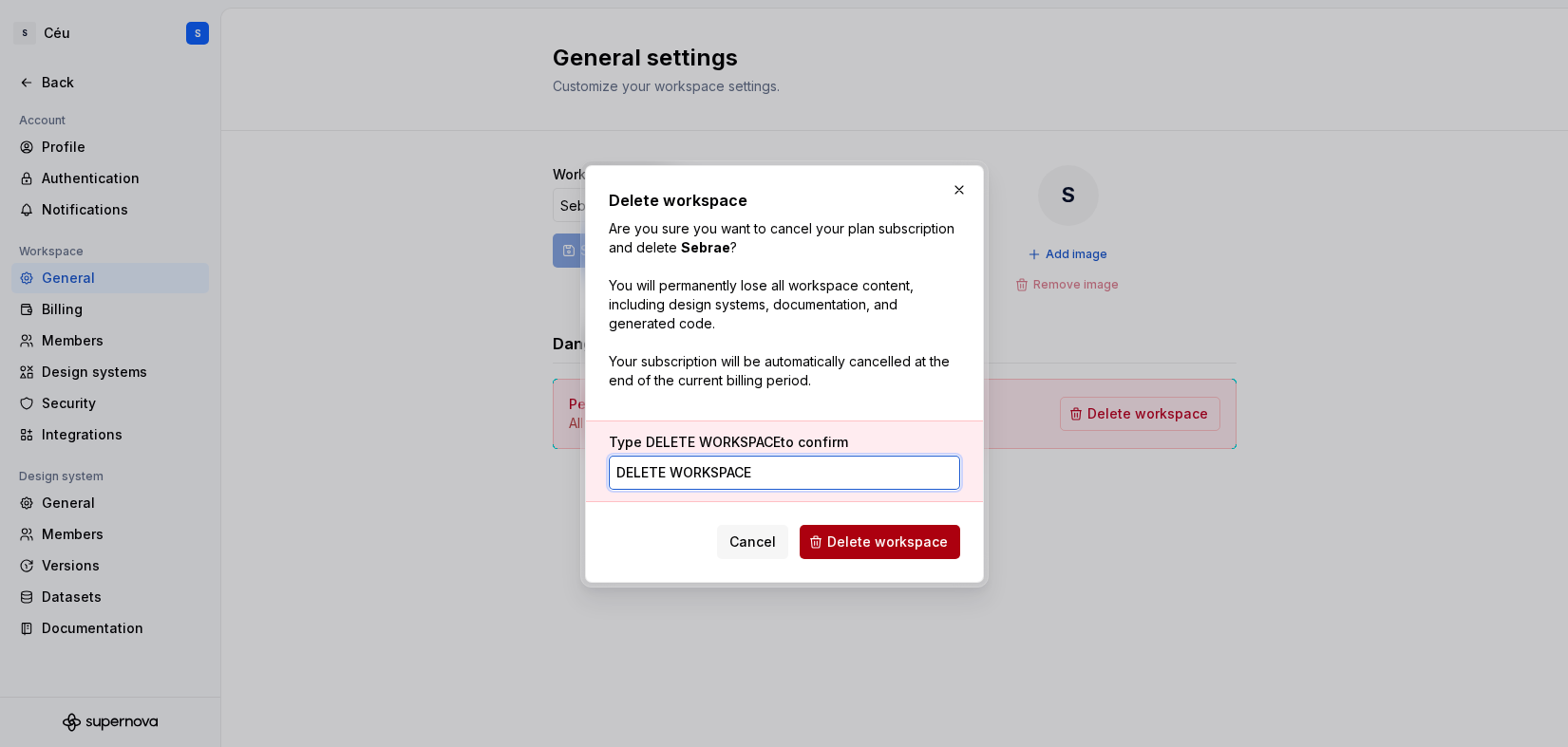
type input "DELETE WORKSPACE"
click at [889, 547] on span "Delete workspace" at bounding box center [887, 541] width 120 height 19
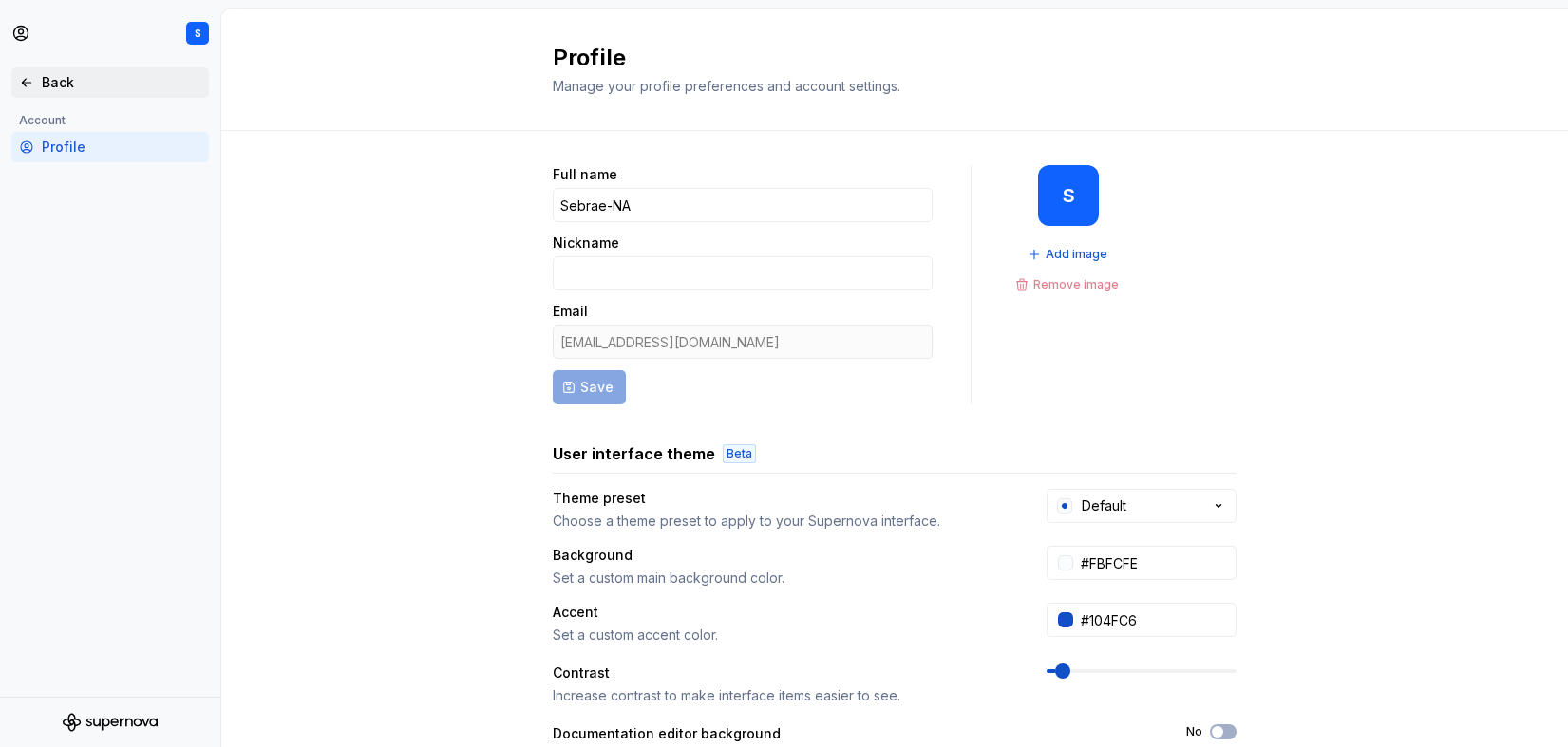
click at [44, 88] on div "Back" at bounding box center [121, 82] width 160 height 19
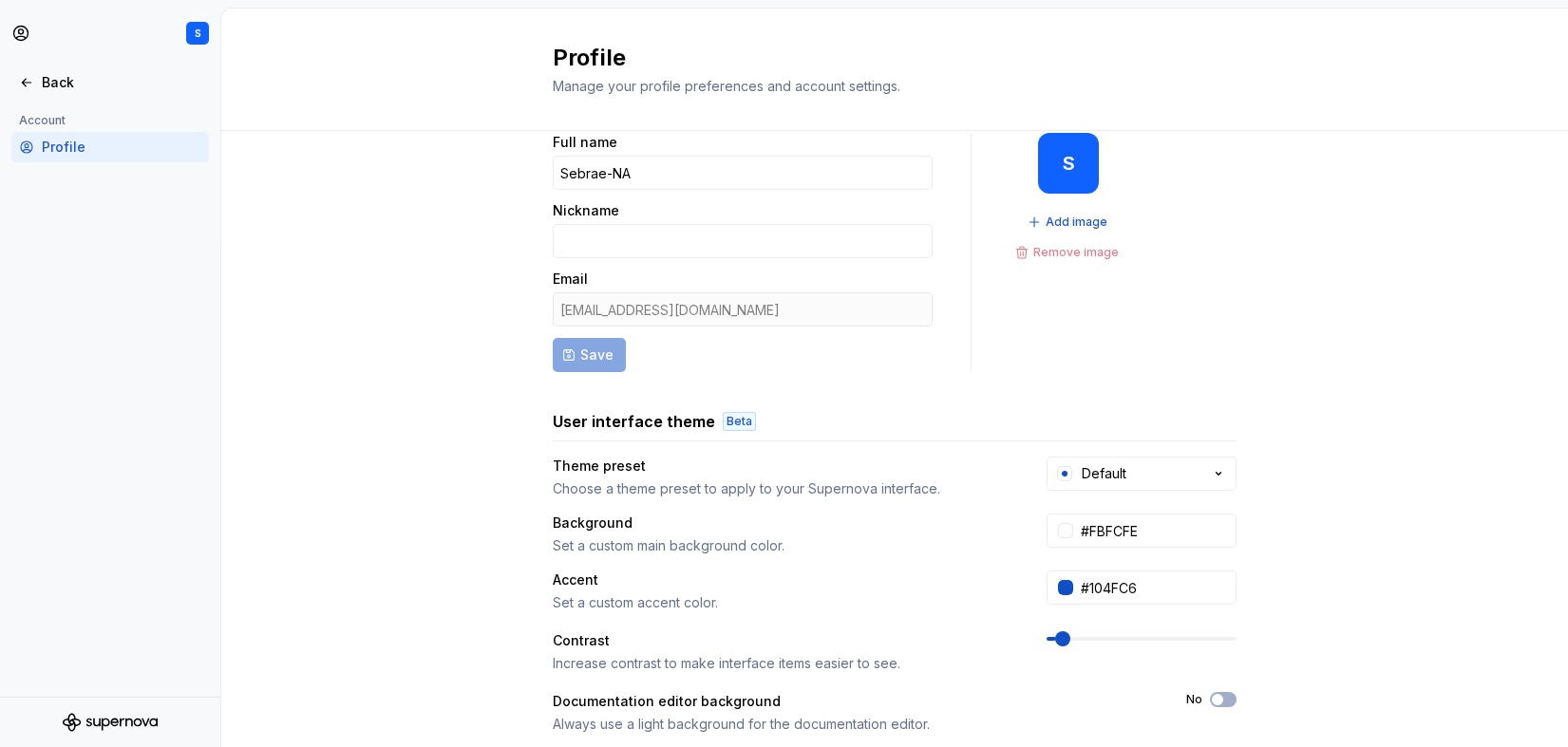
scroll to position [341, 0]
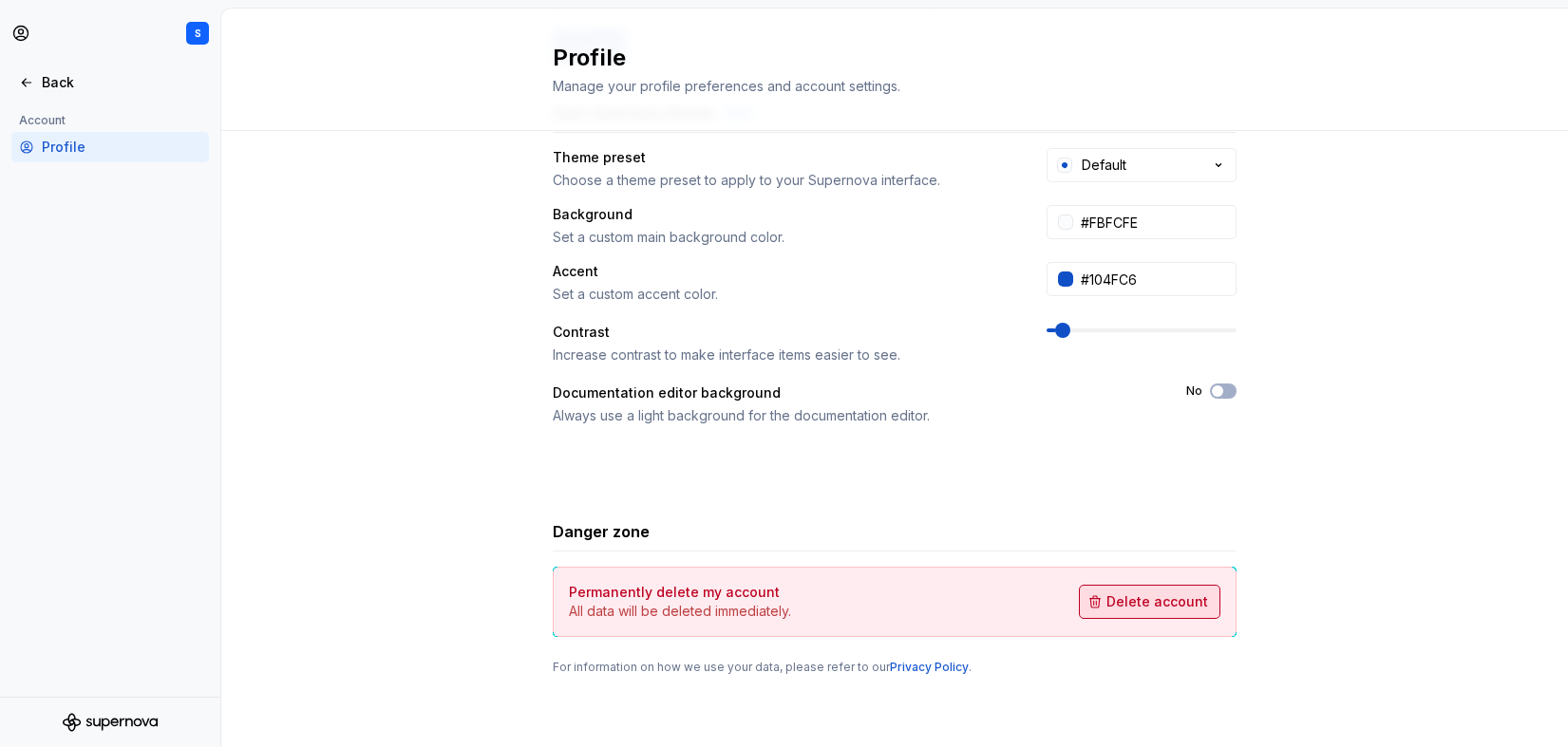
click at [1170, 603] on span "Delete account" at bounding box center [1158, 601] width 102 height 19
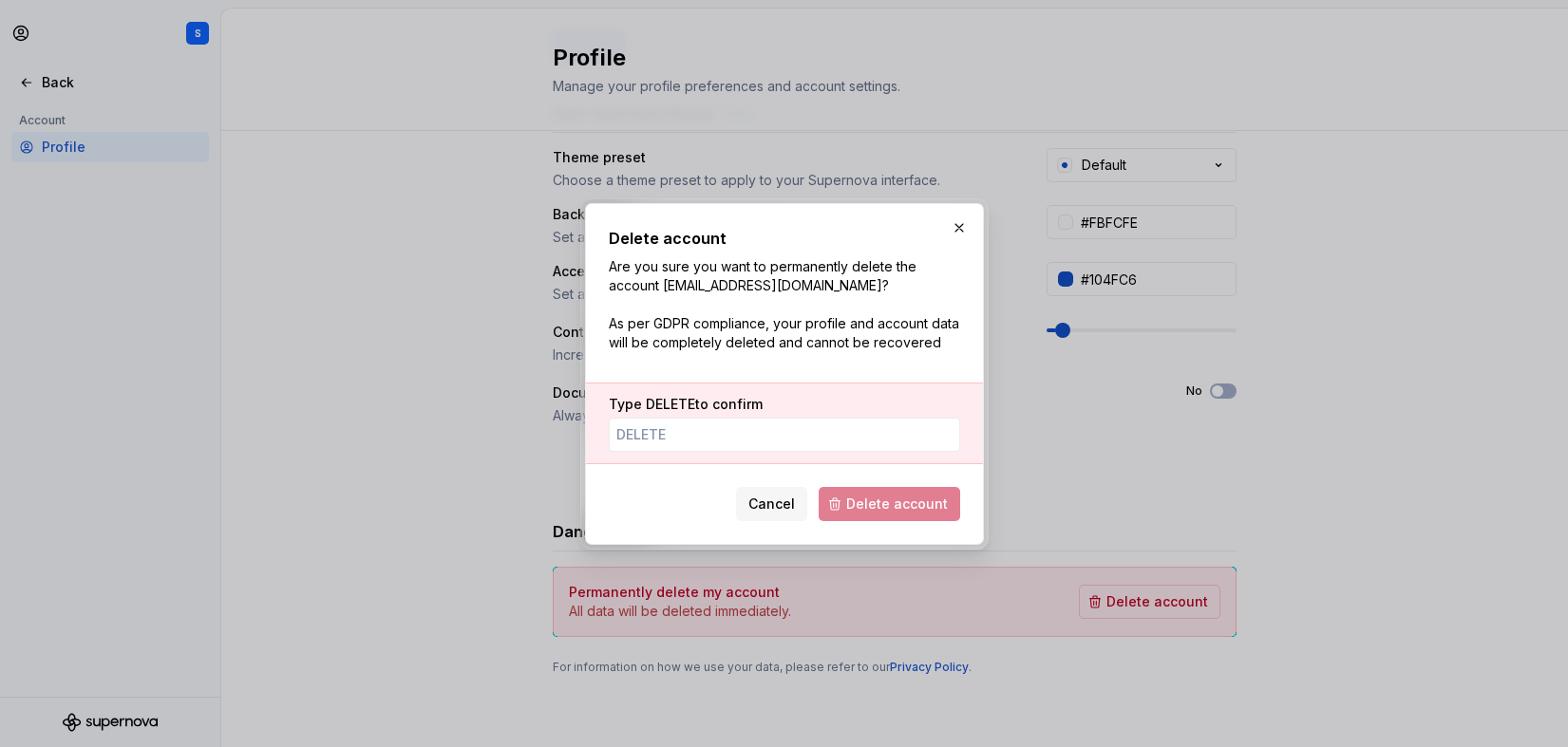
click at [671, 404] on span "DELETE" at bounding box center [670, 403] width 49 height 16
click at [671, 418] on input "Type DELETE to confirm" at bounding box center [784, 435] width 352 height 34
click at [671, 404] on span "DELETE" at bounding box center [670, 403] width 49 height 16
click at [671, 418] on input "Type DELETE to confirm" at bounding box center [784, 435] width 352 height 34
drag, startPoint x: 646, startPoint y: 402, endPoint x: 692, endPoint y: 405, distance: 46.1
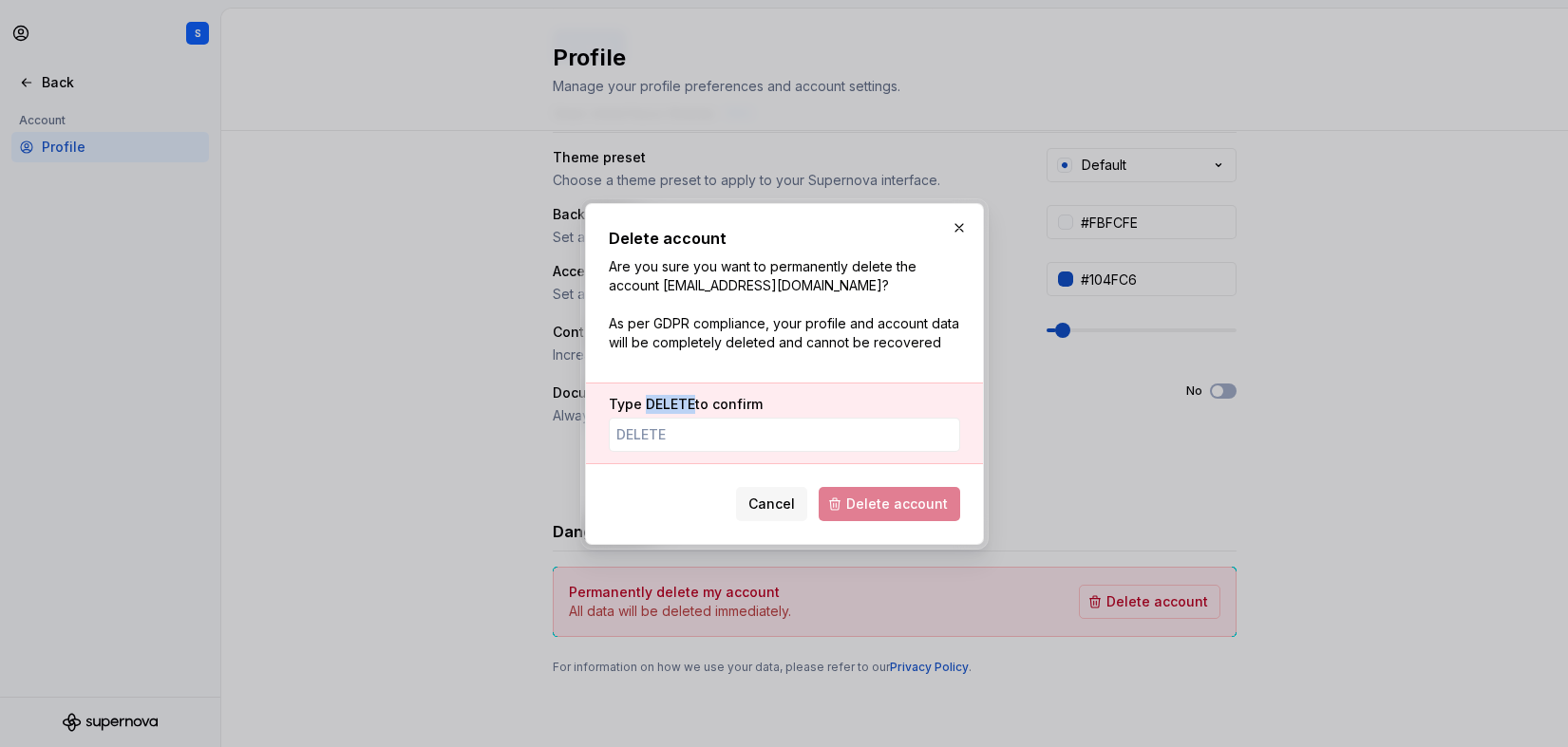
click at [692, 405] on label "Type DELETE to confirm" at bounding box center [686, 403] width 154 height 19
copy span "DELETE"
click at [636, 444] on input "Type DELETE to confirm" at bounding box center [784, 435] width 352 height 34
paste input "DELETE"
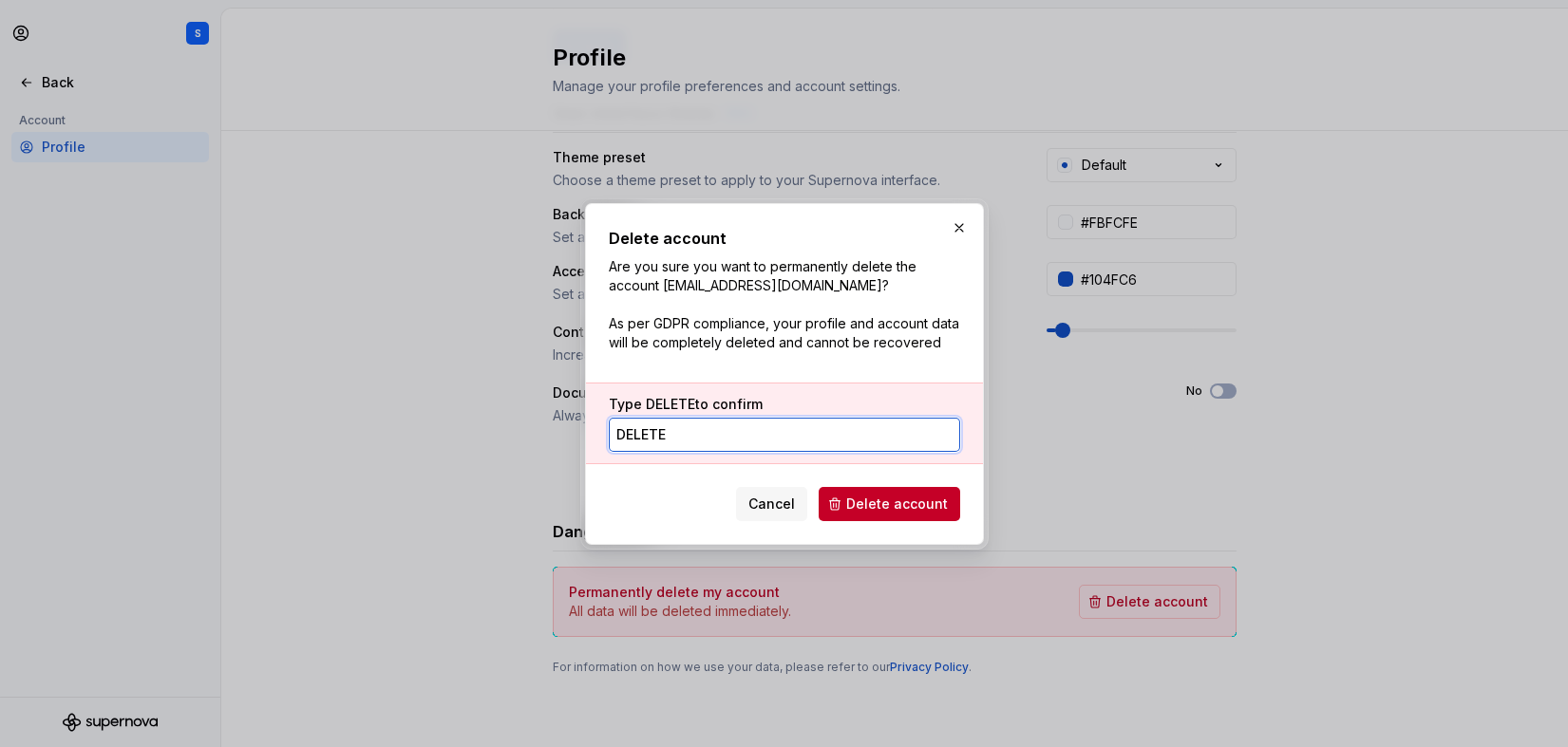
type input "DELETE"
click at [641, 490] on div "Cancel Delete account" at bounding box center [784, 500] width 352 height 42
click at [889, 502] on span "Delete account" at bounding box center [897, 503] width 102 height 19
